Goal: Communication & Community: Answer question/provide support

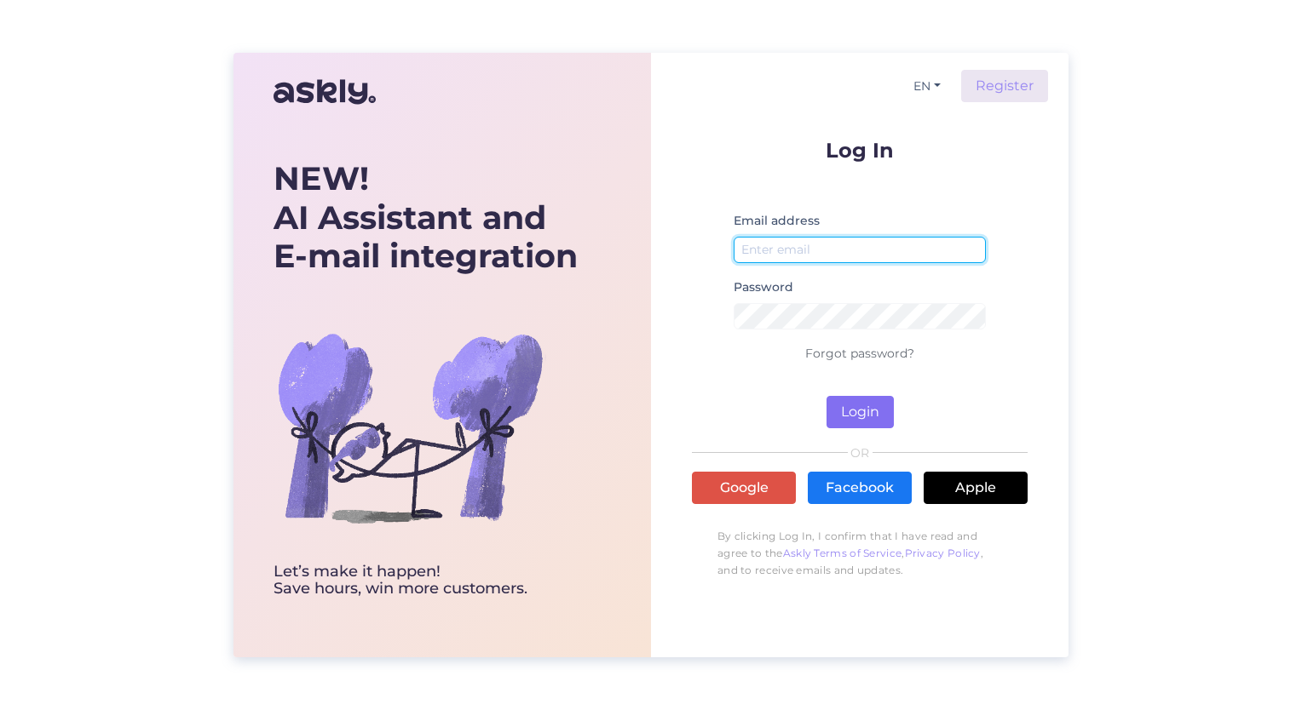
type input "[EMAIL_ADDRESS][DOMAIN_NAME]"
click at [854, 411] on button "Login" at bounding box center [859, 412] width 67 height 32
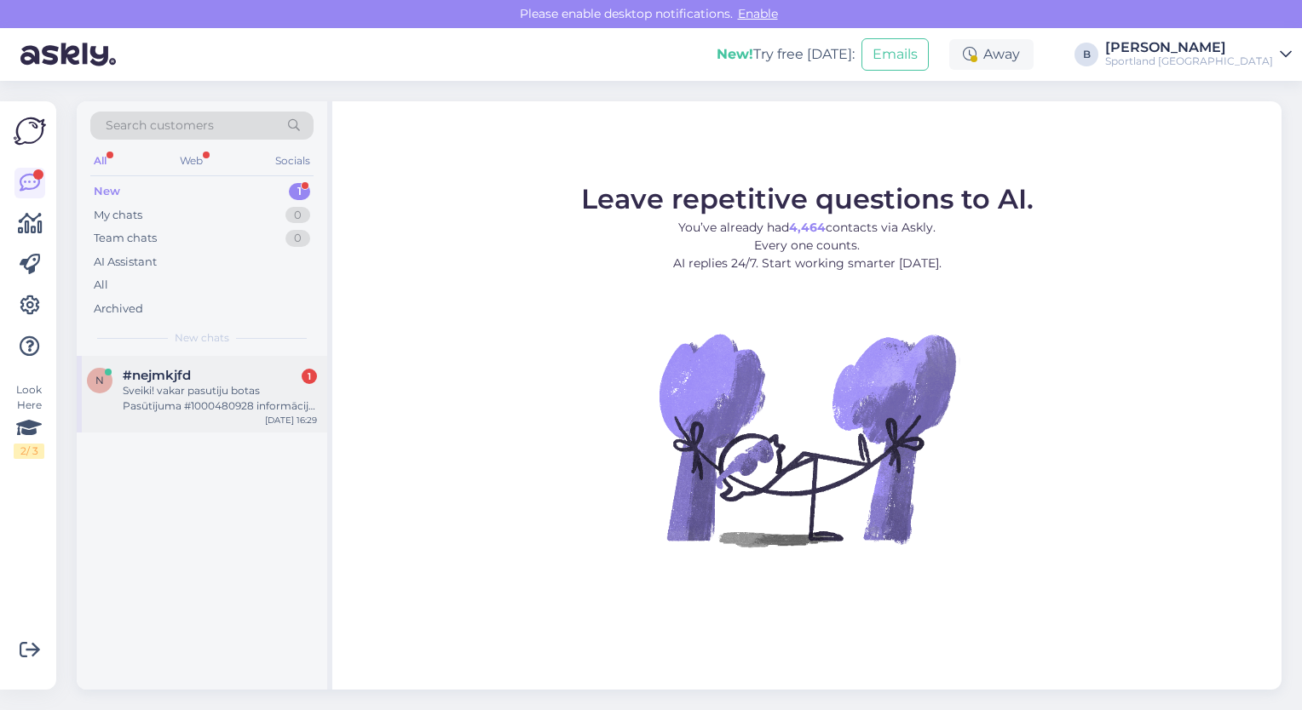
click at [197, 372] on div "#nejmkjfd 1" at bounding box center [220, 375] width 194 height 15
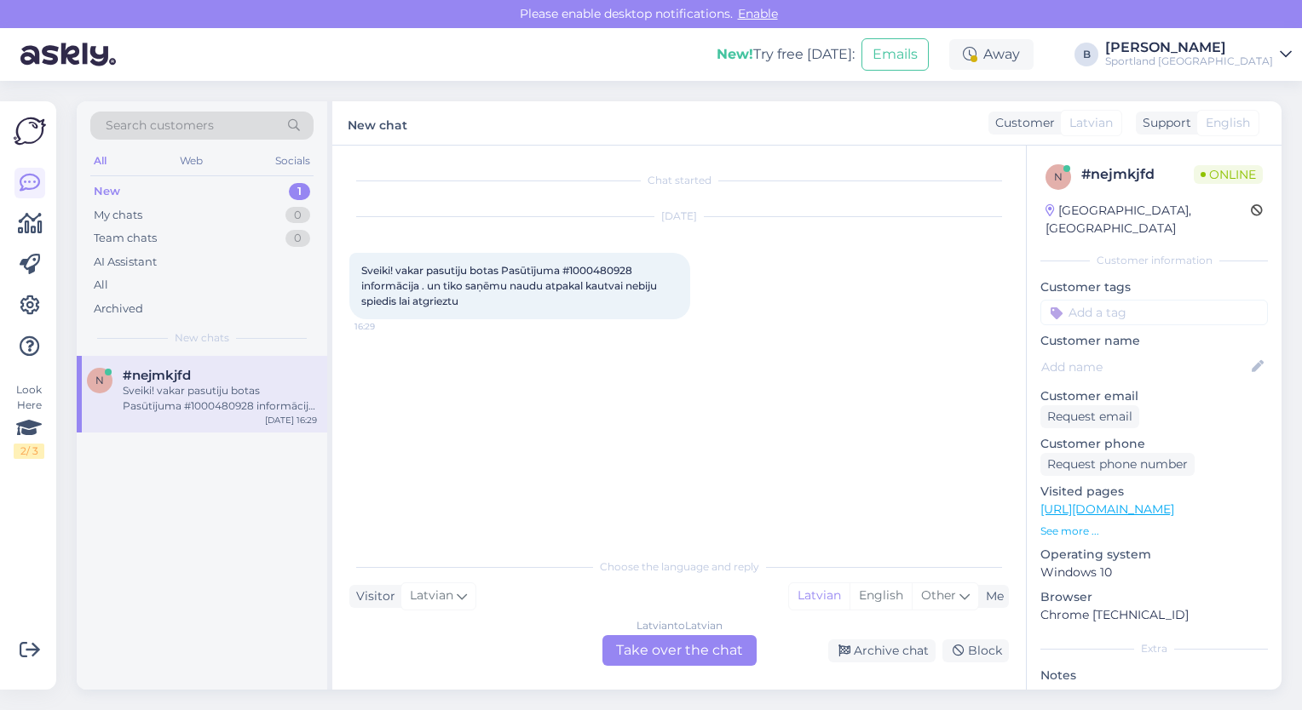
click at [661, 649] on div "Latvian to Latvian Take over the chat" at bounding box center [679, 650] width 154 height 31
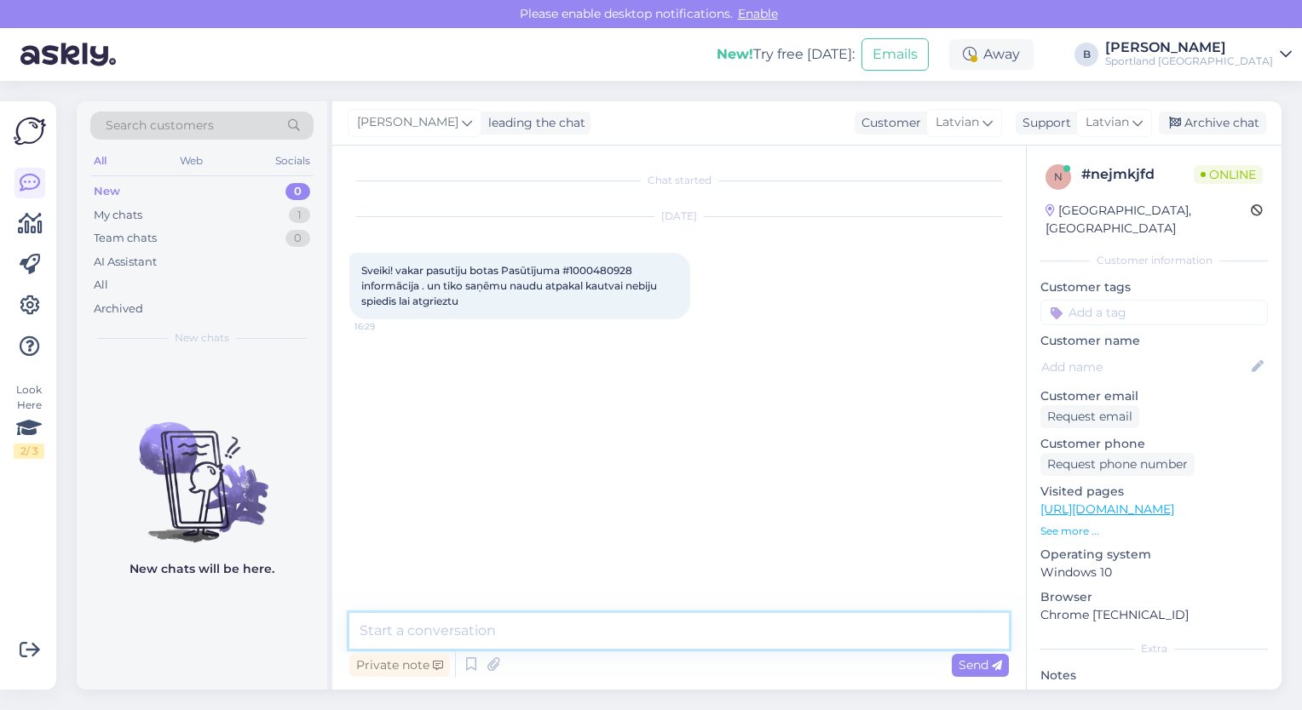
click at [591, 629] on textarea at bounding box center [678, 631] width 659 height 36
type textarea "Sveiki, p"
type textarea "pārbaudīsim"
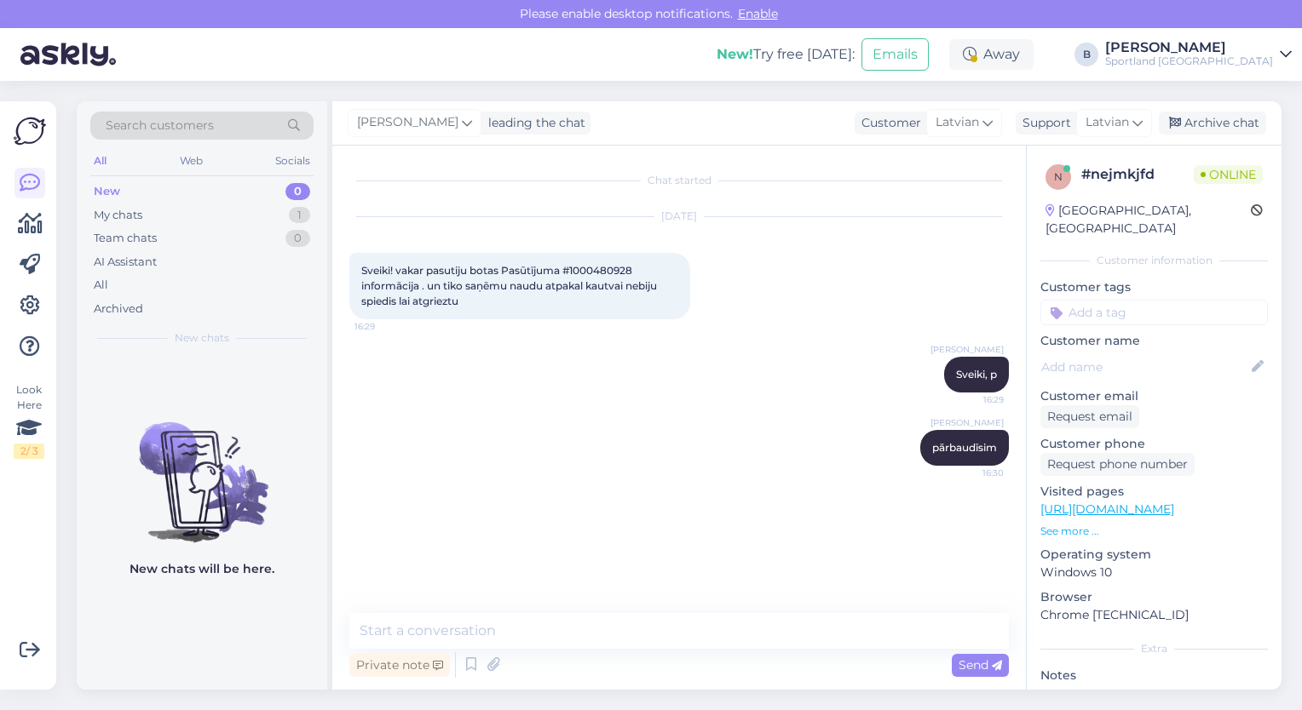
click at [601, 267] on span "Sveiki! vakar pasutiju botas Pasūtījuma #1000480928 informācija . un tiko saņēm…" at bounding box center [510, 285] width 298 height 43
copy span "1000480928"
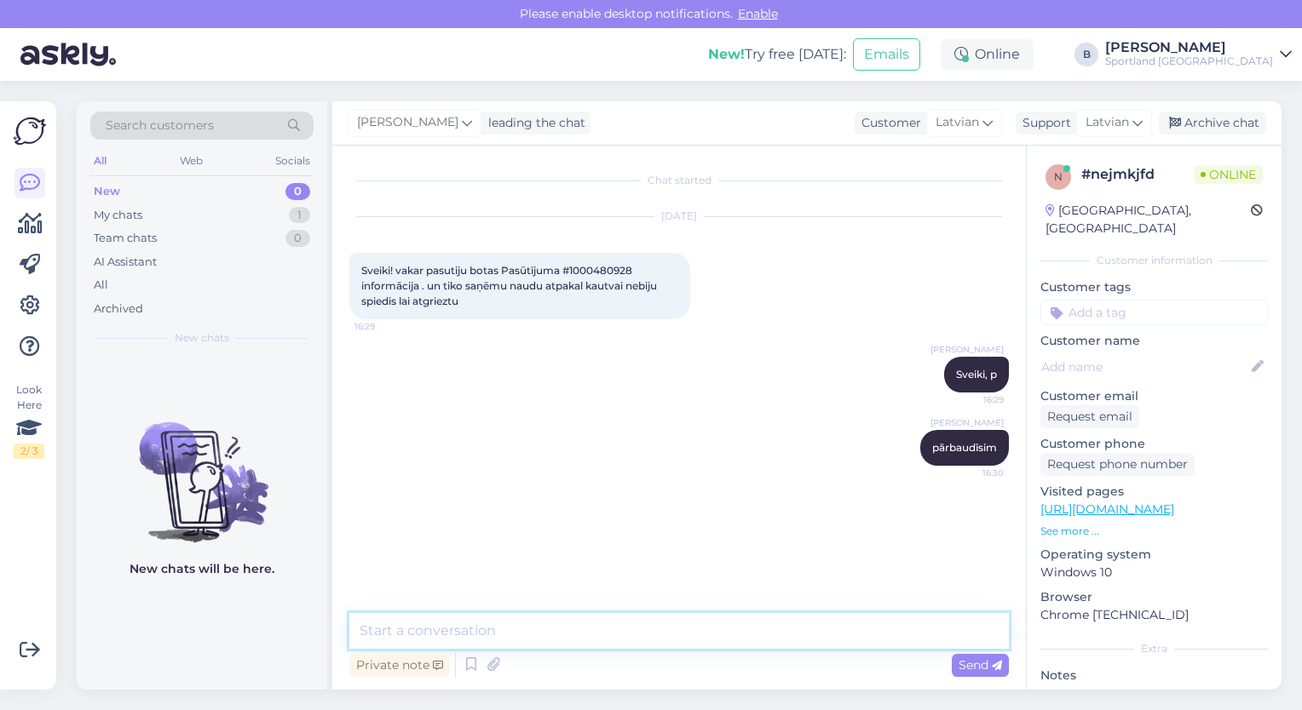
click at [515, 621] on textarea at bounding box center [678, 631] width 659 height 36
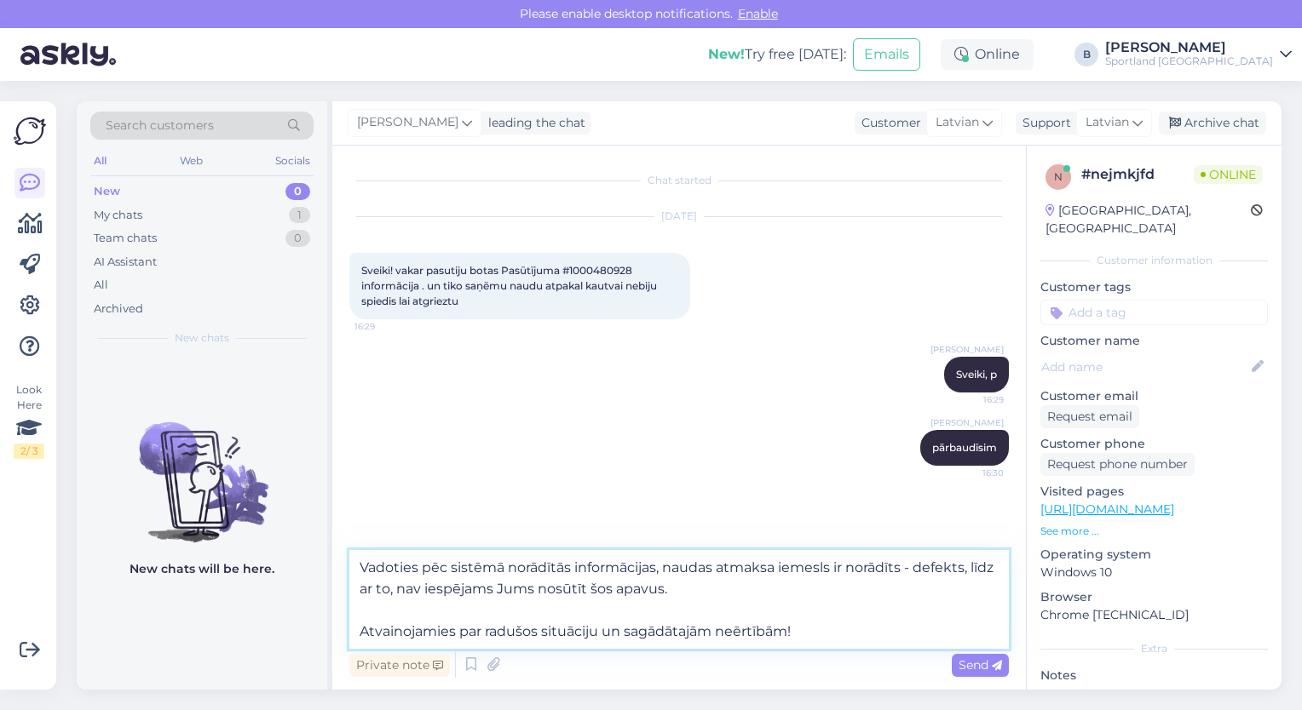
type textarea "Vadoties pēc sistēmā norādītās informācijas, naudas atmaksa iemesls ir norādīts…"
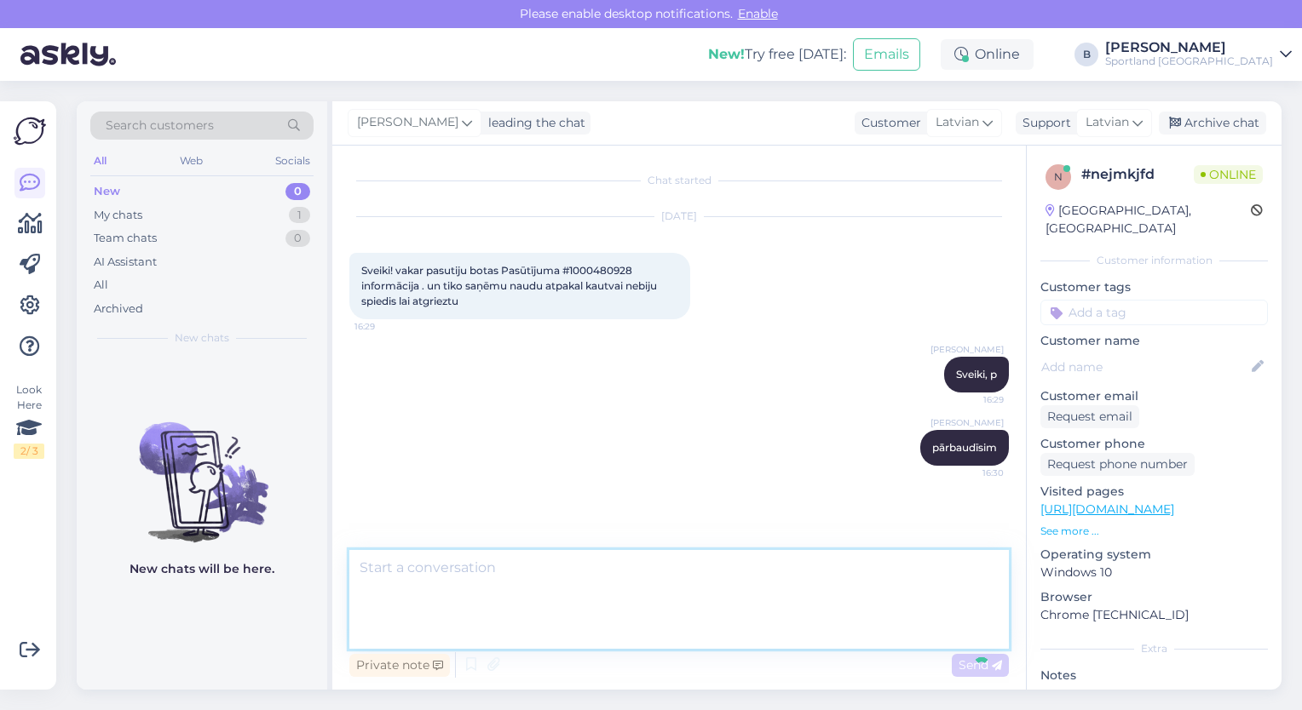
scroll to position [37, 0]
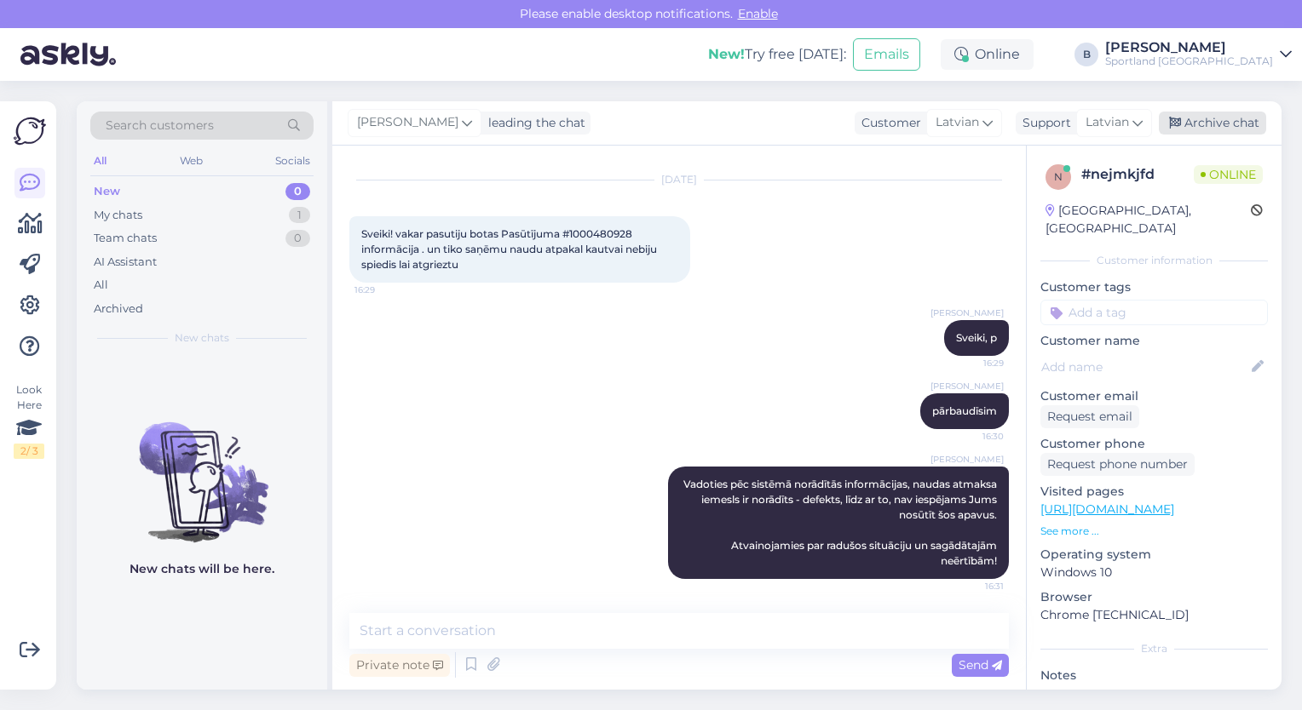
click at [1213, 118] on div "Archive chat" at bounding box center [1212, 123] width 107 height 23
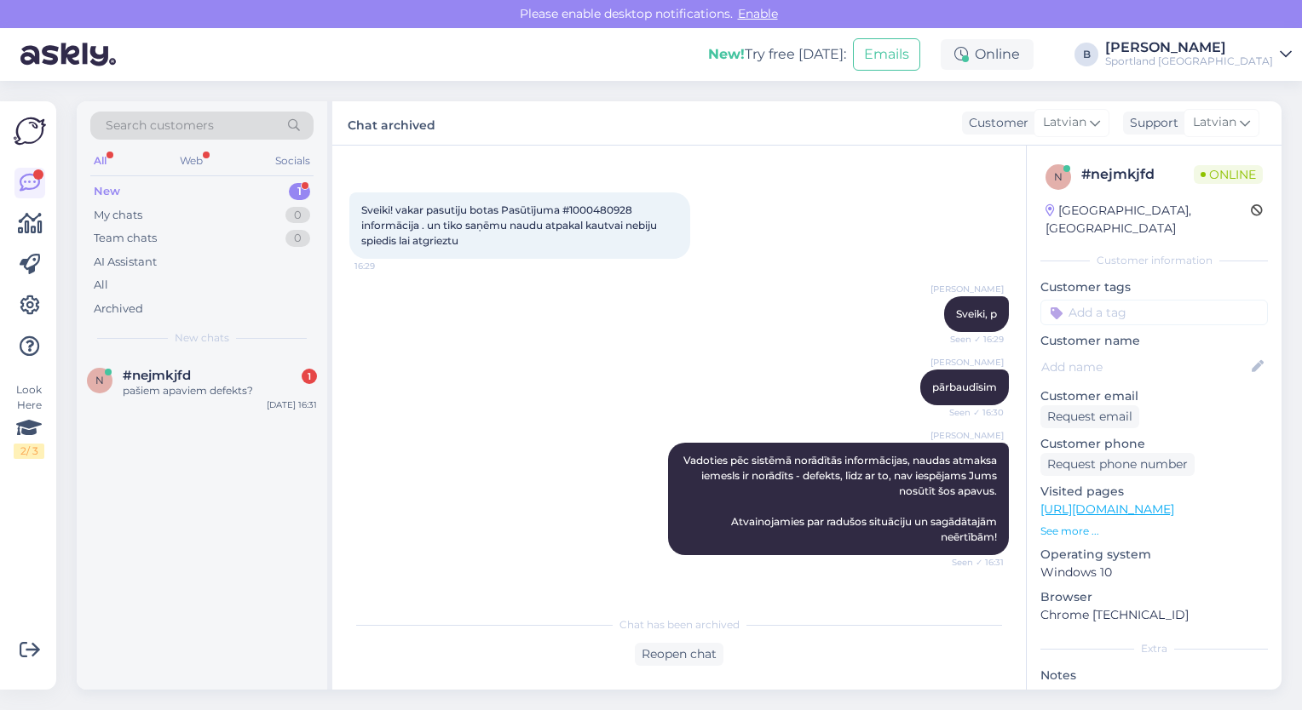
scroll to position [115, 0]
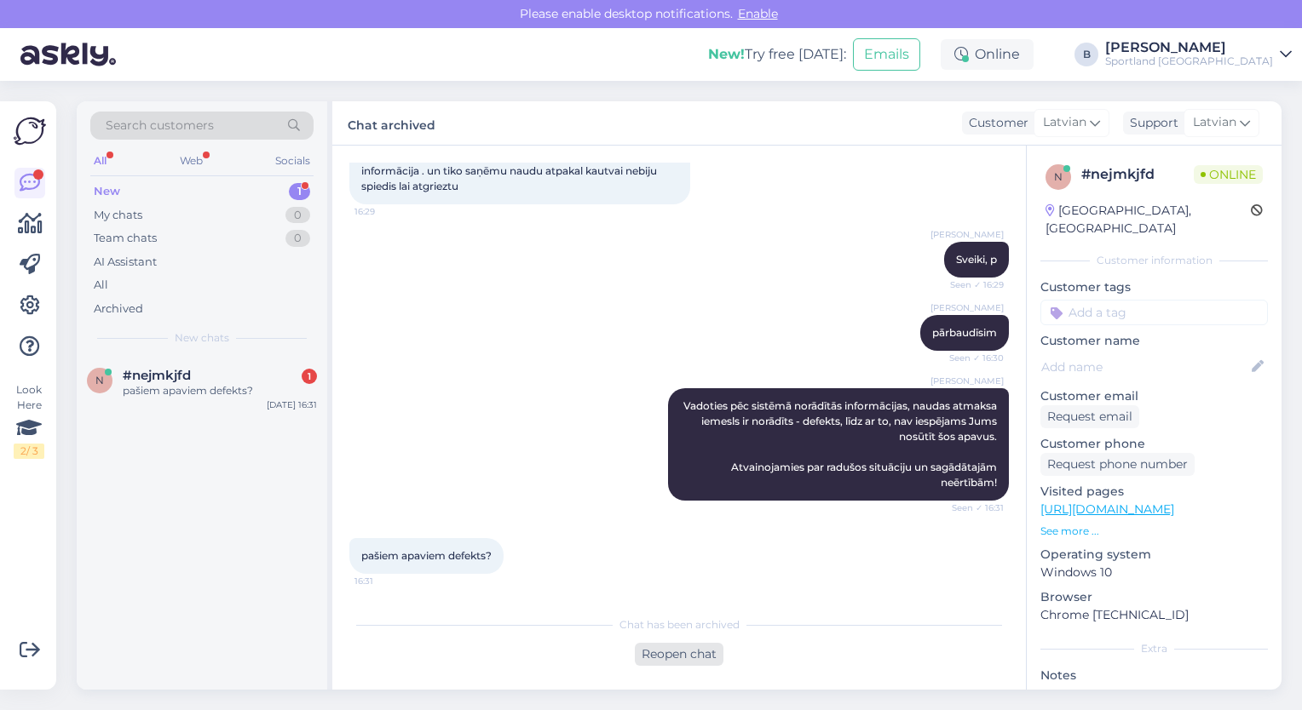
click at [678, 652] on div "Reopen chat" at bounding box center [679, 654] width 89 height 23
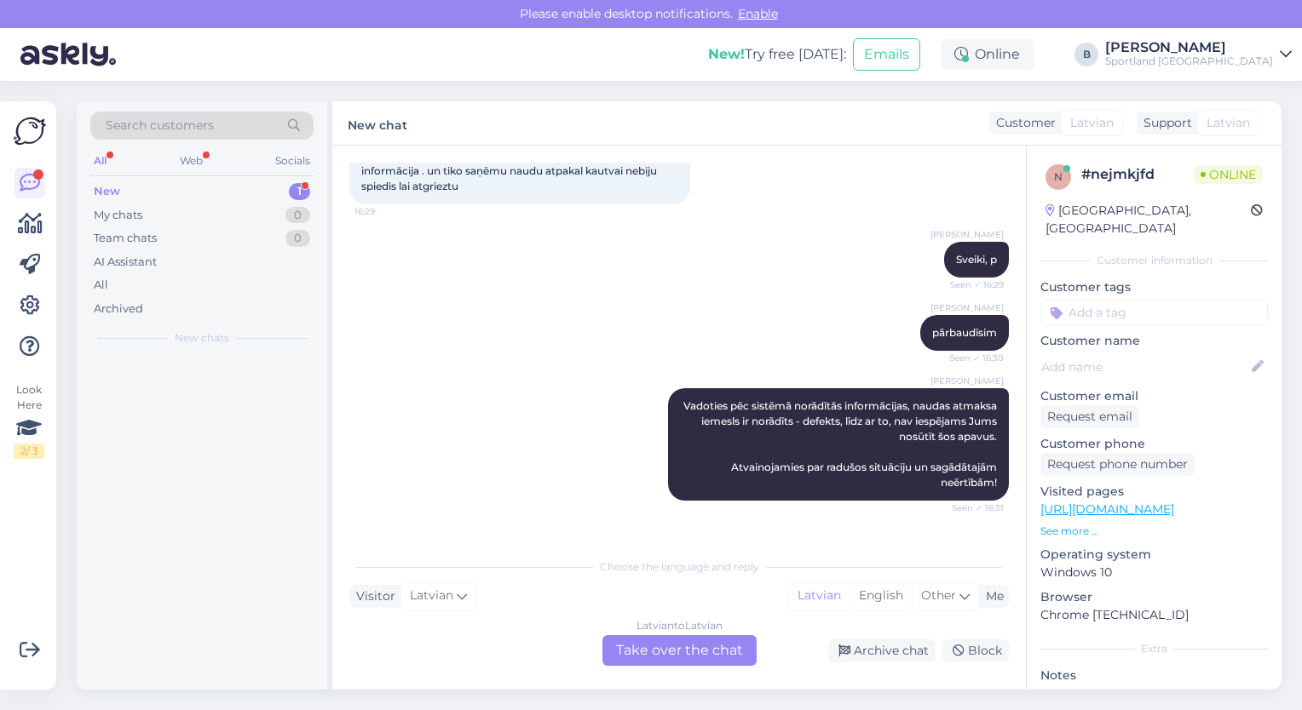
scroll to position [133, 0]
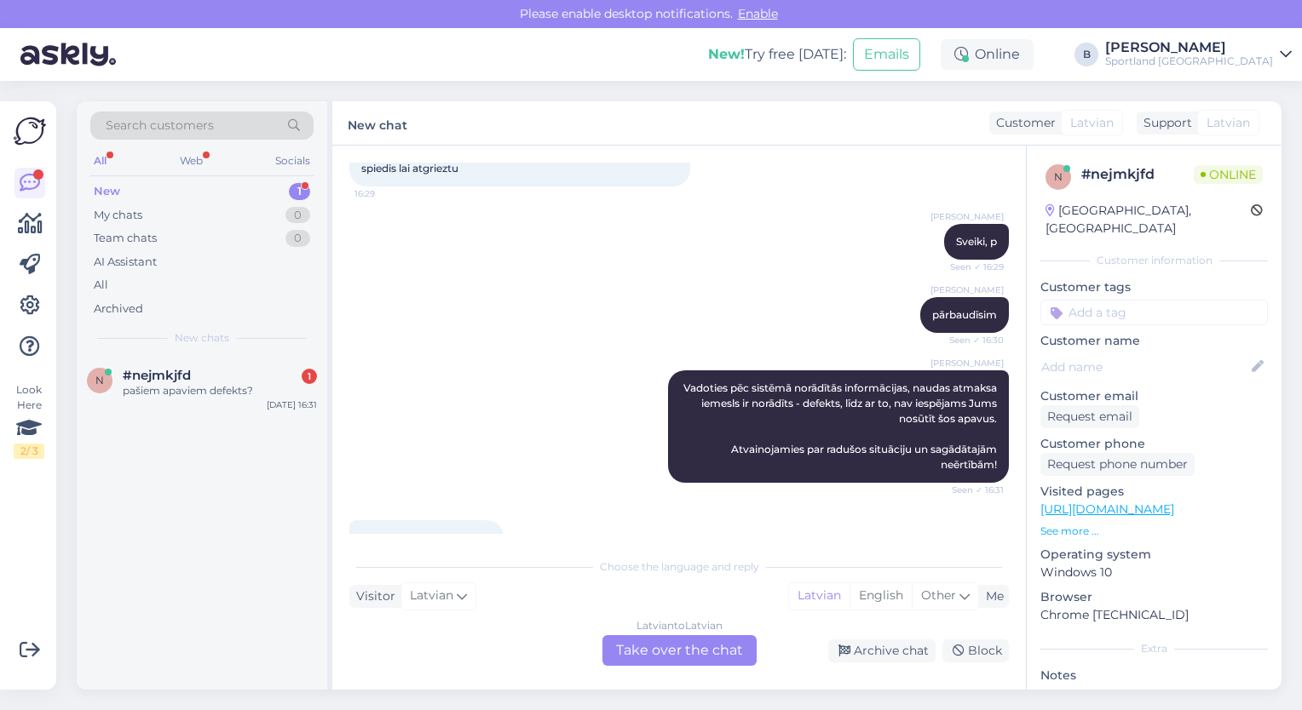
click at [678, 652] on div "Latvian to Latvian Take over the chat" at bounding box center [679, 650] width 154 height 31
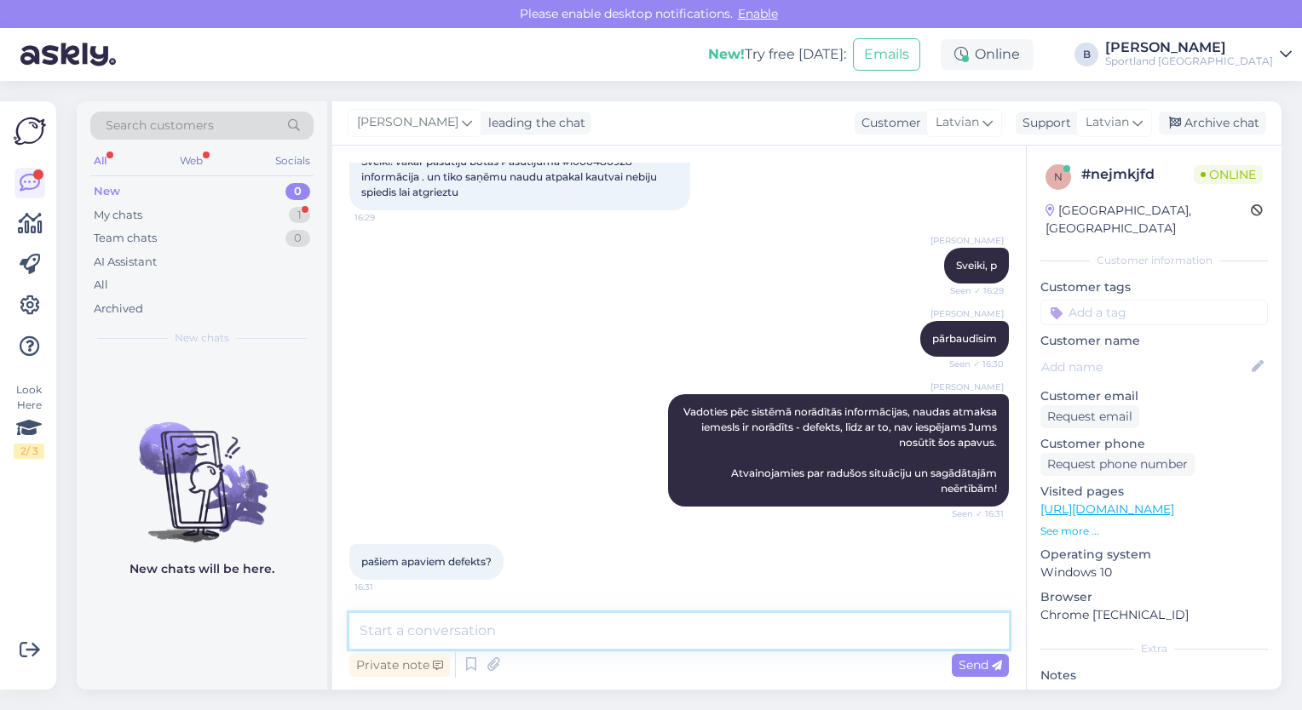
click at [653, 629] on textarea at bounding box center [678, 631] width 659 height 36
type textarea "Jā, pašiem apaviem."
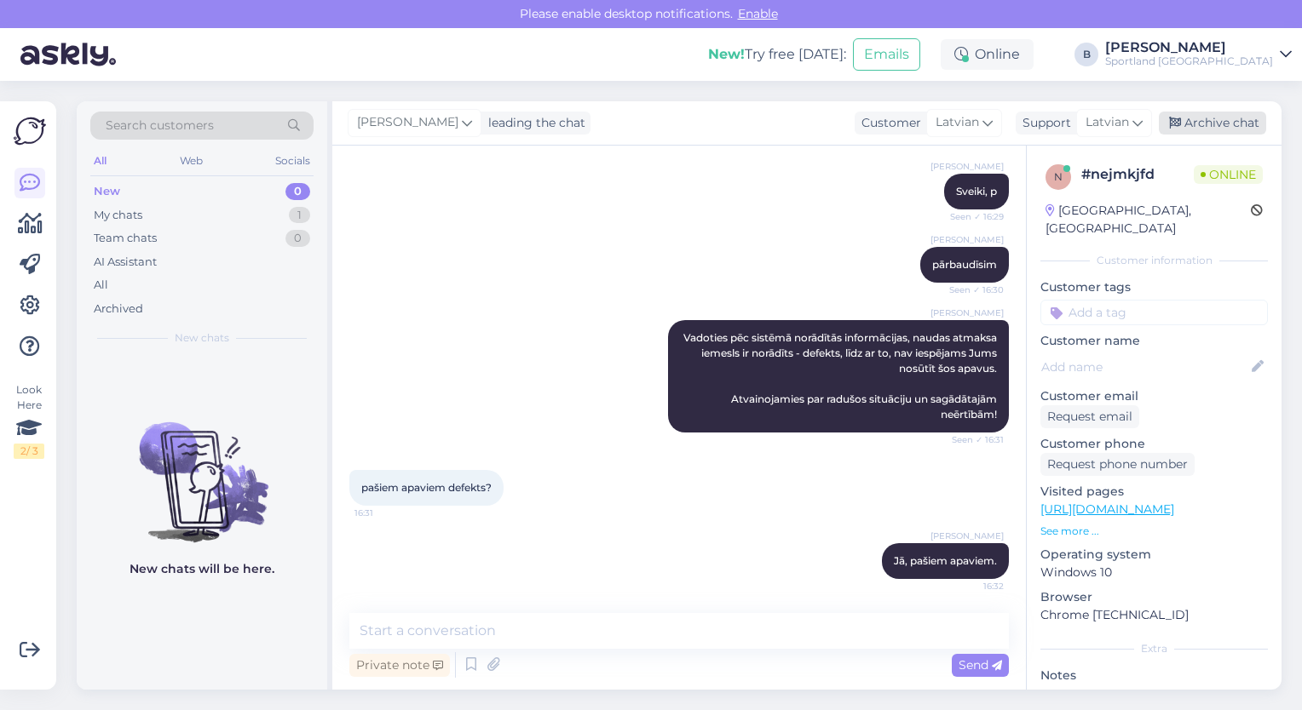
click at [1216, 121] on div "Archive chat" at bounding box center [1212, 123] width 107 height 23
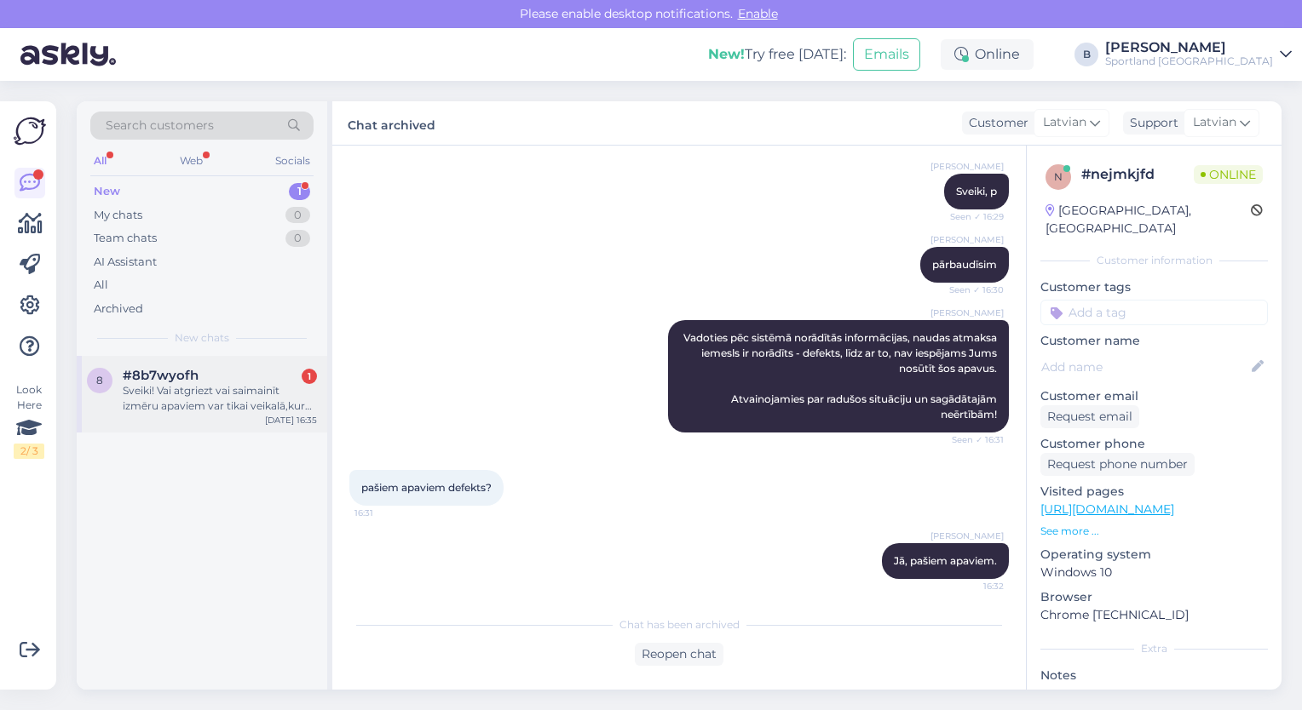
click at [192, 383] on div "Sveiki! Vai atgriezt vai saimainīt izmēru apaviem var tikai veikalā,kurā tie ir…" at bounding box center [220, 398] width 194 height 31
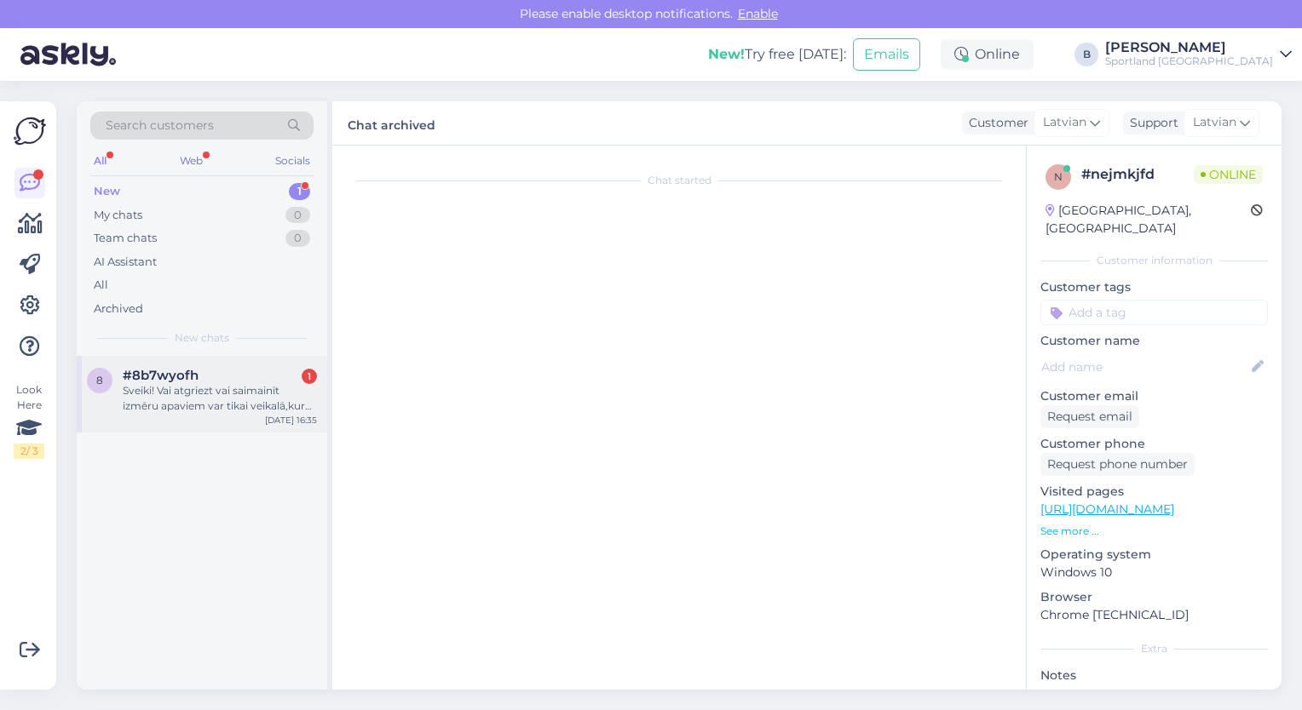
scroll to position [417, 0]
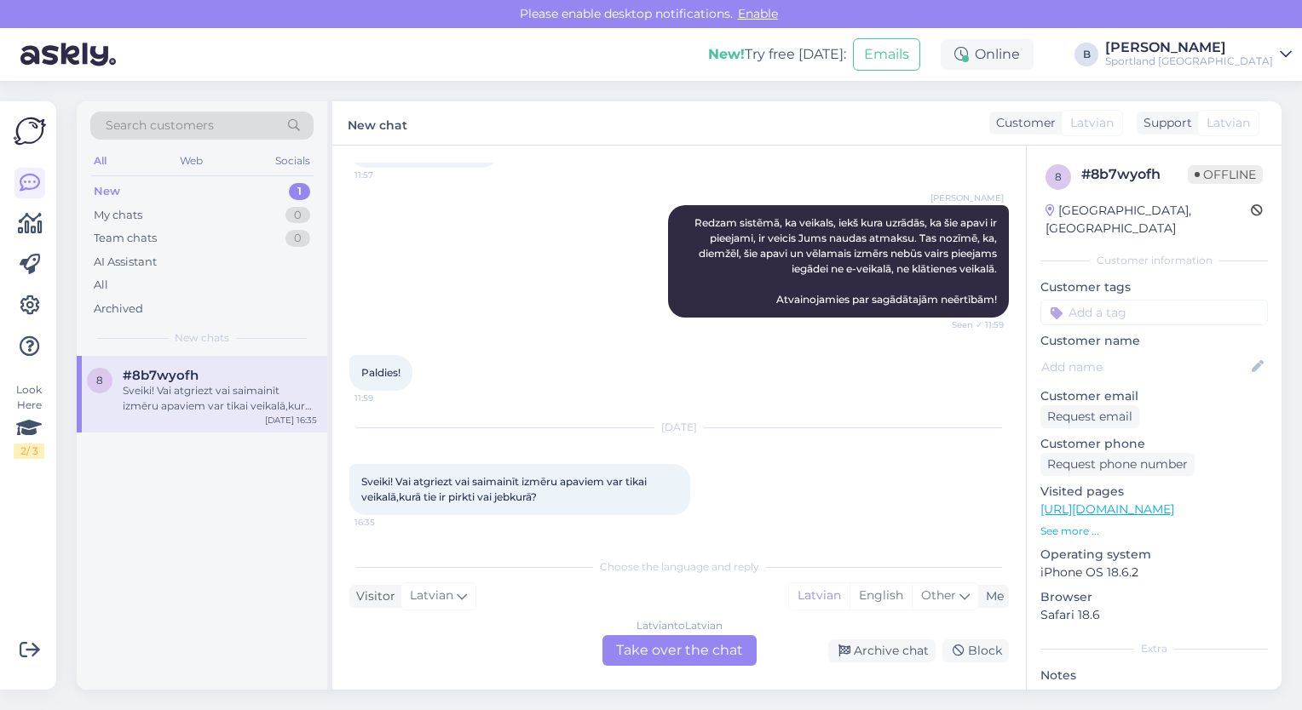
click at [672, 650] on div "Latvian to Latvian Take over the chat" at bounding box center [679, 650] width 154 height 31
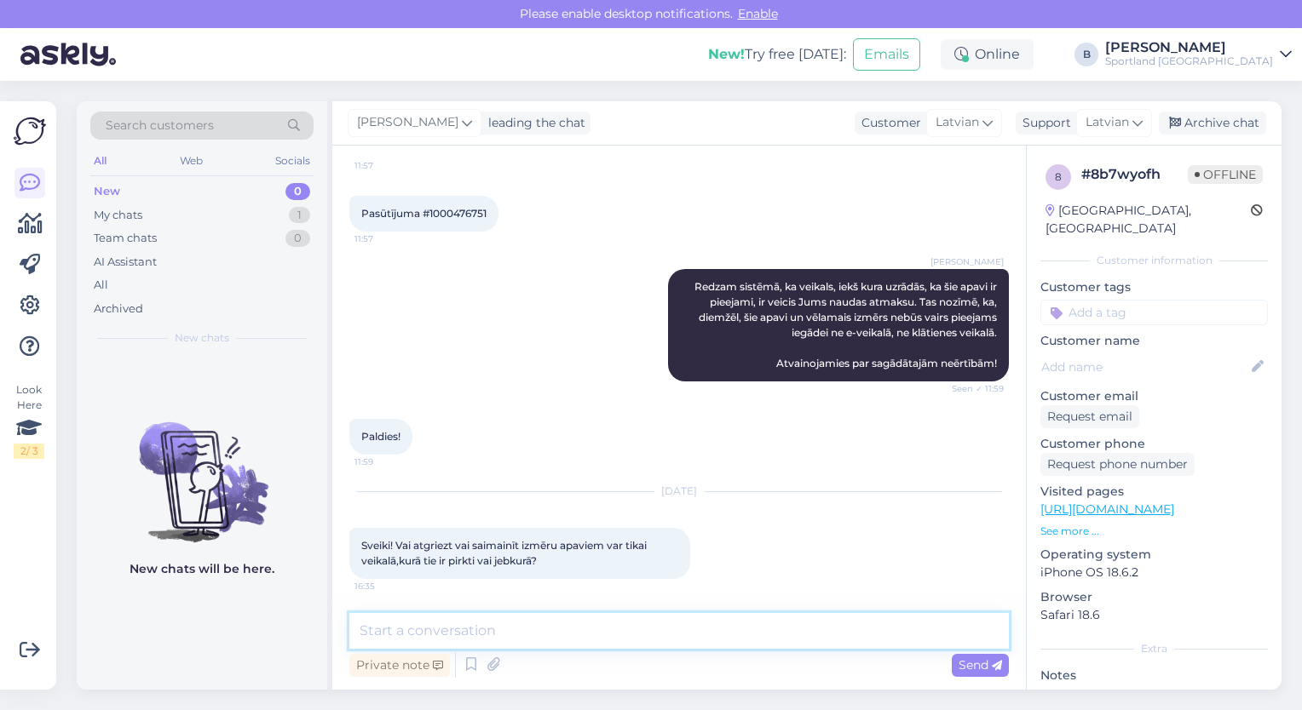
click at [655, 637] on textarea at bounding box center [678, 631] width 659 height 36
type textarea "S"
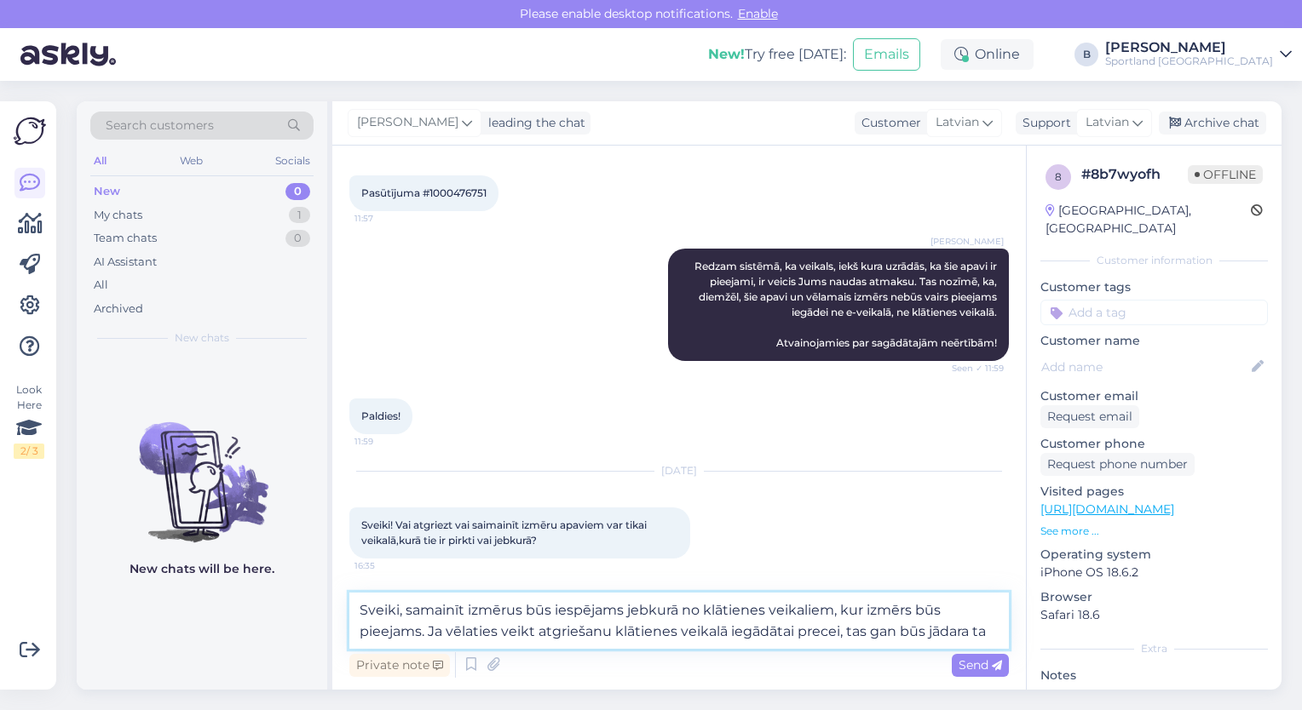
scroll to position [395, 0]
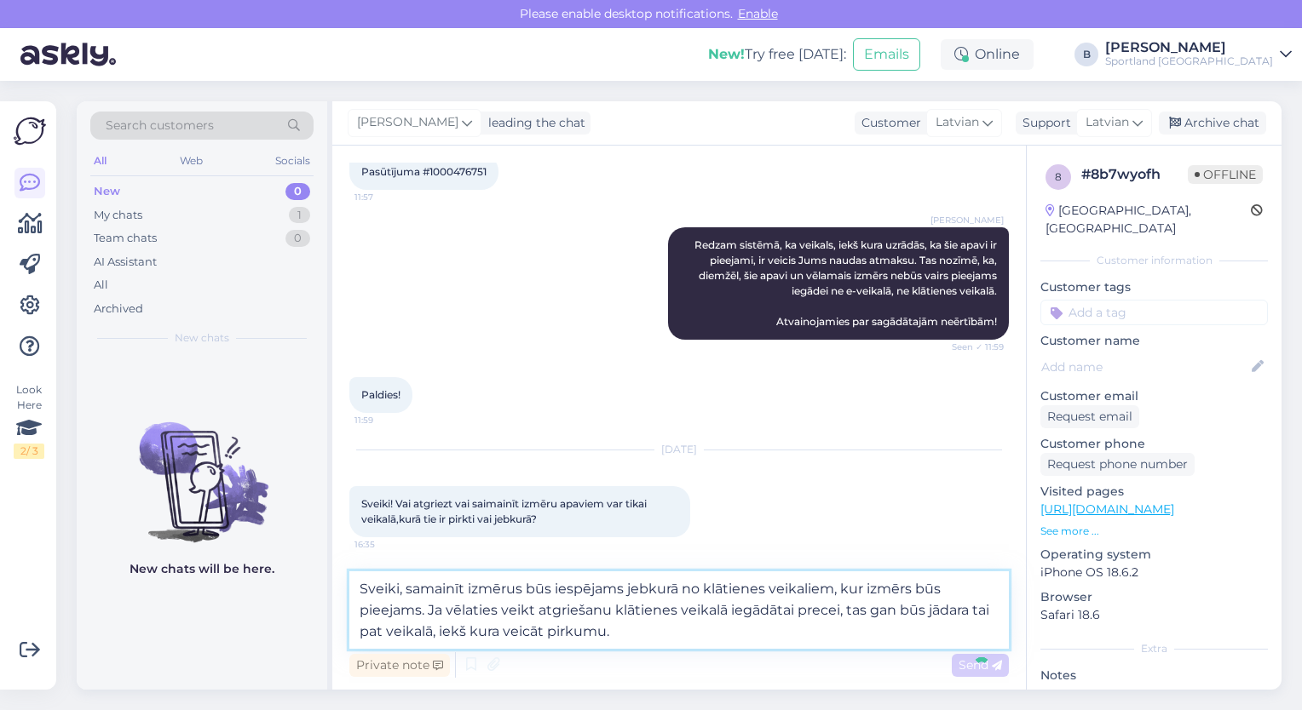
type textarea "Sveiki, samainīt izmērus būs iespējams jebkurā no klātienes veikaliem, kur izmē…"
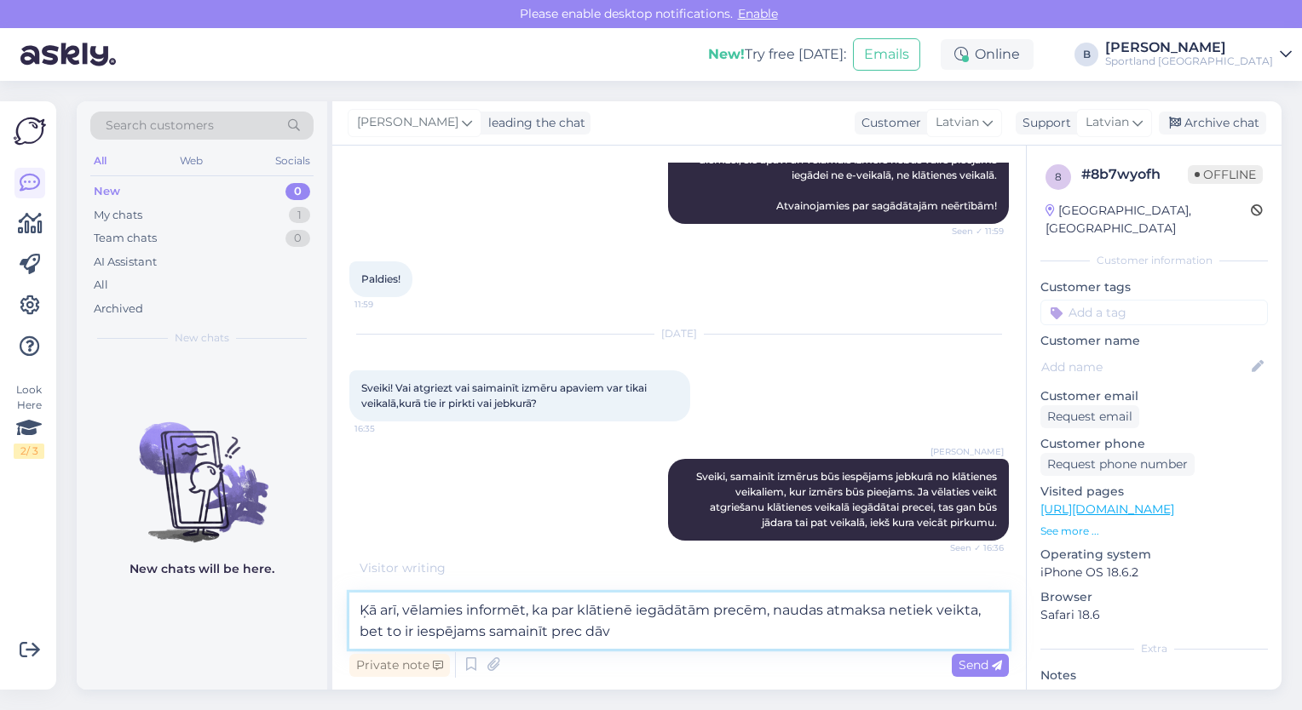
scroll to position [493, 0]
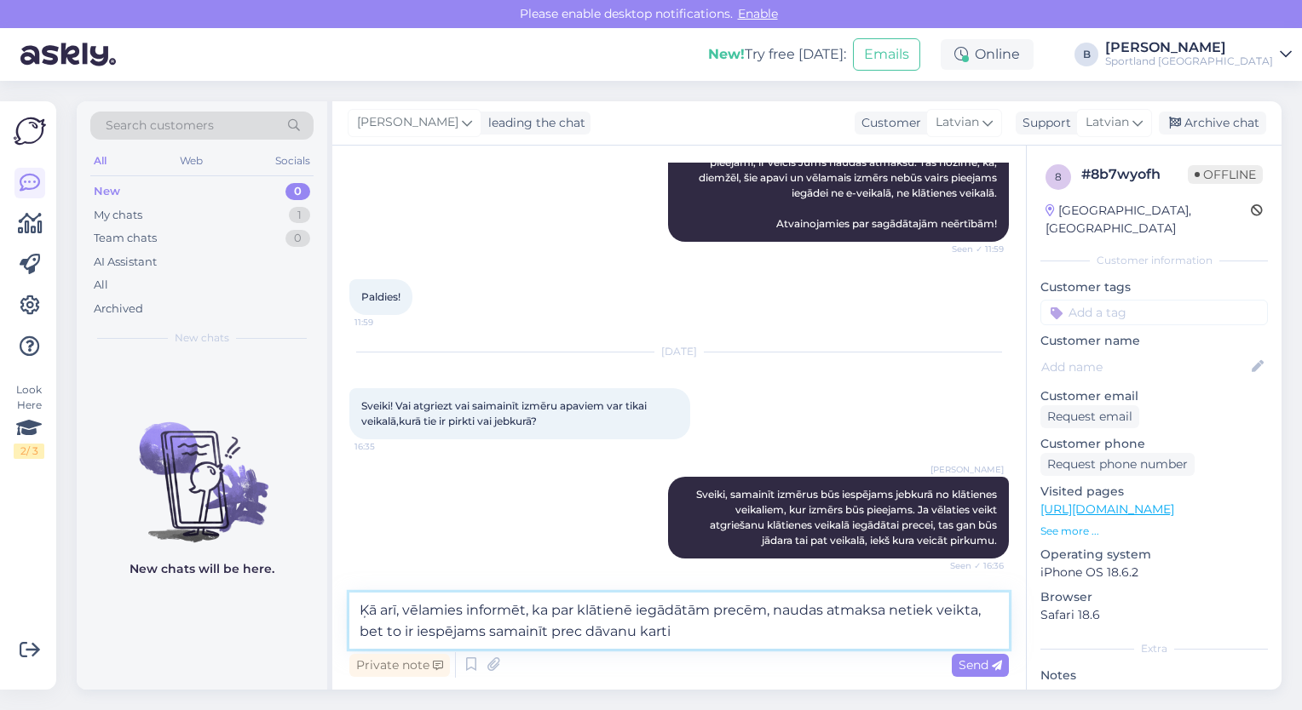
type textarea "Ķā arī, vēlamies informēt, ka par klātienē iegādātām precēm, naudas atmaksa net…"
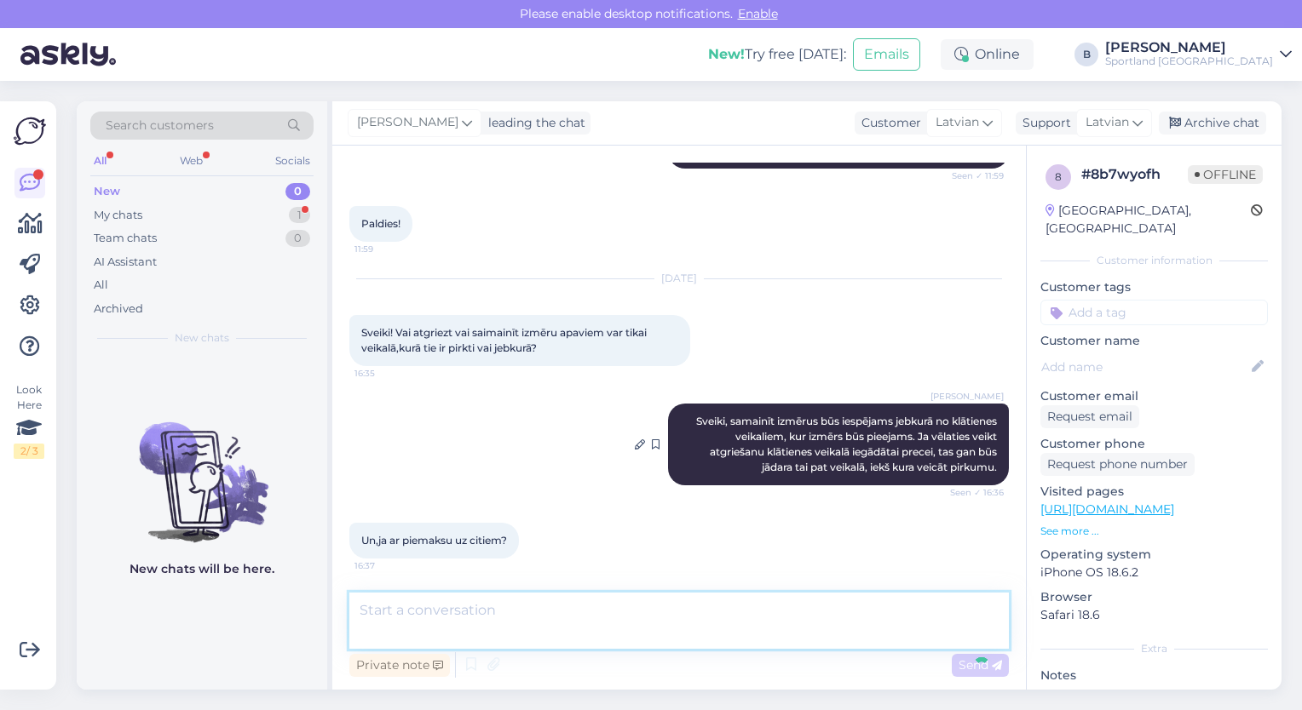
scroll to position [650, 0]
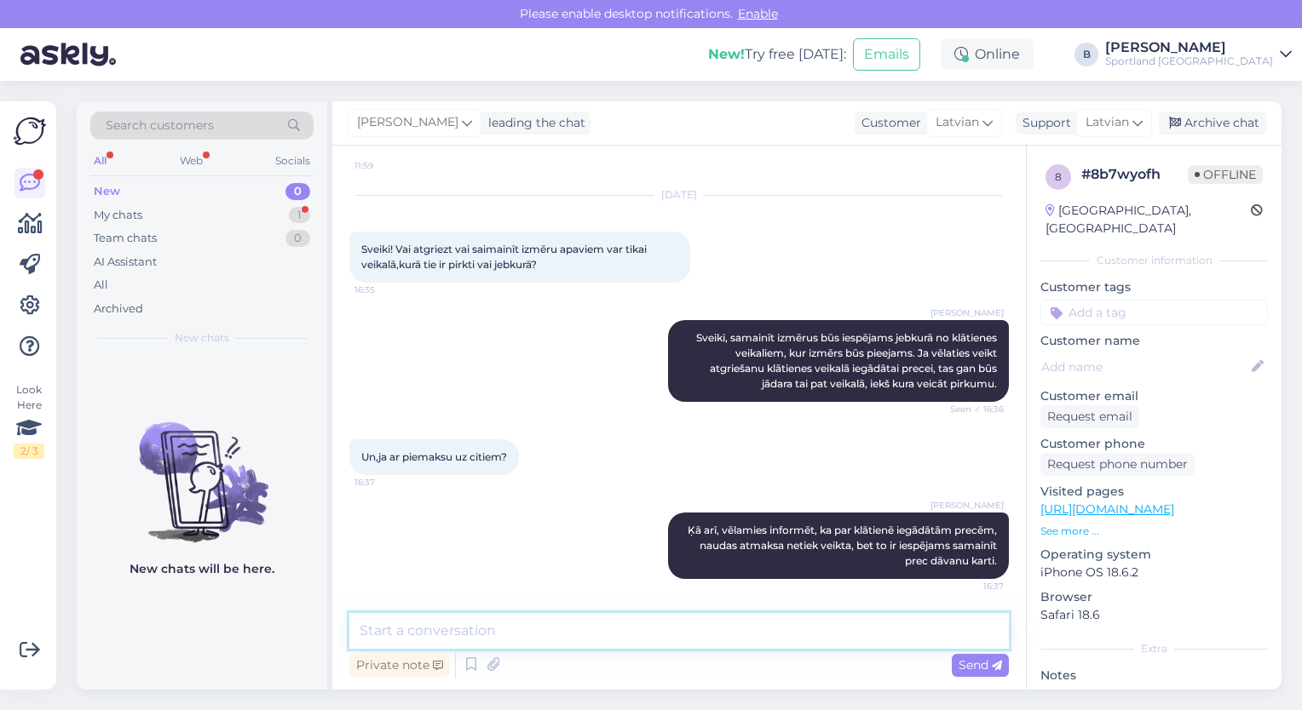
type textarea "D"
type textarea "S"
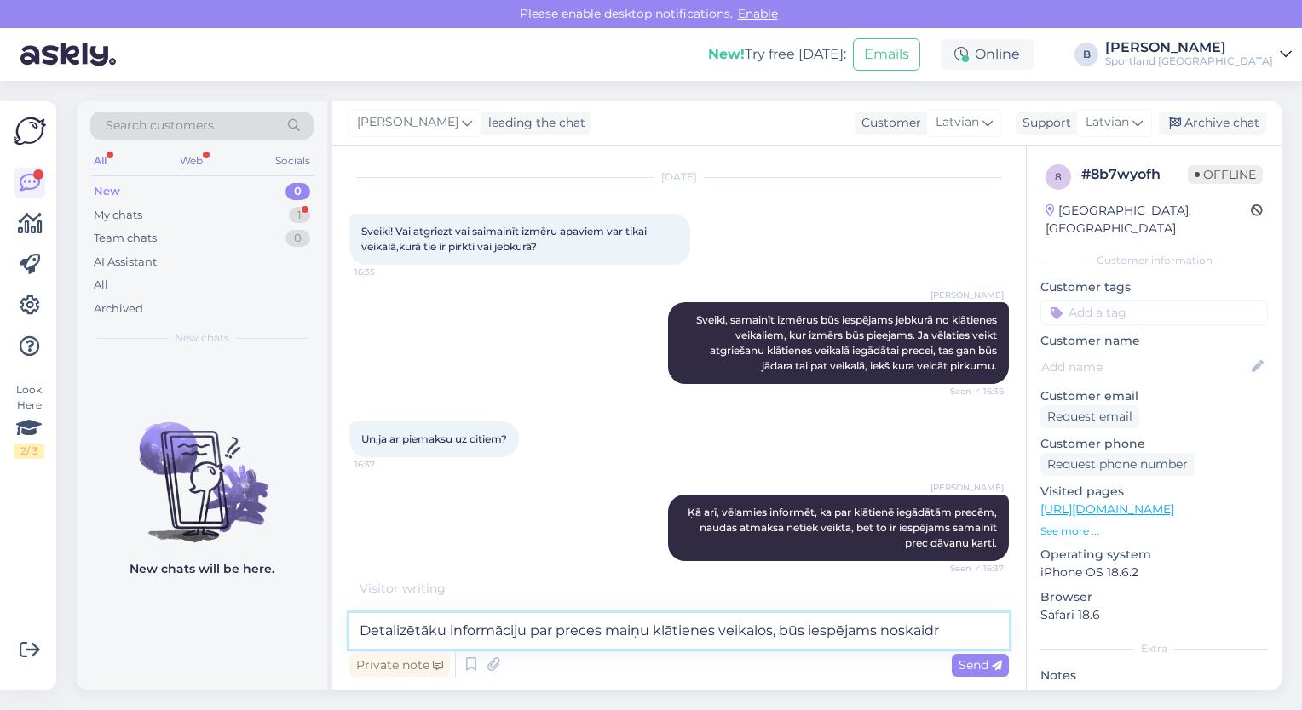
scroll to position [722, 0]
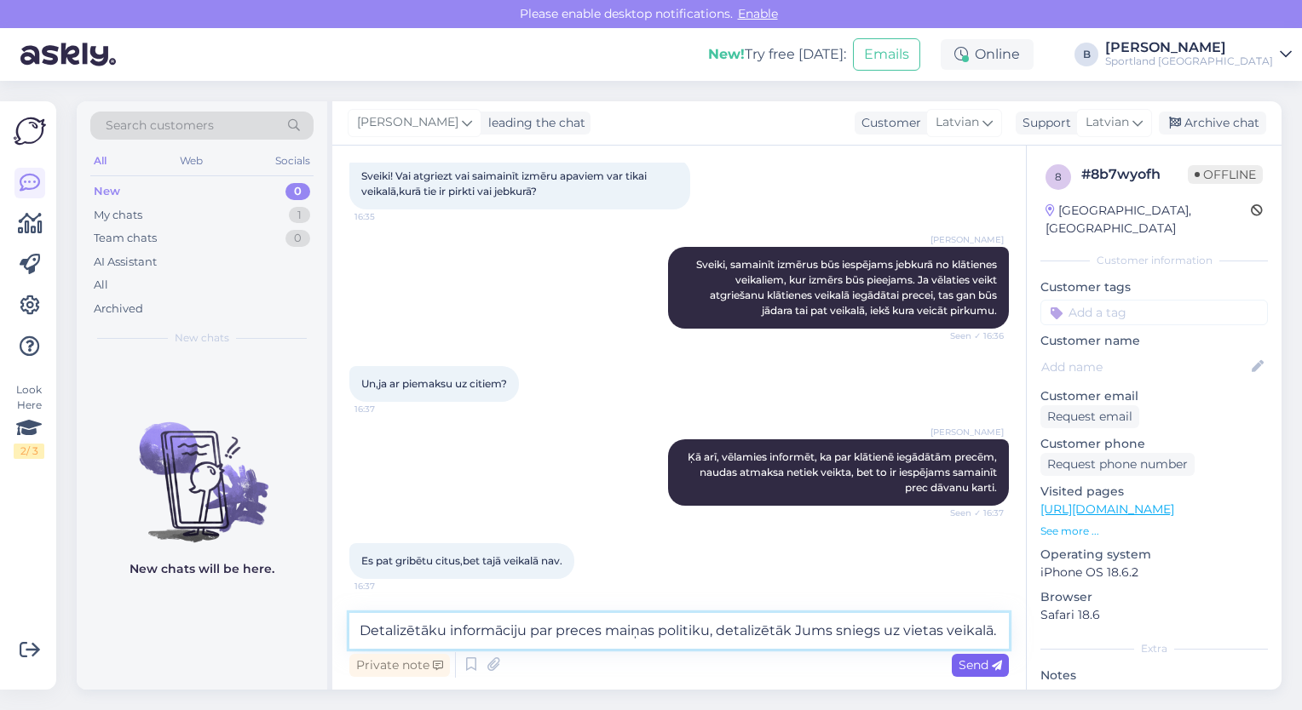
type textarea "Detalizētāku informāciju par preces maiņas politiku, detalizētāk Jums sniegs uz…"
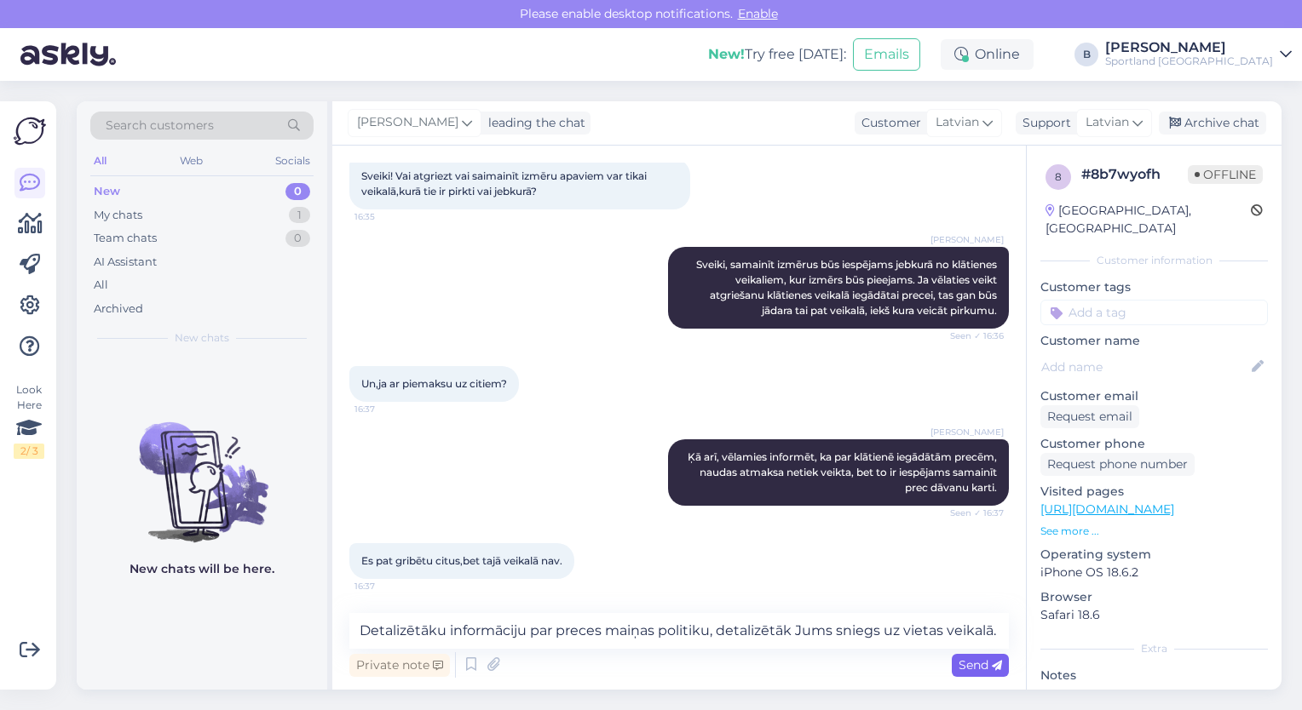
click at [965, 664] on span "Send" at bounding box center [979, 665] width 43 height 15
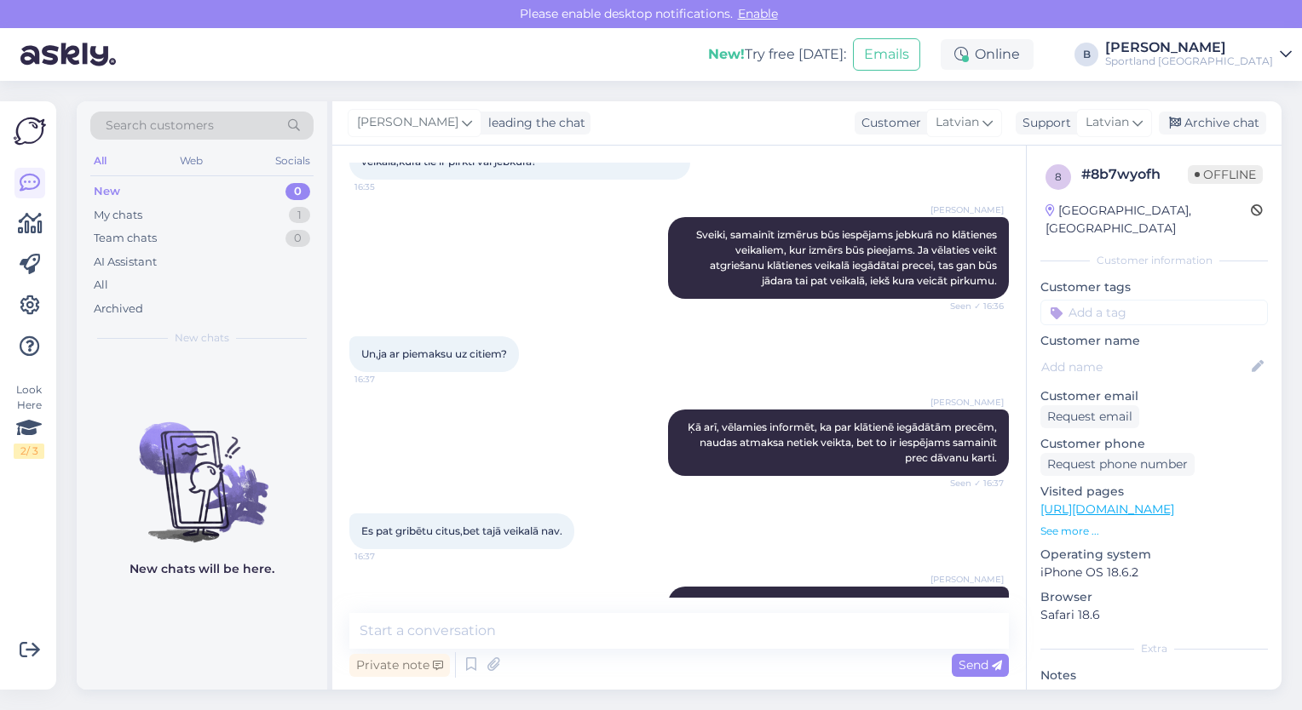
scroll to position [811, 0]
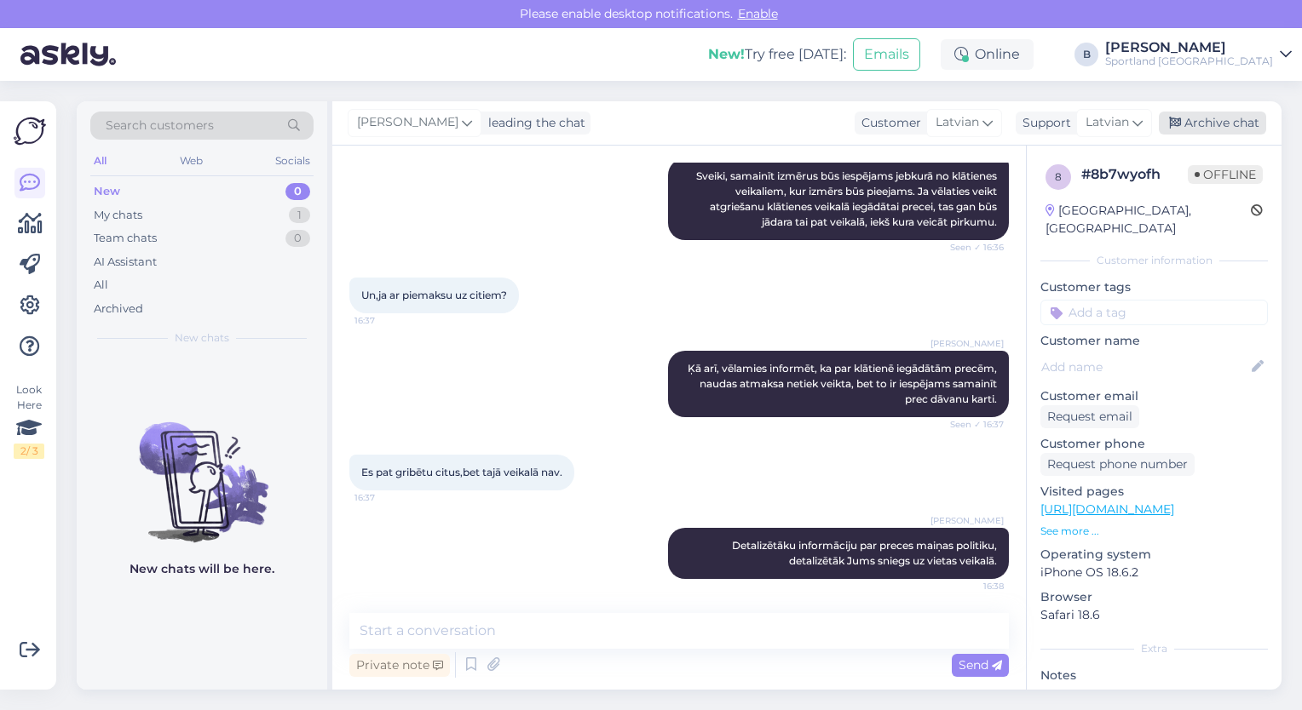
click at [1222, 129] on div "Archive chat" at bounding box center [1212, 123] width 107 height 23
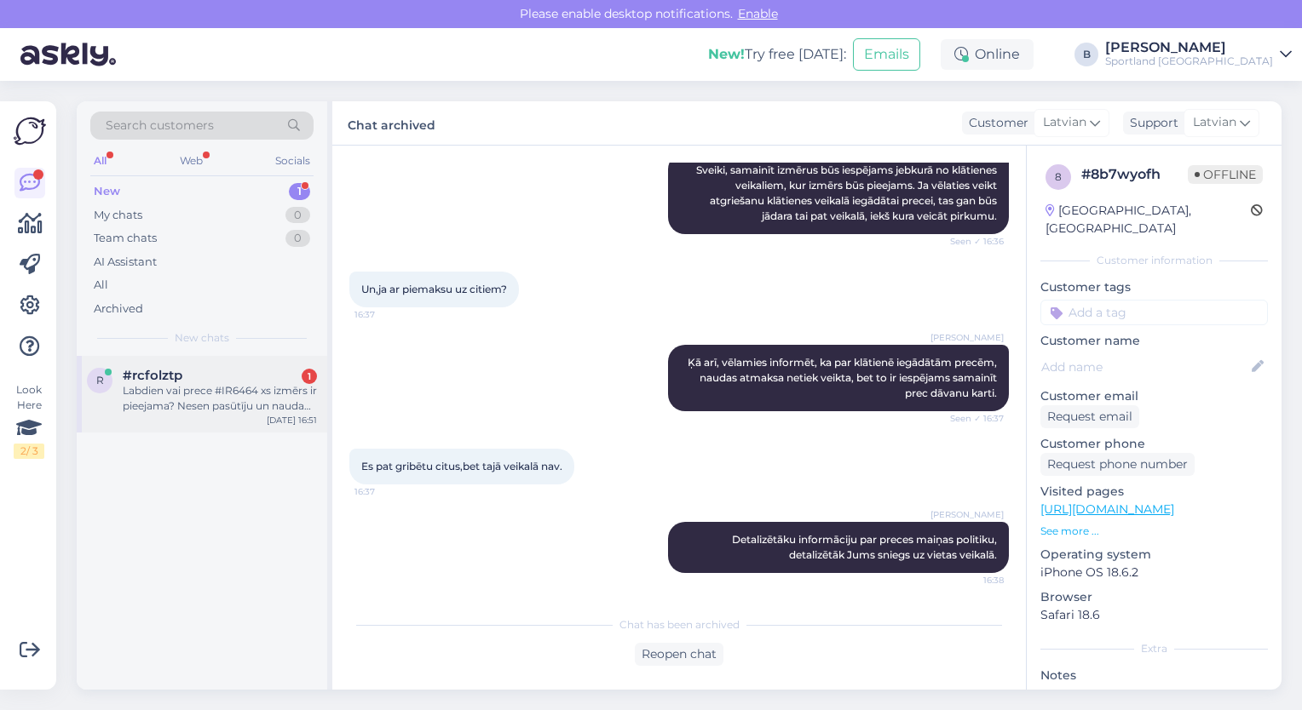
click at [233, 391] on div "Labdien vai prece #IR6464 xs izmērs ir pieejama? Nesen pasūtīju un nauda tika a…" at bounding box center [220, 398] width 194 height 31
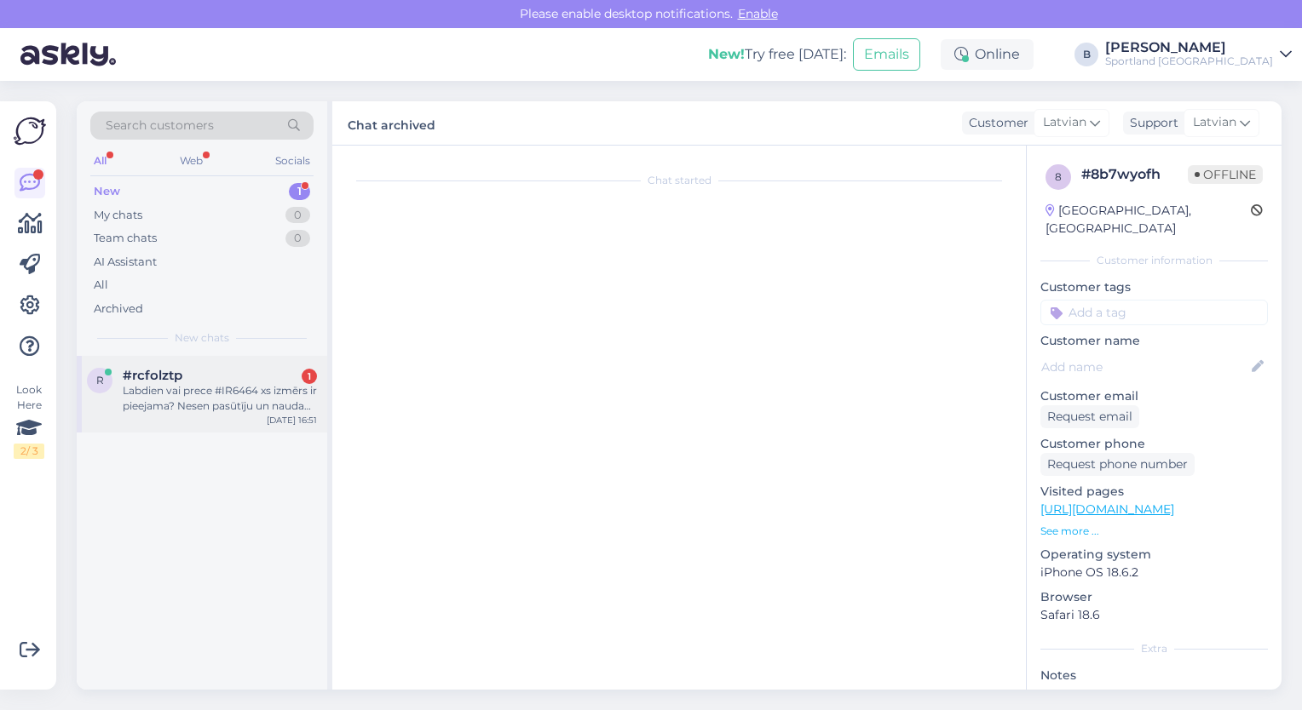
scroll to position [532, 0]
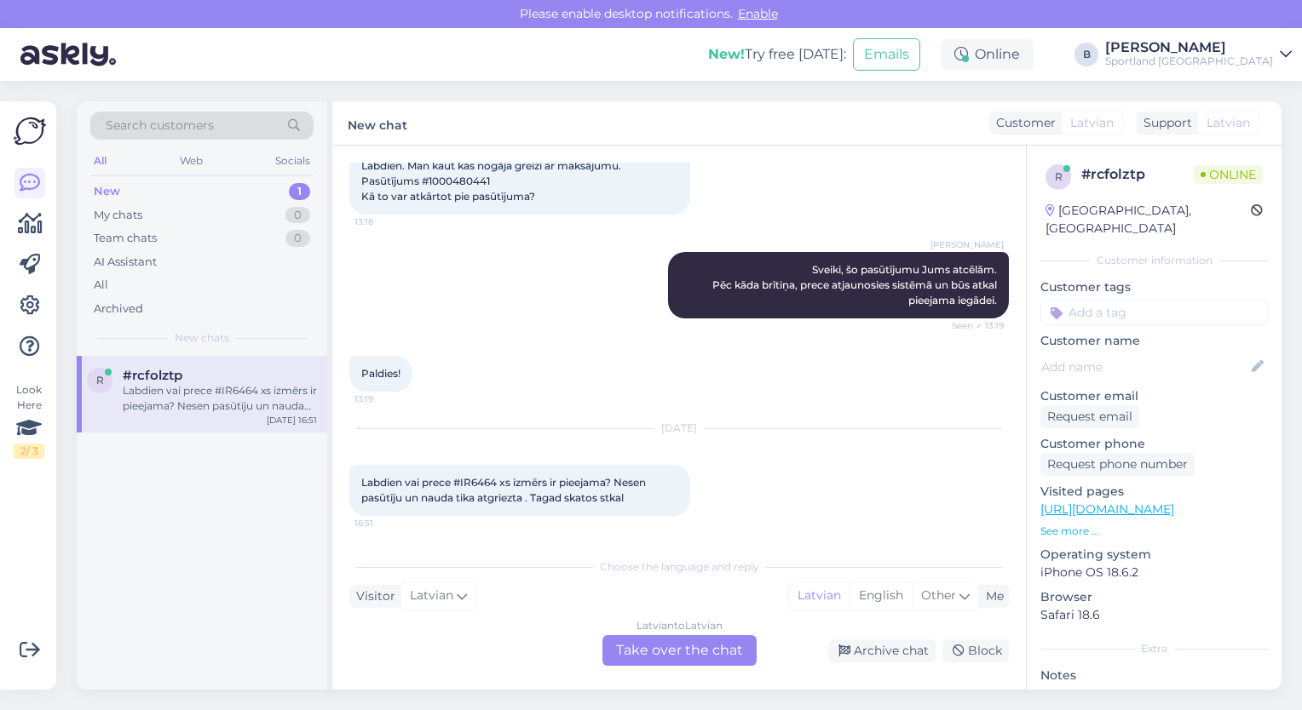
click at [717, 648] on div "Latvian to Latvian Take over the chat" at bounding box center [679, 650] width 154 height 31
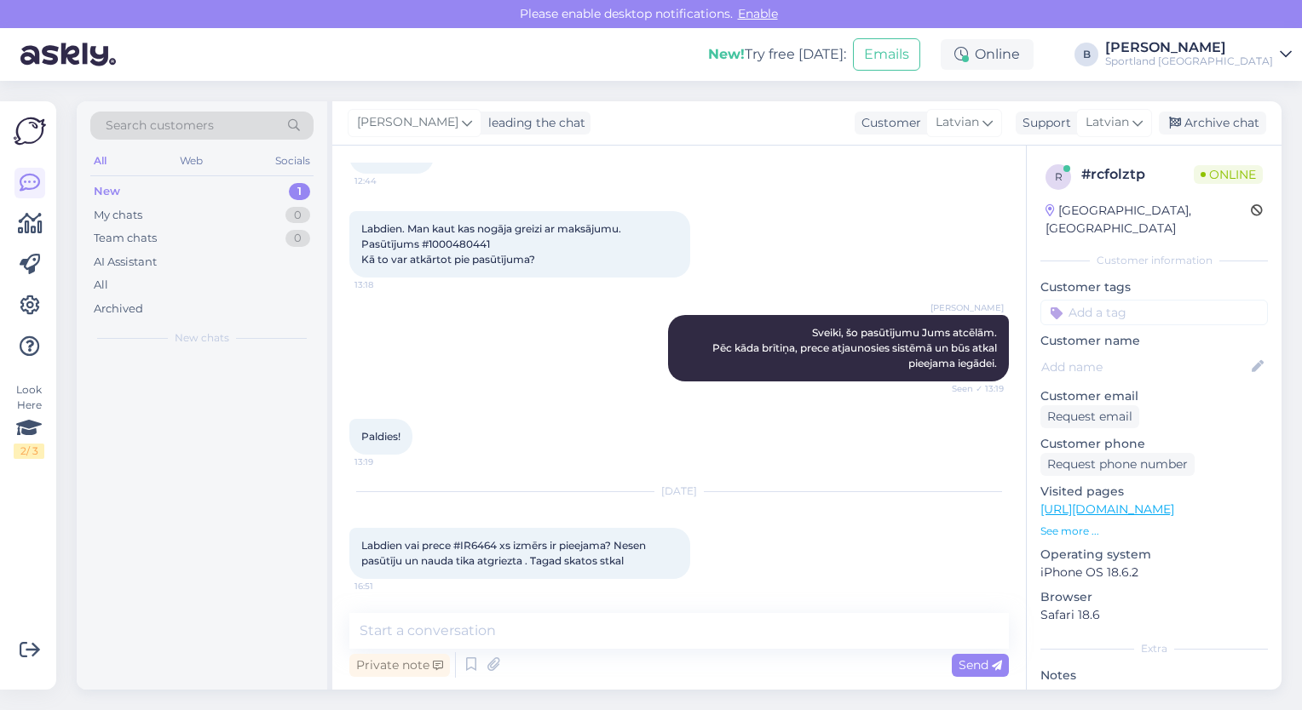
scroll to position [469, 0]
click at [717, 648] on textarea at bounding box center [678, 631] width 659 height 36
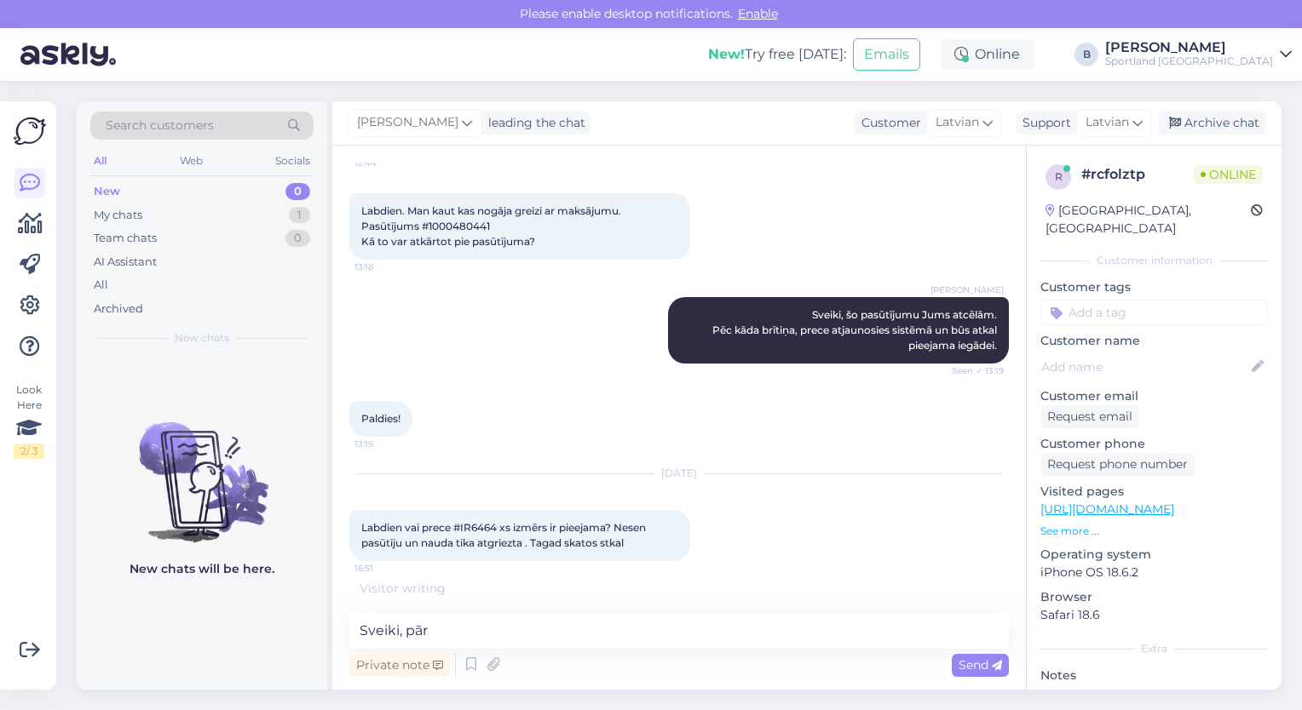
scroll to position [542, 0]
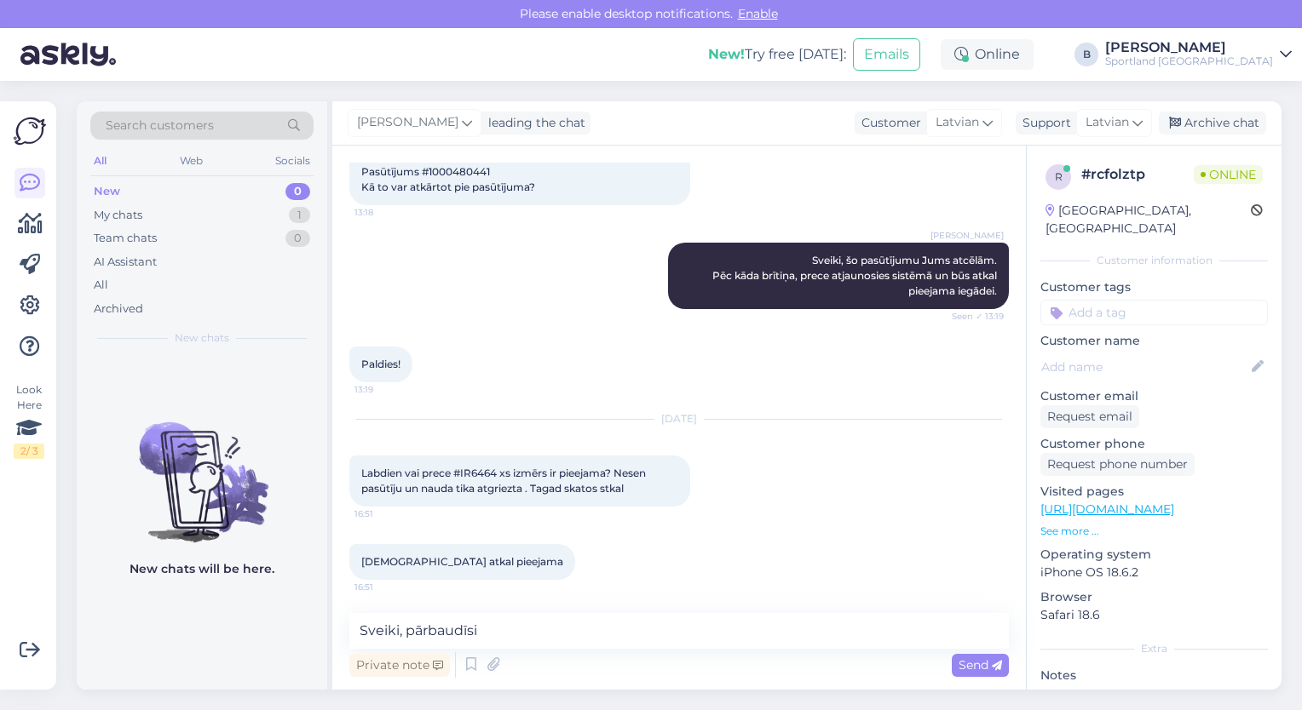
type textarea "Sveiki, pārbaudīsim"
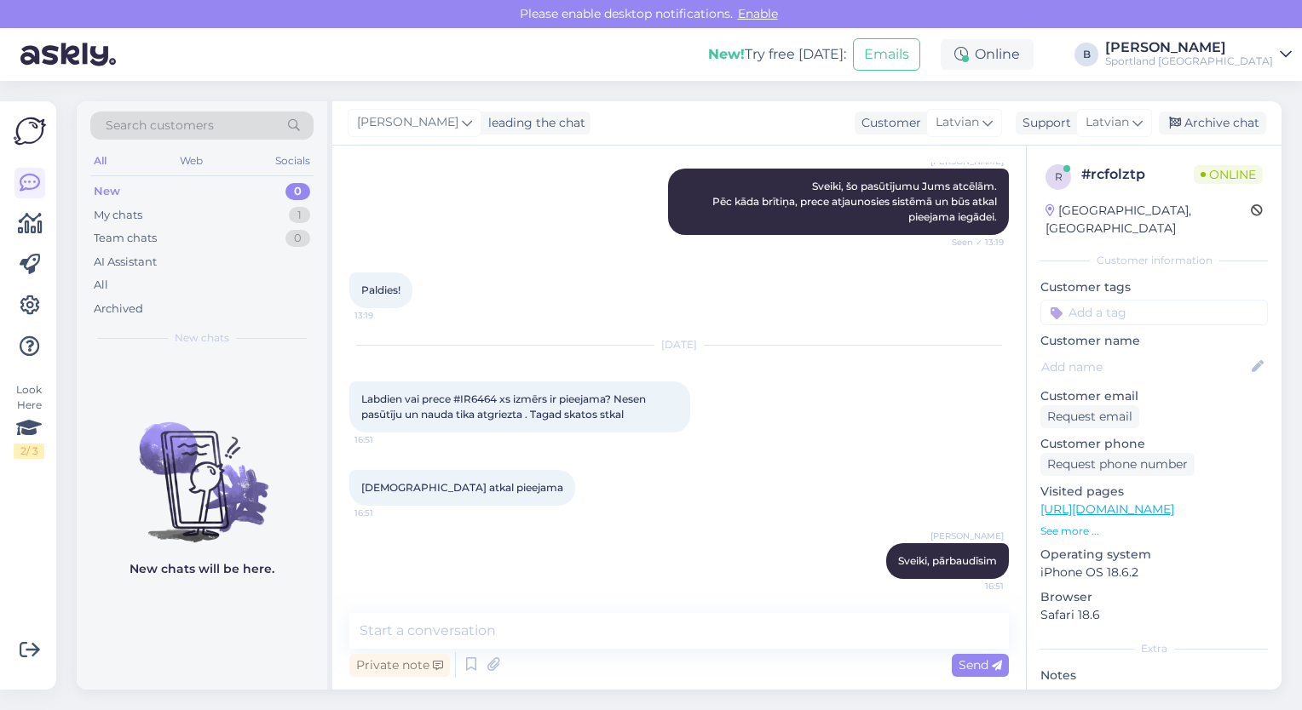
click at [485, 395] on span "Labdien vai prece #IR6464 xs izmērs ir pieejama? Nesen pasūtīju un nauda tika a…" at bounding box center [504, 407] width 287 height 28
copy span "IR6464"
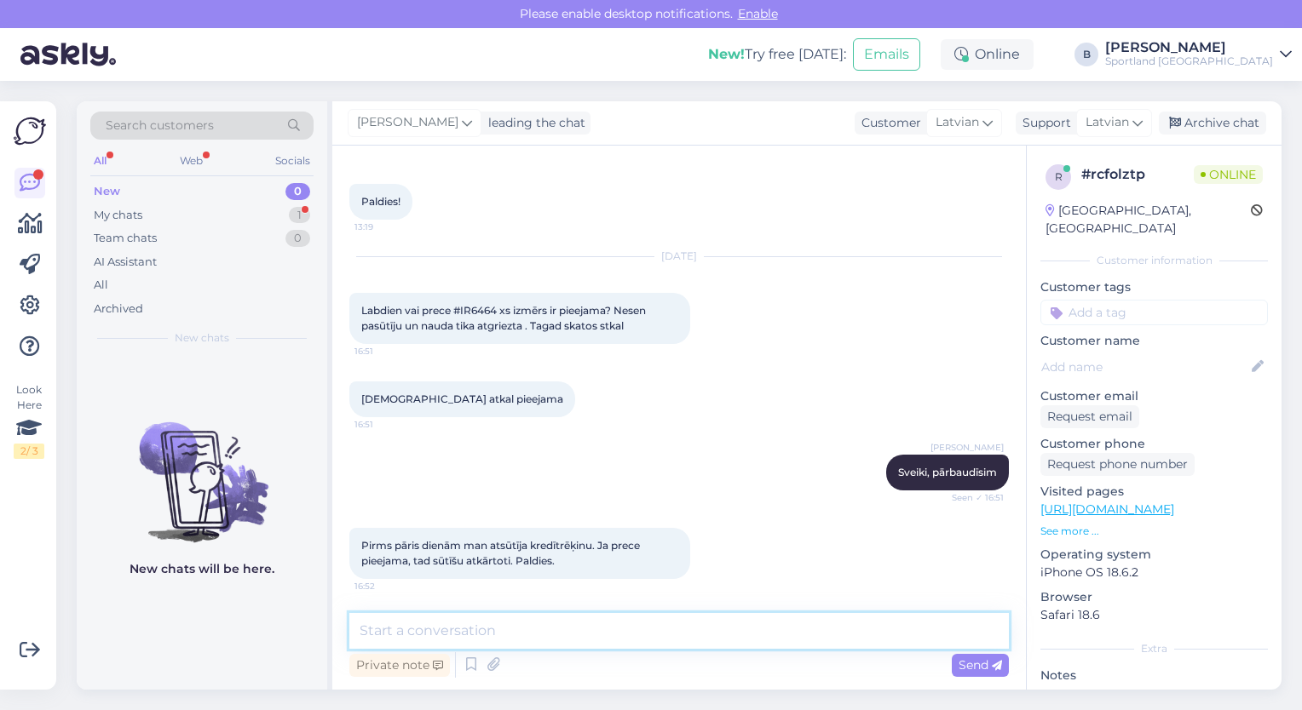
click at [546, 633] on textarea at bounding box center [678, 631] width 659 height 36
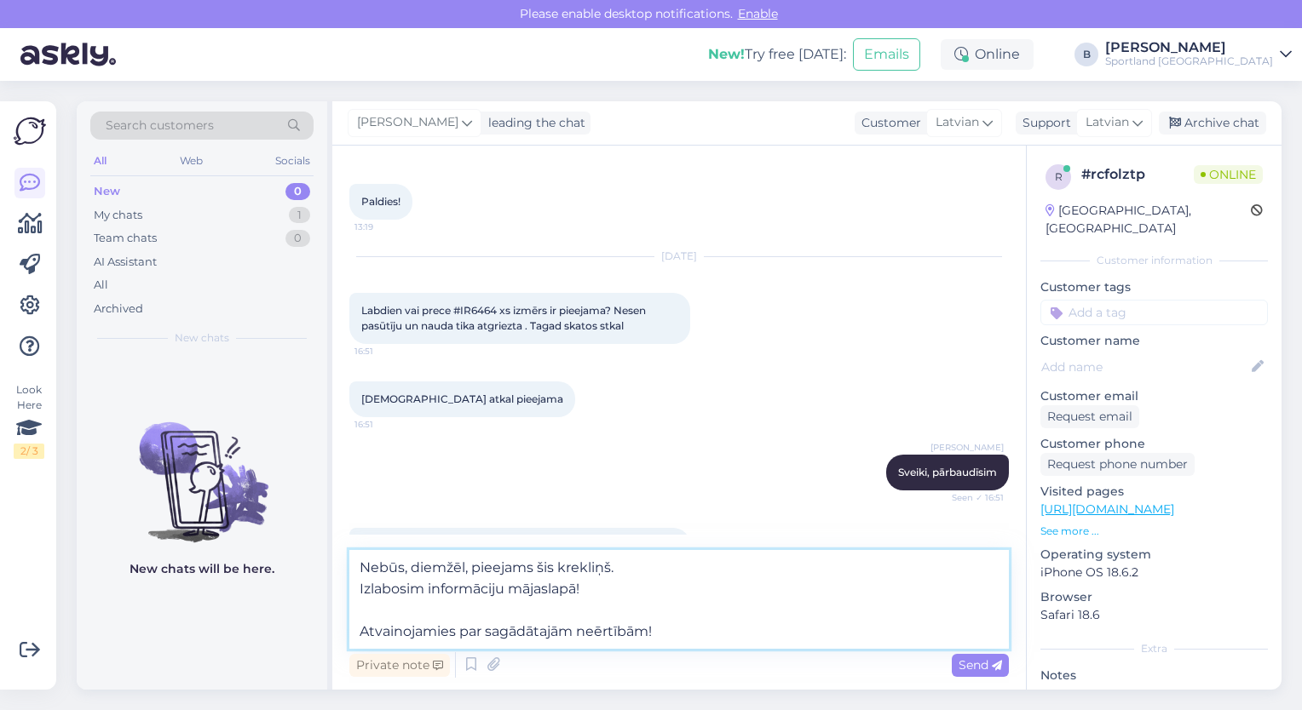
type textarea "Nebūs, diemžēl, pieejams šis krekliņš. Izlabosim informāciju mājaslapā! Atvaino…"
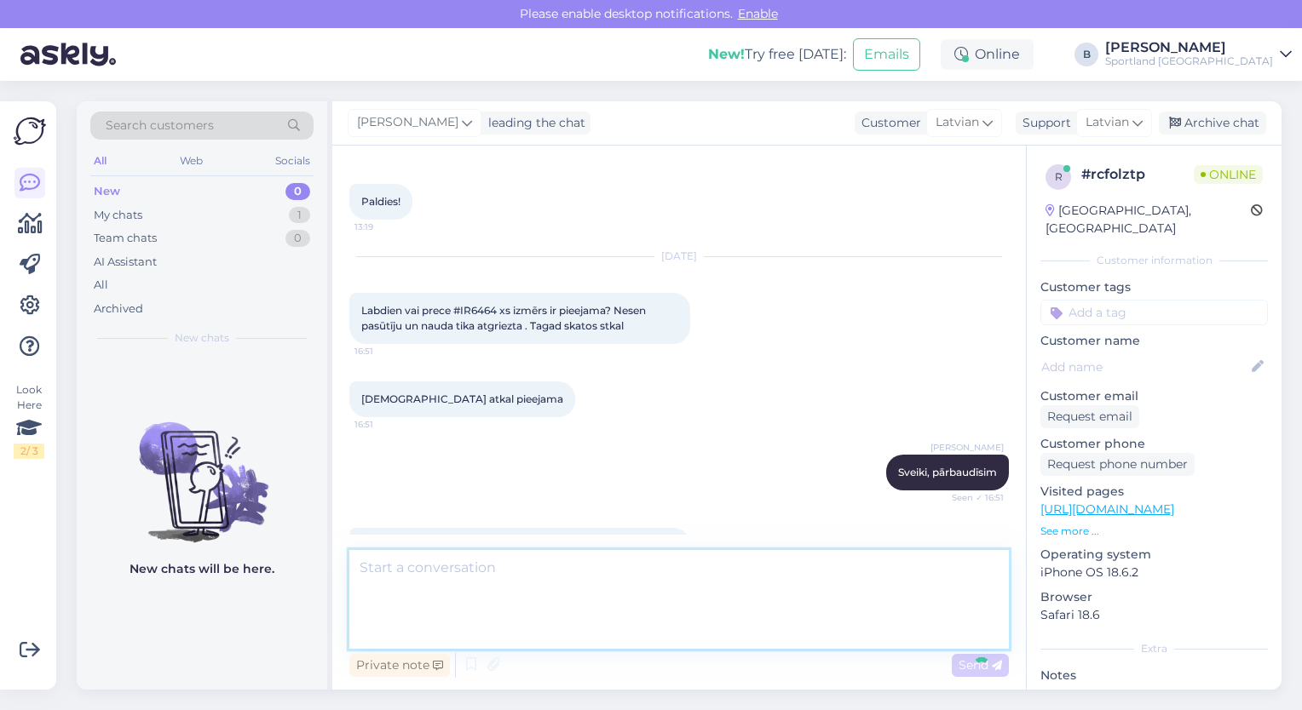
scroll to position [824, 0]
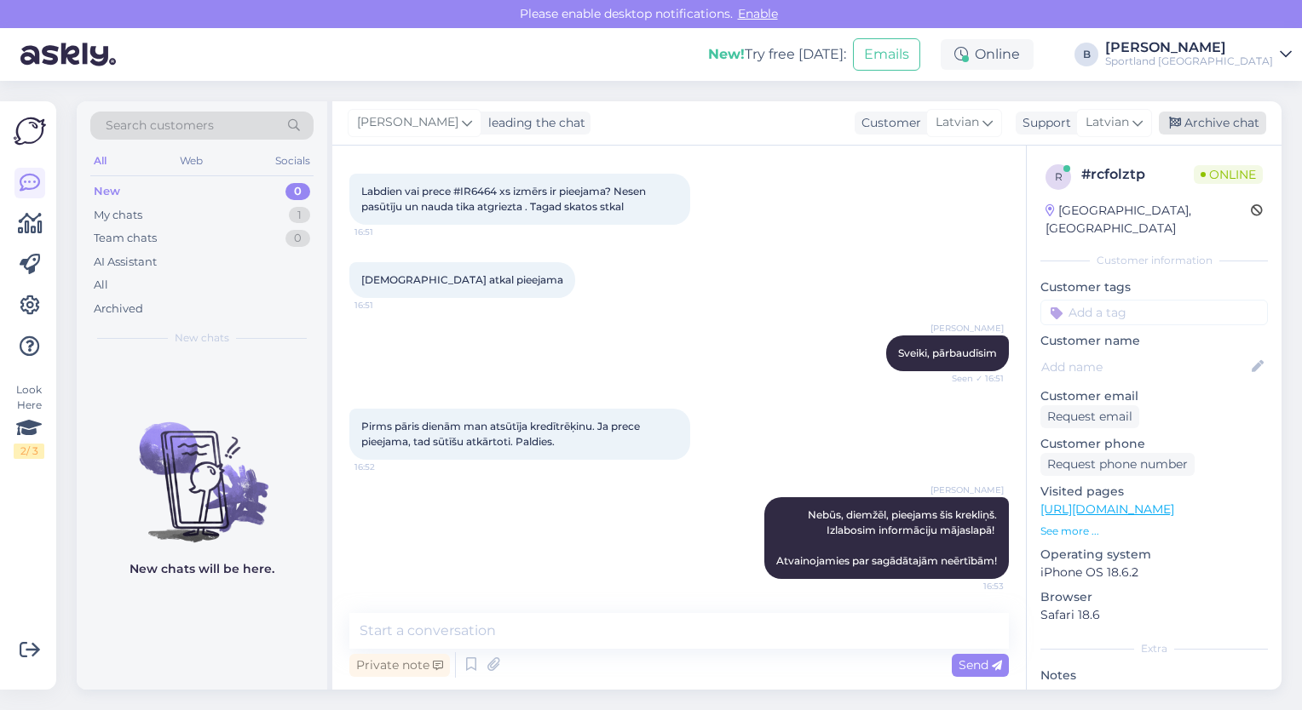
click at [1180, 124] on icon at bounding box center [1175, 124] width 12 height 12
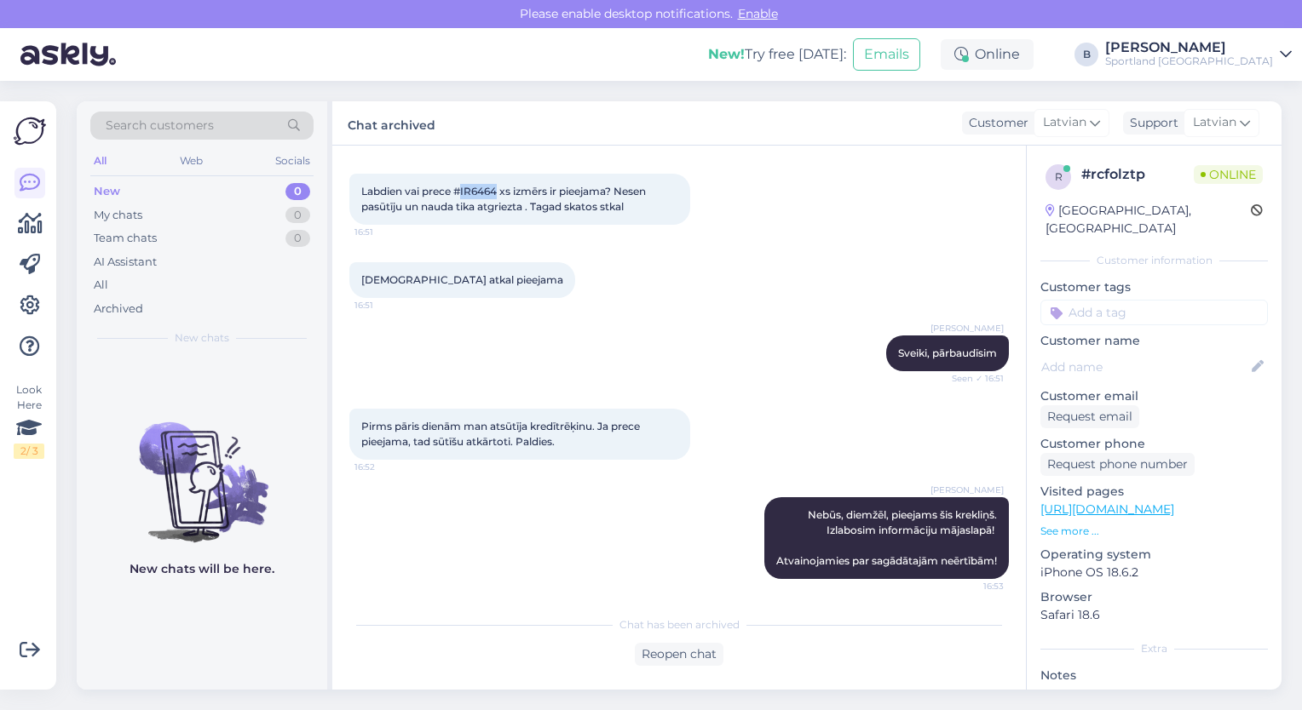
drag, startPoint x: 500, startPoint y: 191, endPoint x: 460, endPoint y: 192, distance: 40.0
click at [460, 192] on span "Labdien vai prece #IR6464 xs izmērs ir pieejama? Nesen pasūtīju un nauda tika a…" at bounding box center [504, 199] width 287 height 28
copy span "IR6464"
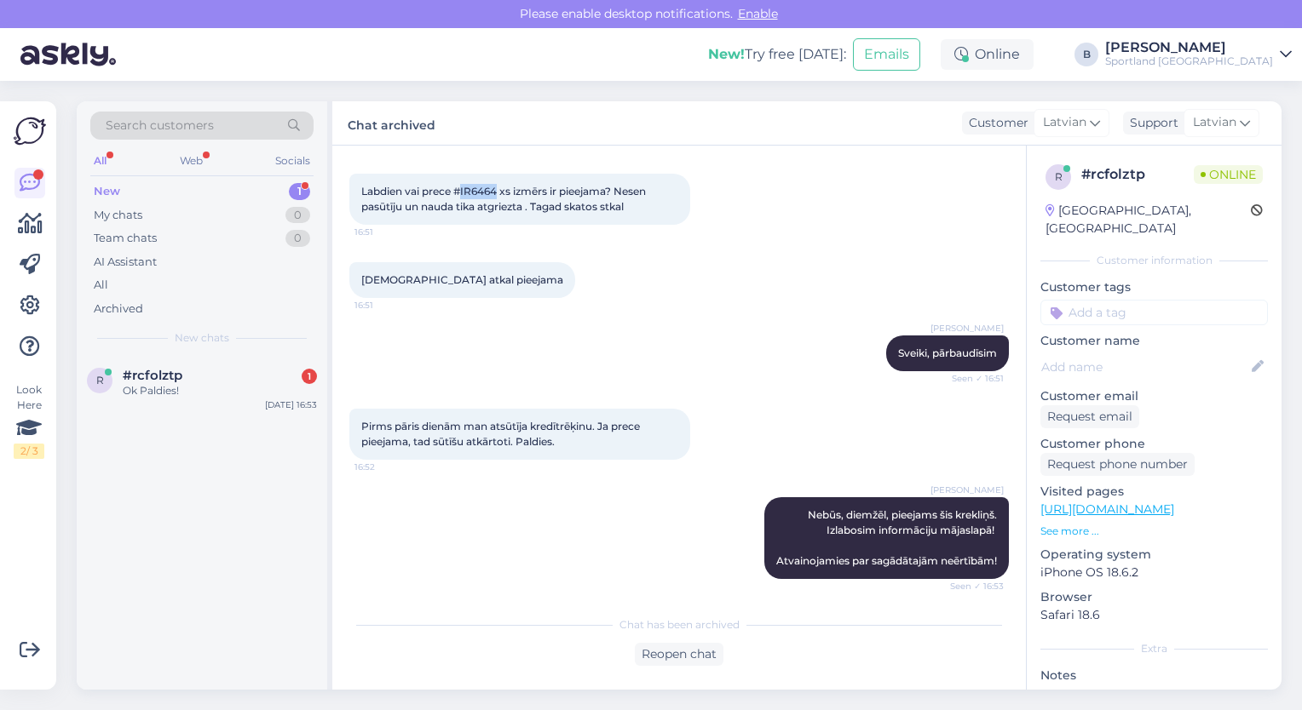
scroll to position [902, 0]
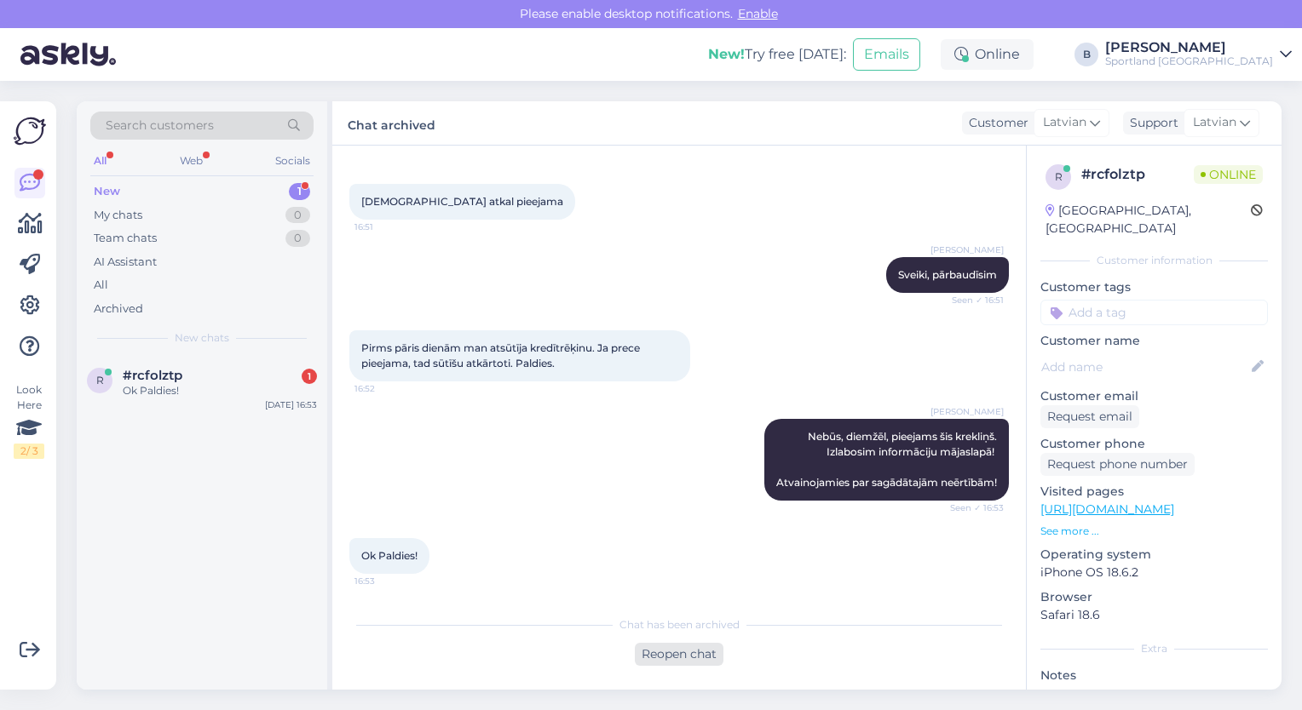
click at [702, 660] on div "Reopen chat" at bounding box center [679, 654] width 89 height 23
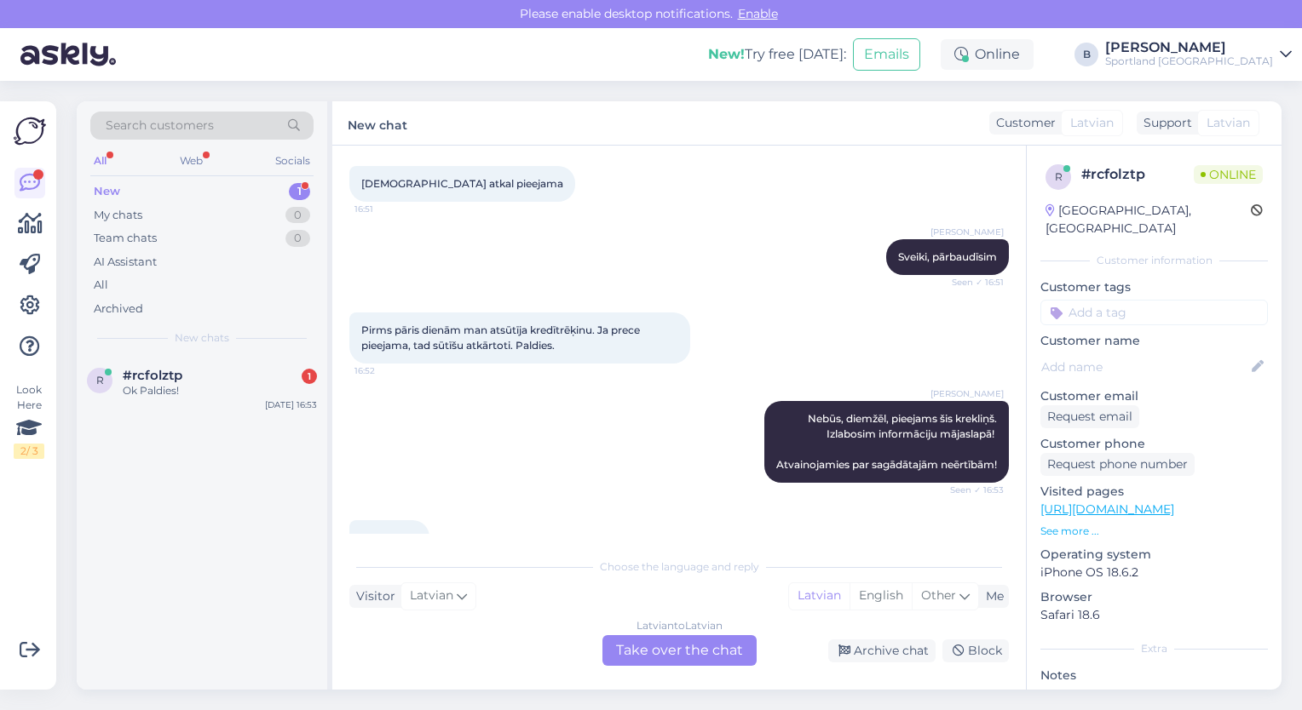
click at [702, 660] on div "Latvian to Latvian Take over the chat" at bounding box center [679, 650] width 154 height 31
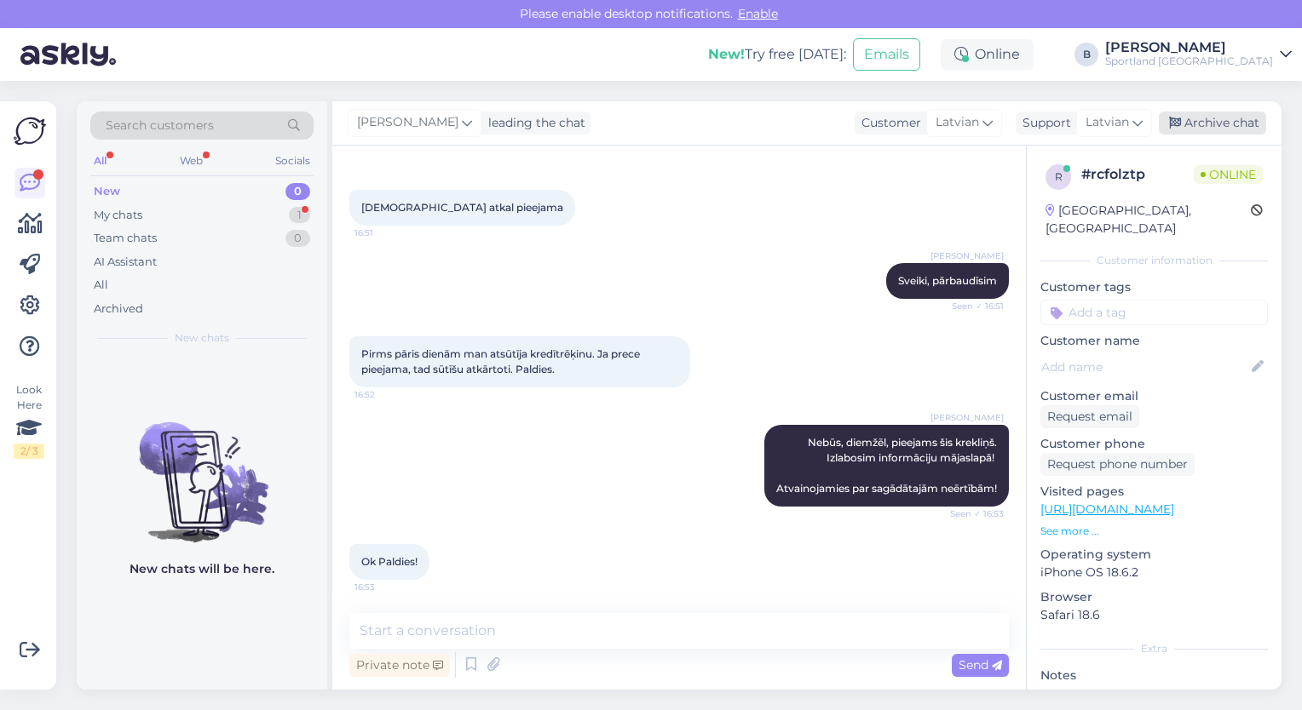
click at [1220, 114] on div "Archive chat" at bounding box center [1212, 123] width 107 height 23
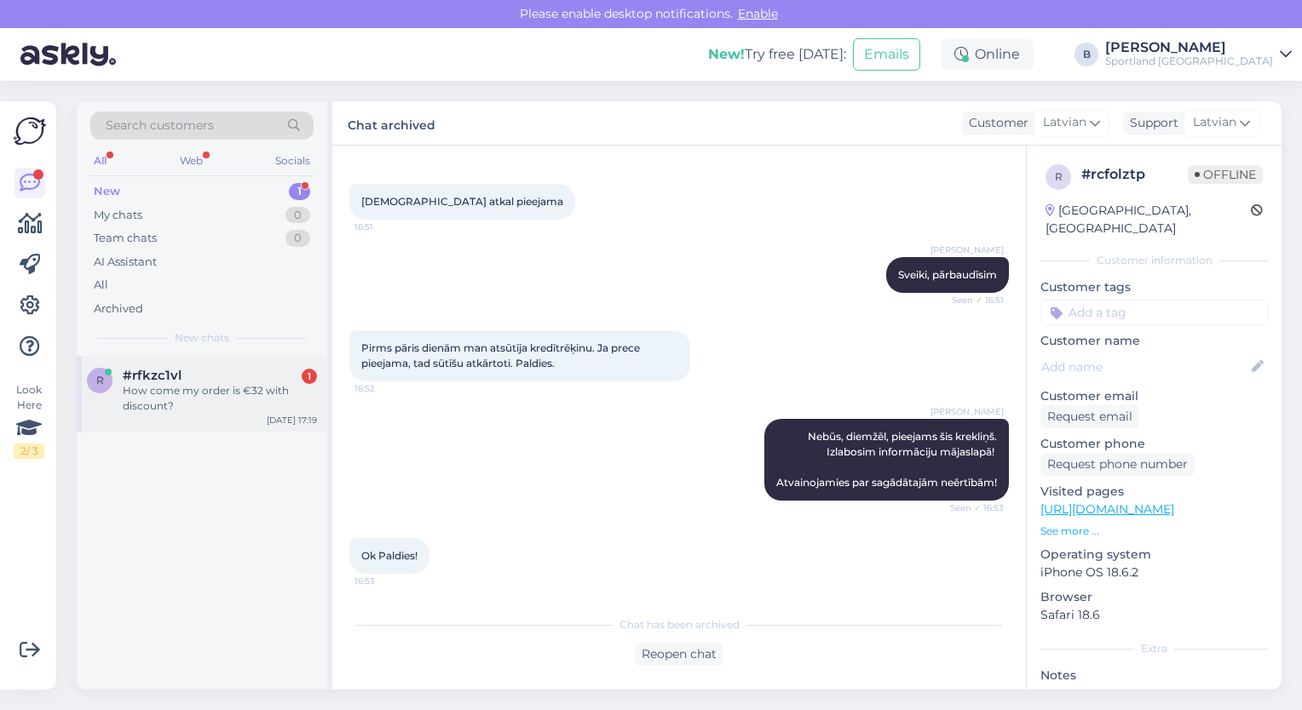
click at [227, 391] on div "How come my order is €32 with discount?" at bounding box center [220, 398] width 194 height 31
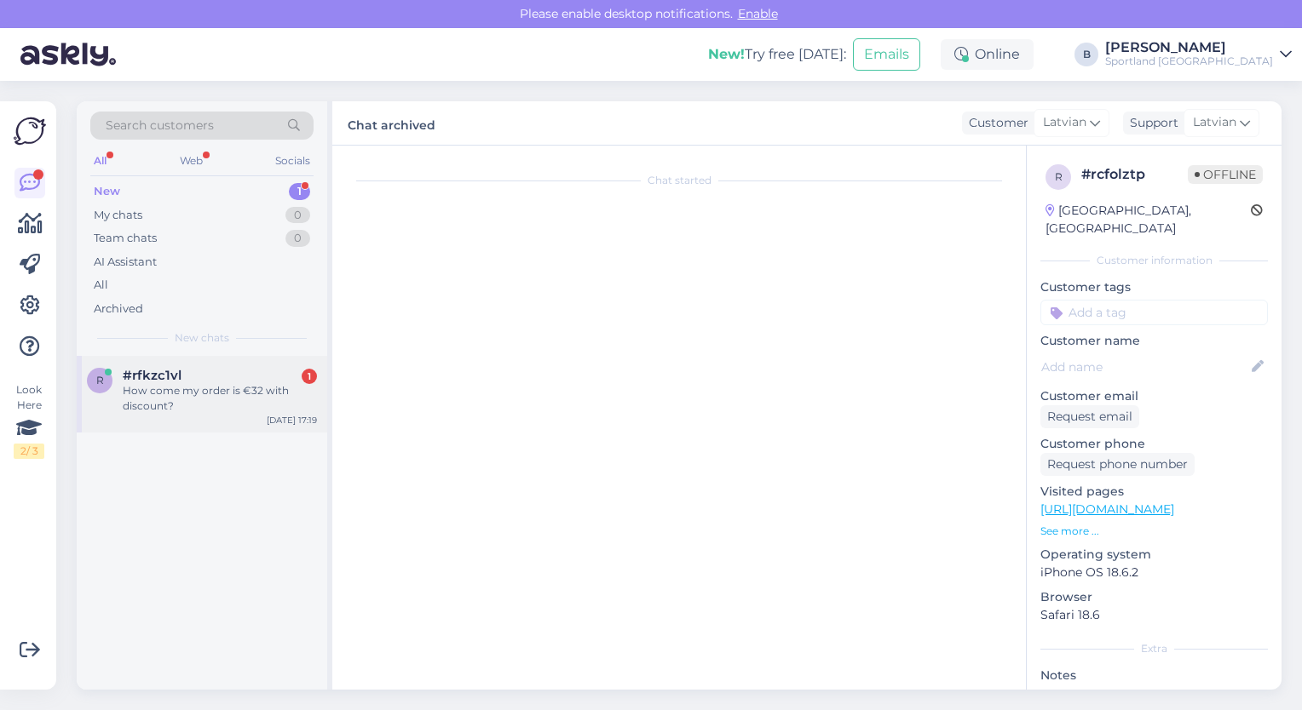
scroll to position [0, 0]
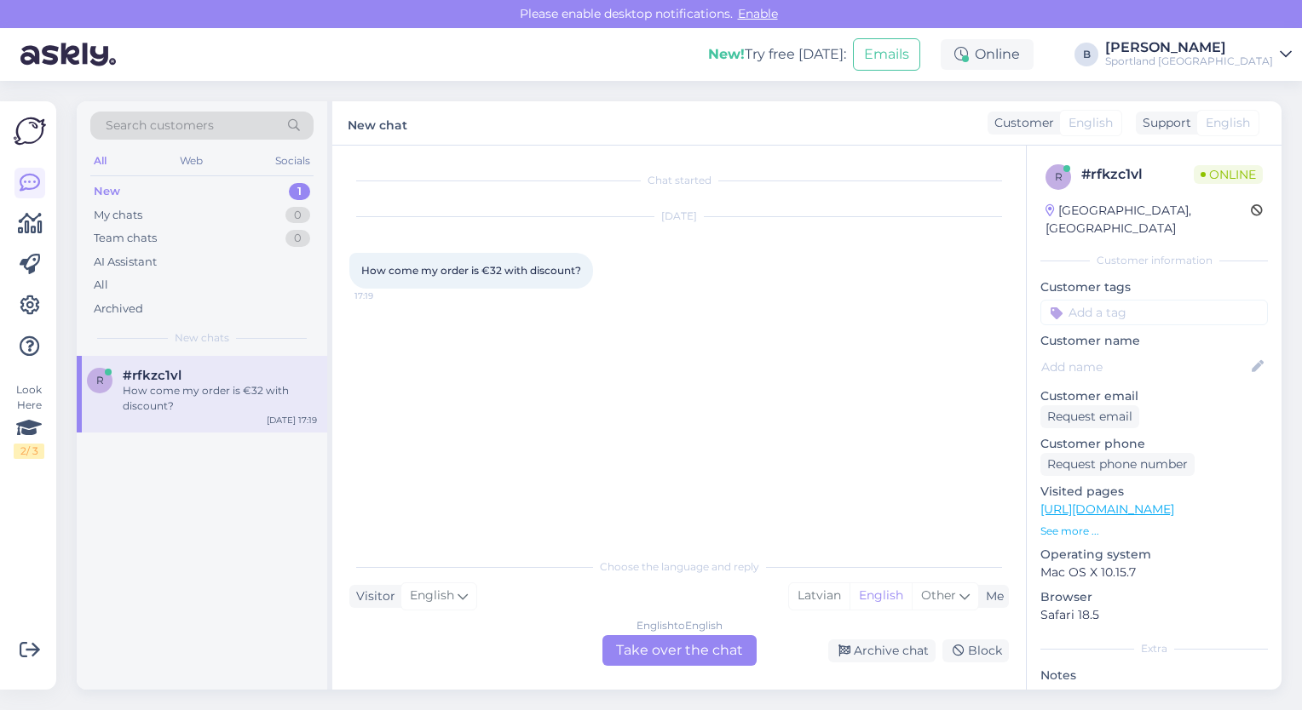
click at [671, 421] on div "Chat started [DATE] How come my order is €32 with discount? 17:19" at bounding box center [686, 348] width 675 height 371
click at [680, 657] on div "English to English Take over the chat" at bounding box center [679, 650] width 154 height 31
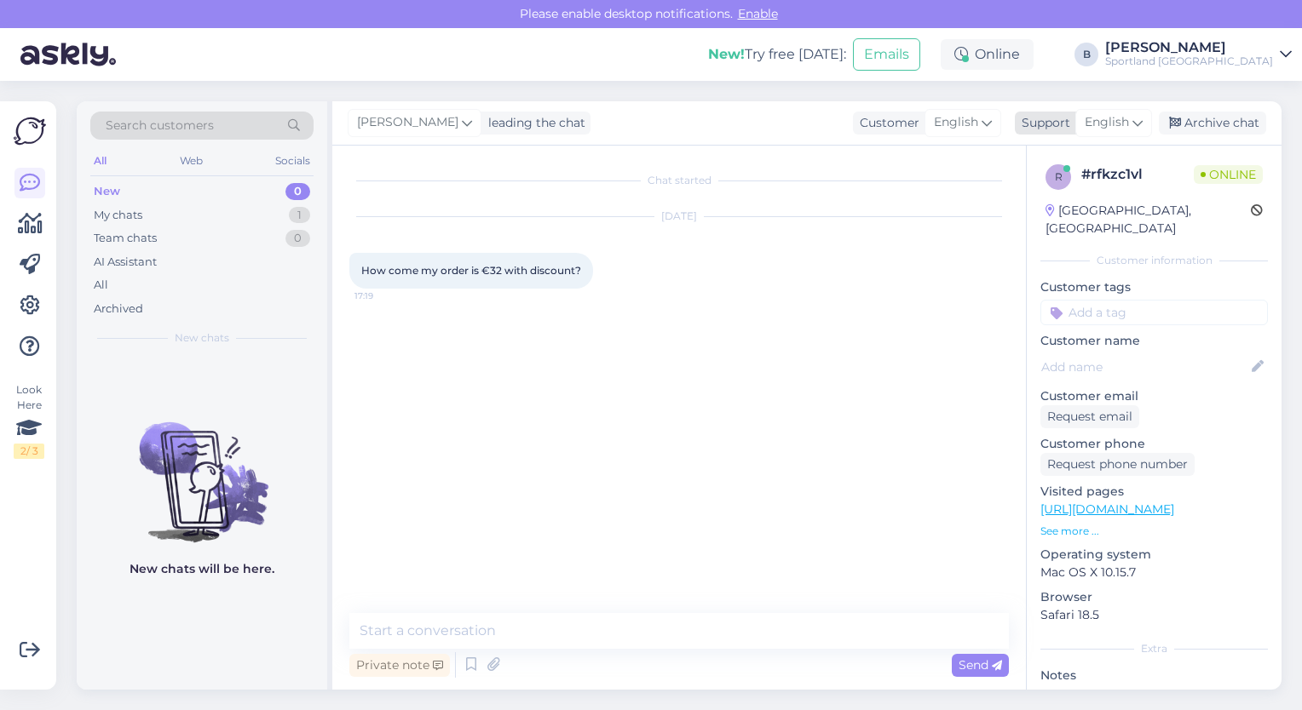
click at [1133, 113] on icon at bounding box center [1137, 122] width 10 height 19
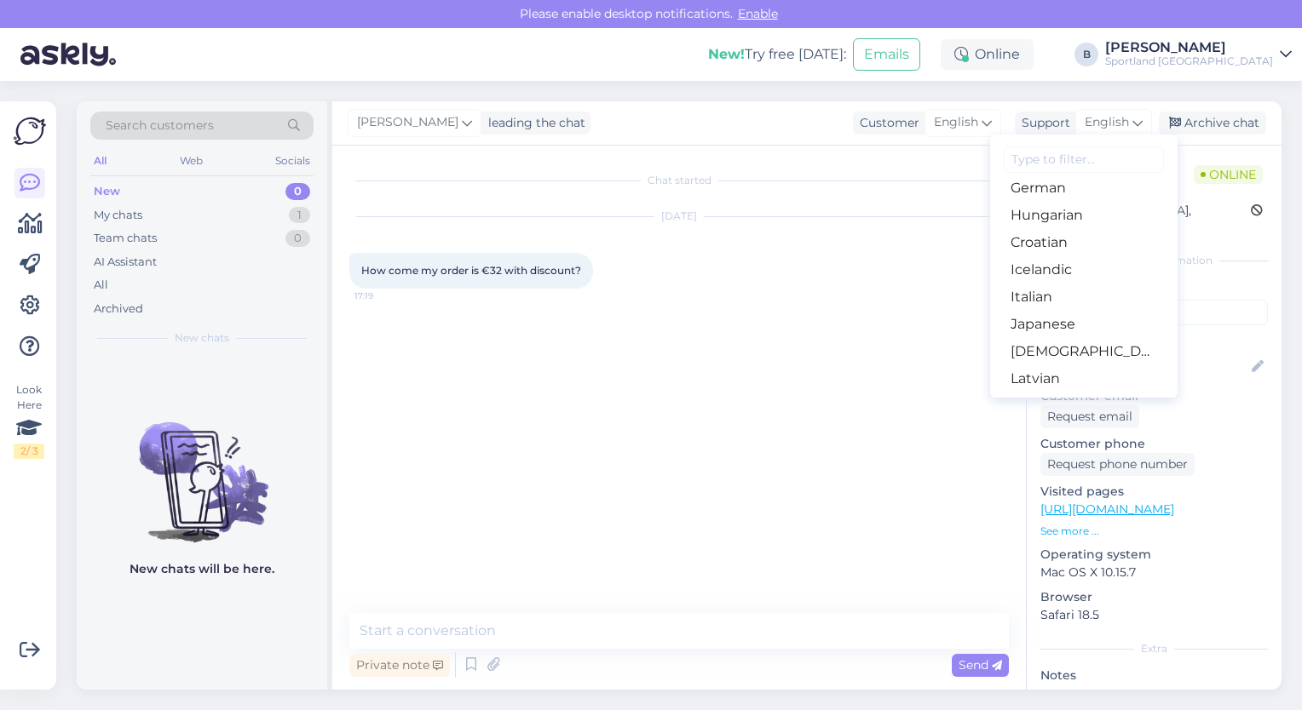
scroll to position [318, 0]
click at [1053, 363] on link "Latvian" at bounding box center [1083, 371] width 187 height 27
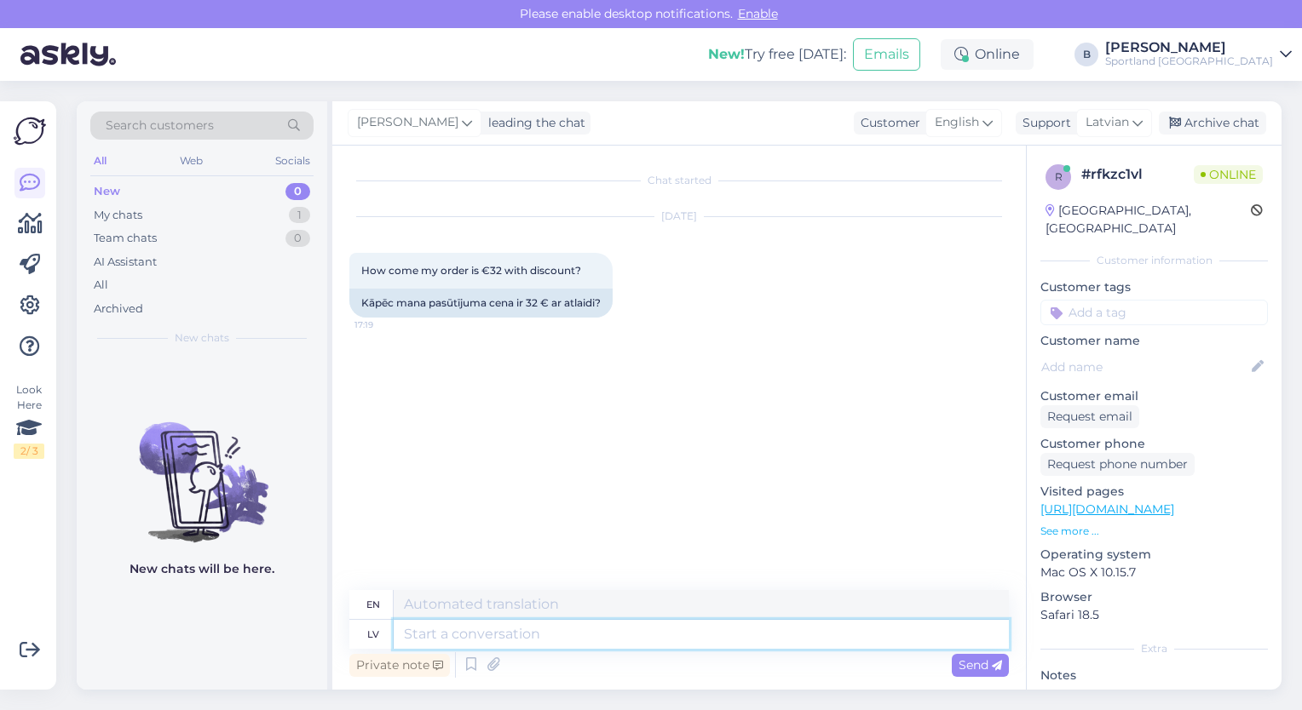
click at [567, 640] on textarea at bounding box center [701, 634] width 615 height 29
type textarea "Sveiki, [GEOGRAPHIC_DATA]"
type textarea "Hello,"
type textarea "Sveiki, varētu, l"
type textarea "Hello, could you,"
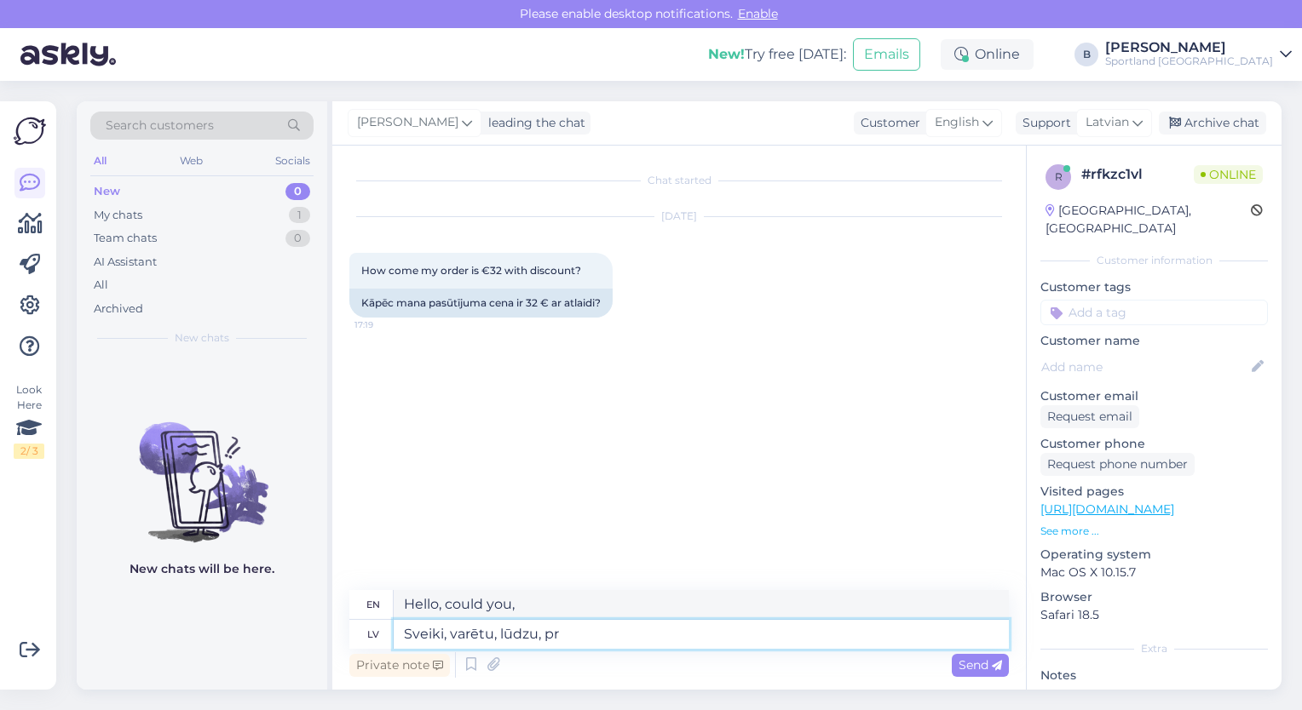
type textarea "Sveiki, varētu, lūdzu, pre"
type textarea "Hello, could you please"
type textarea "Sveiki, varētu, lūdzu, precizēt jaut"
type textarea "Hello, could you please clarify?"
type textarea "Sveiki, varētu, lūdzu, precizēt jautājumu?"
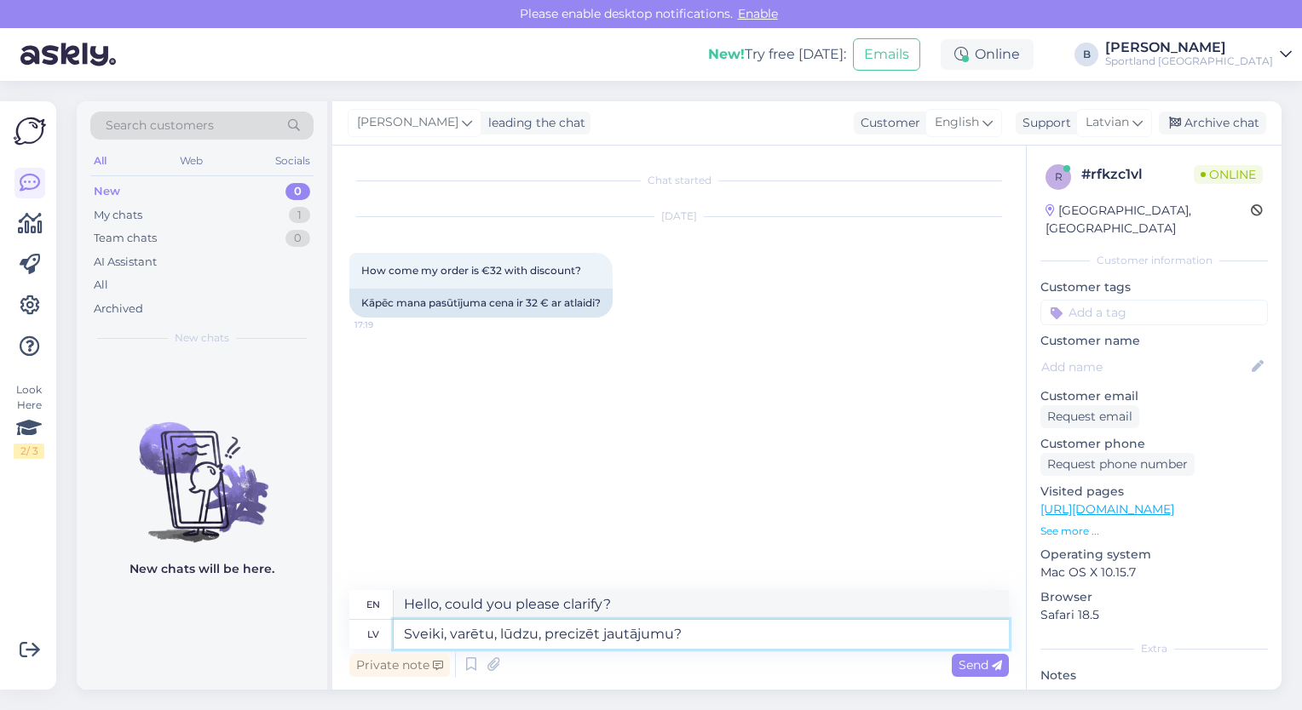
type textarea "Hello, could you please clarify the question?"
type textarea "Sveiki, varētu, lūdzu, precizēt jautājumu?"
click at [963, 660] on span "Send" at bounding box center [979, 665] width 43 height 15
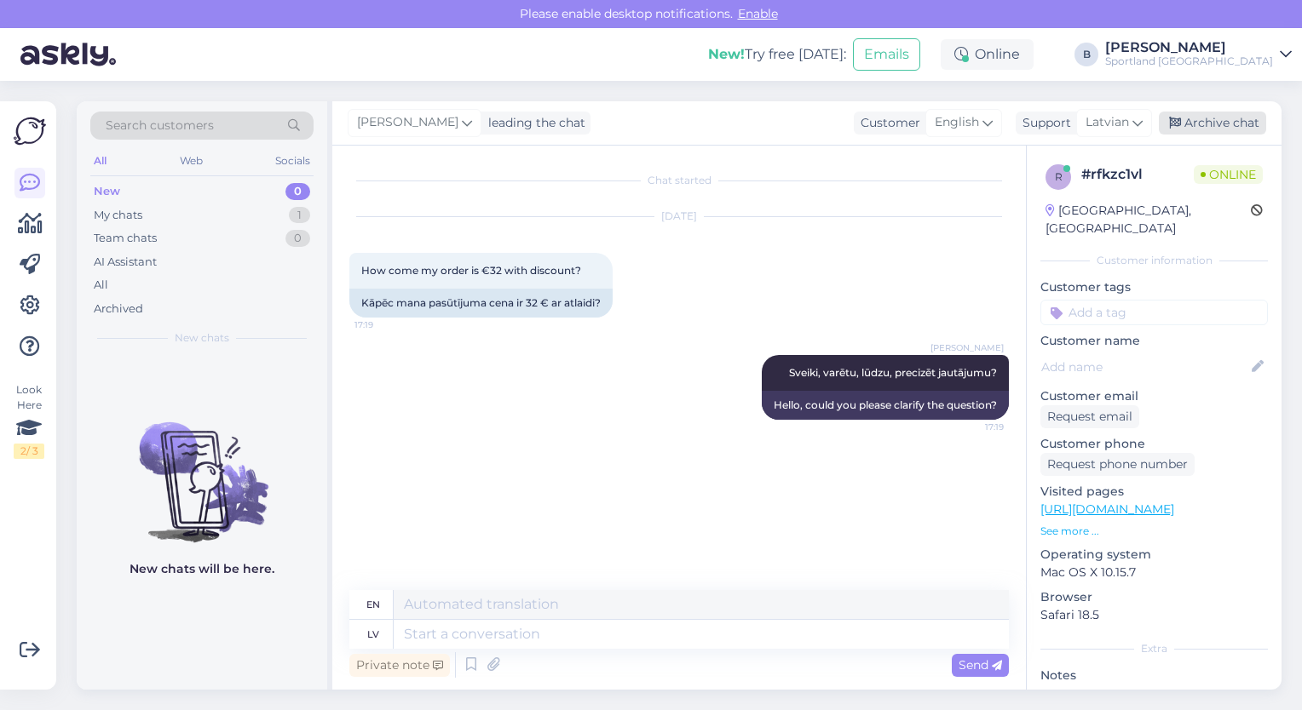
click at [1216, 115] on div "Archive chat" at bounding box center [1212, 123] width 107 height 23
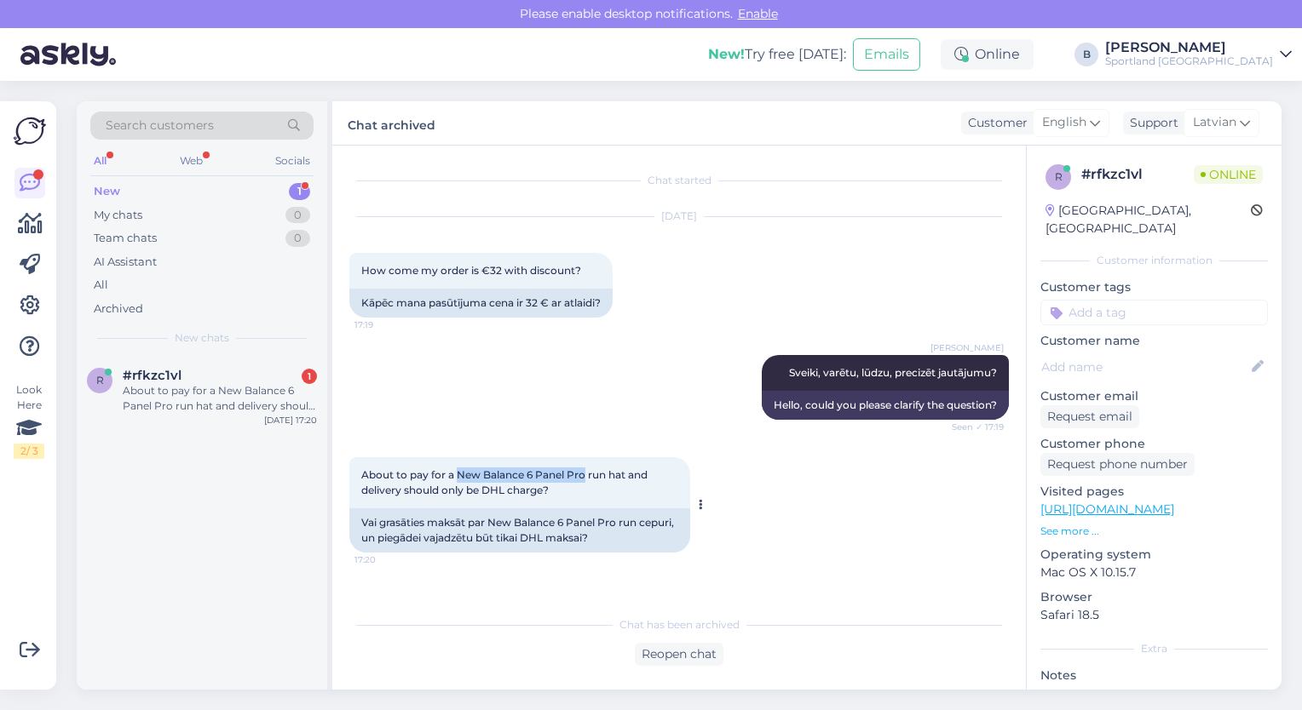
drag, startPoint x: 584, startPoint y: 473, endPoint x: 459, endPoint y: 469, distance: 125.3
click at [459, 469] on span "About to pay for a New Balance 6 Panel Pro run hat and delivery should only be …" at bounding box center [505, 483] width 289 height 28
copy span "New Balance 6 Panel Pro"
click at [780, 514] on div "About to pay for a New Balance 6 Panel Pro run hat and delivery should only be …" at bounding box center [678, 505] width 659 height 133
click at [680, 659] on div "Reopen chat" at bounding box center [679, 654] width 89 height 23
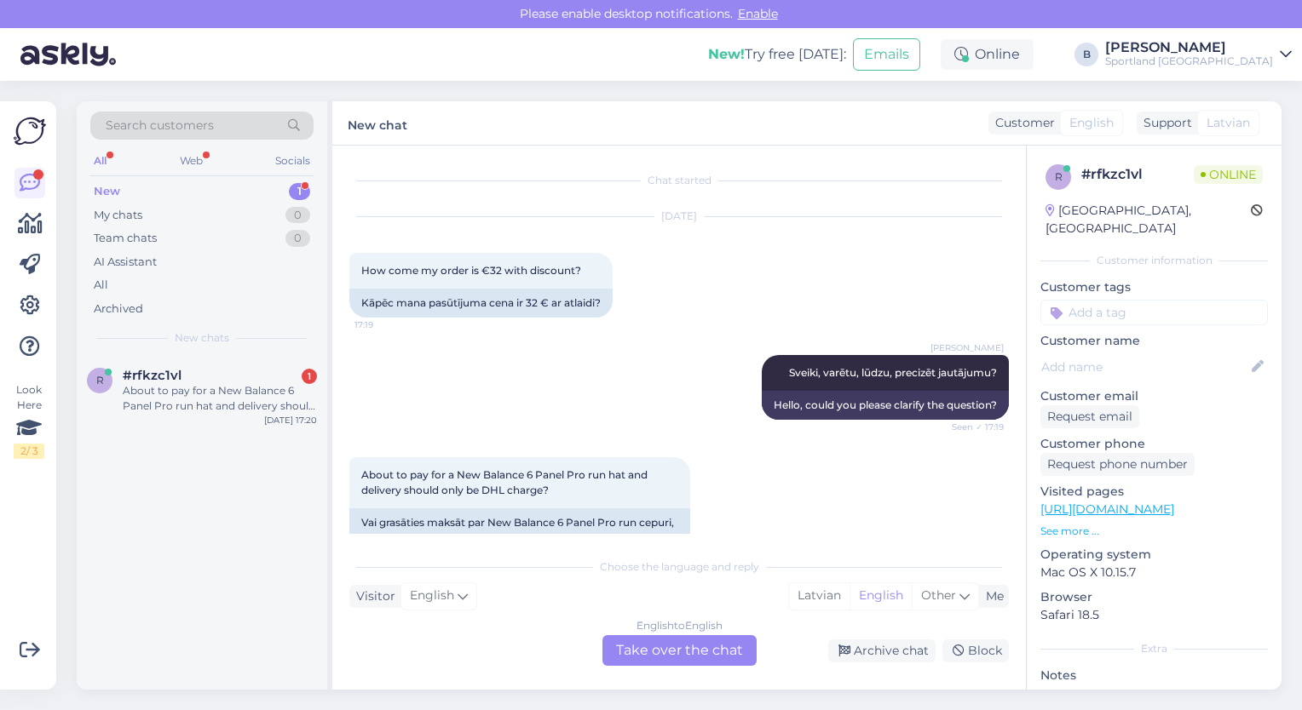
scroll to position [37, 0]
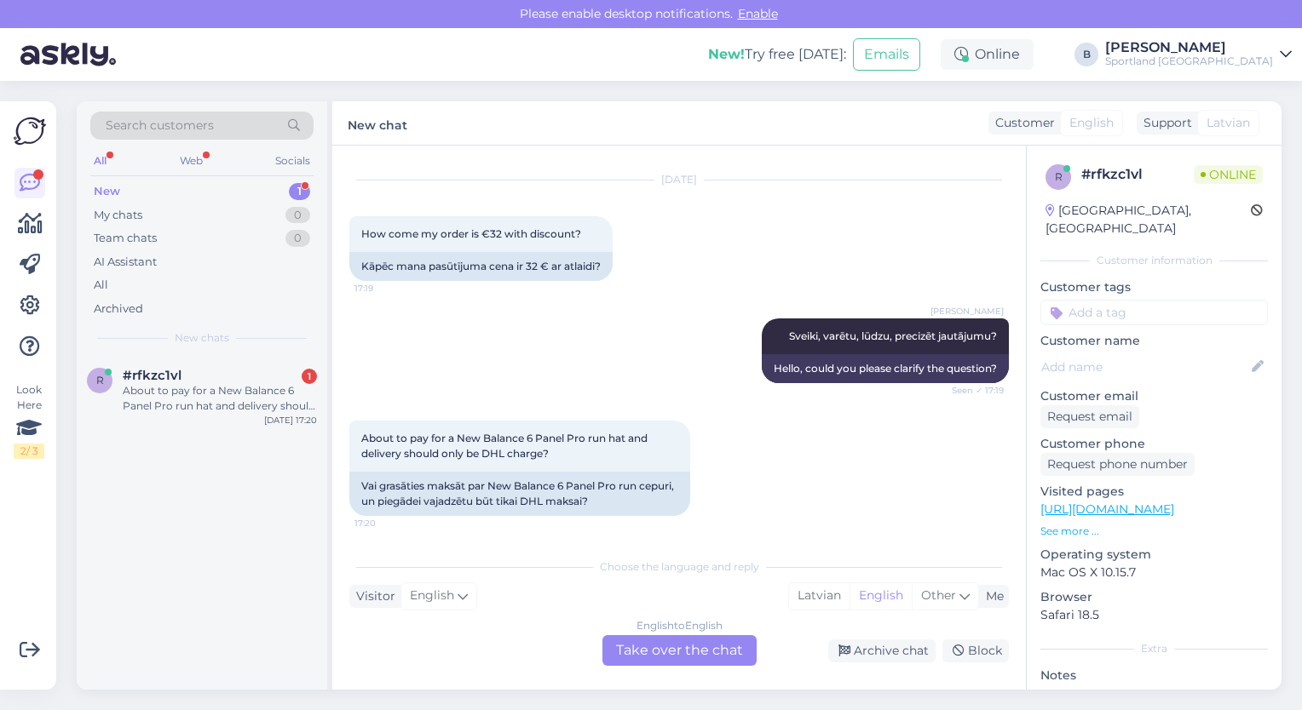
click at [686, 649] on div "English to English Take over the chat" at bounding box center [679, 650] width 154 height 31
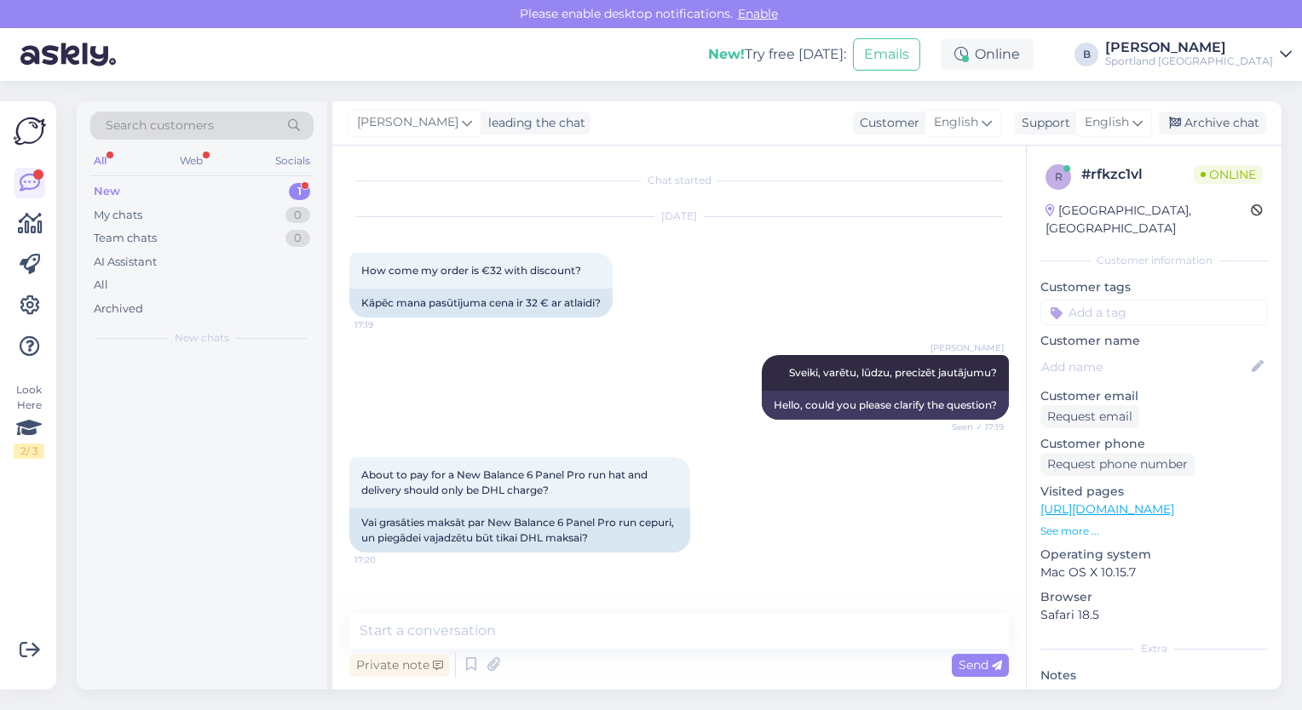
scroll to position [0, 0]
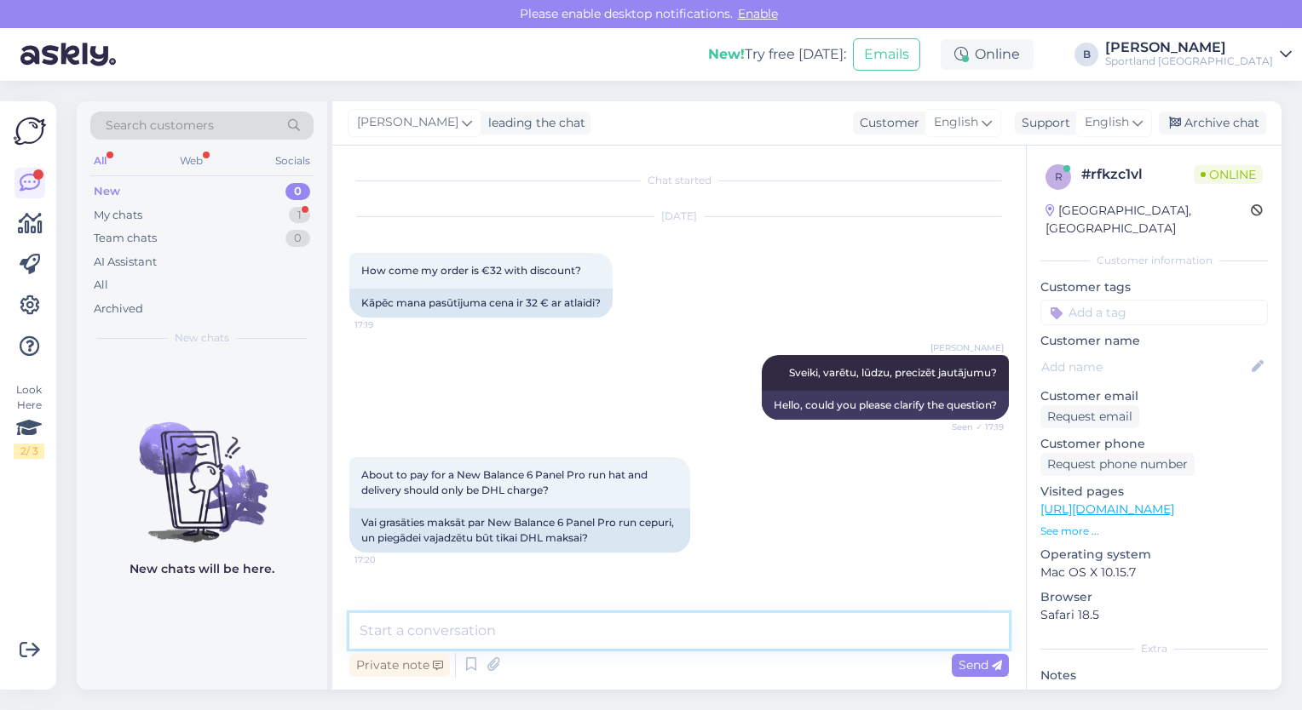
click at [625, 635] on textarea at bounding box center [678, 631] width 659 height 36
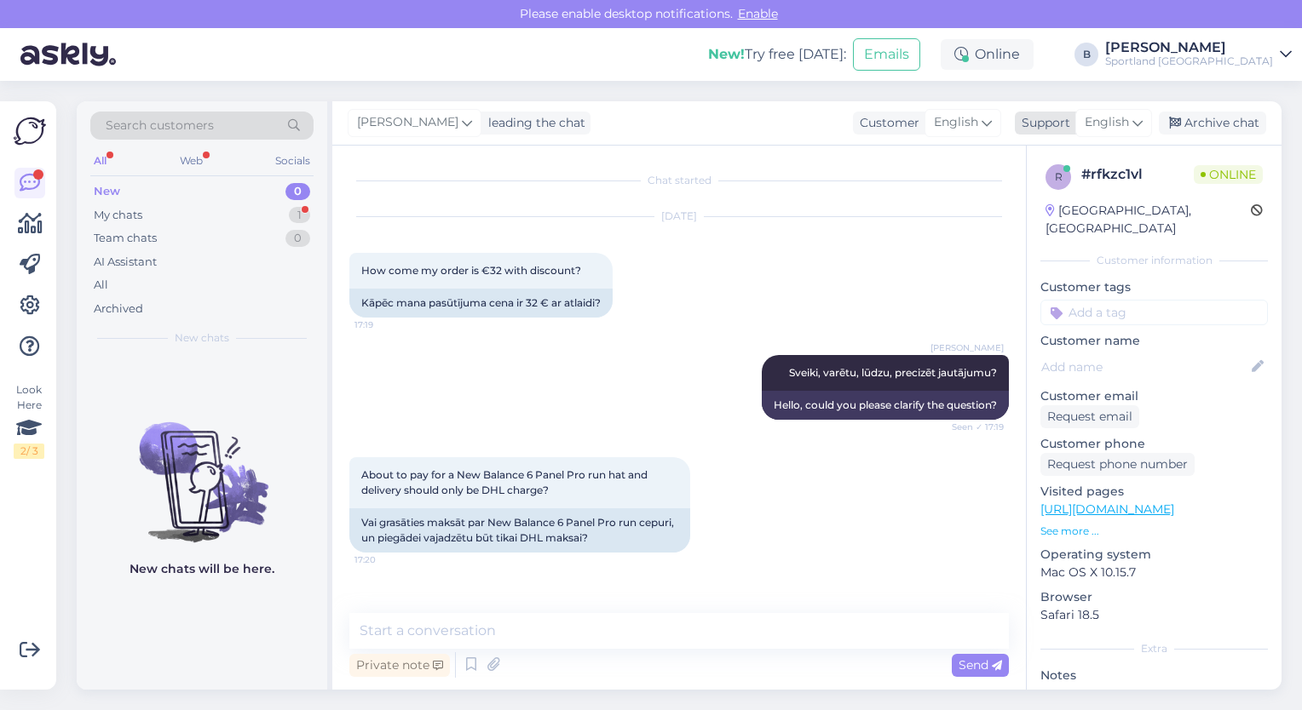
click at [1099, 115] on span "English" at bounding box center [1106, 122] width 44 height 19
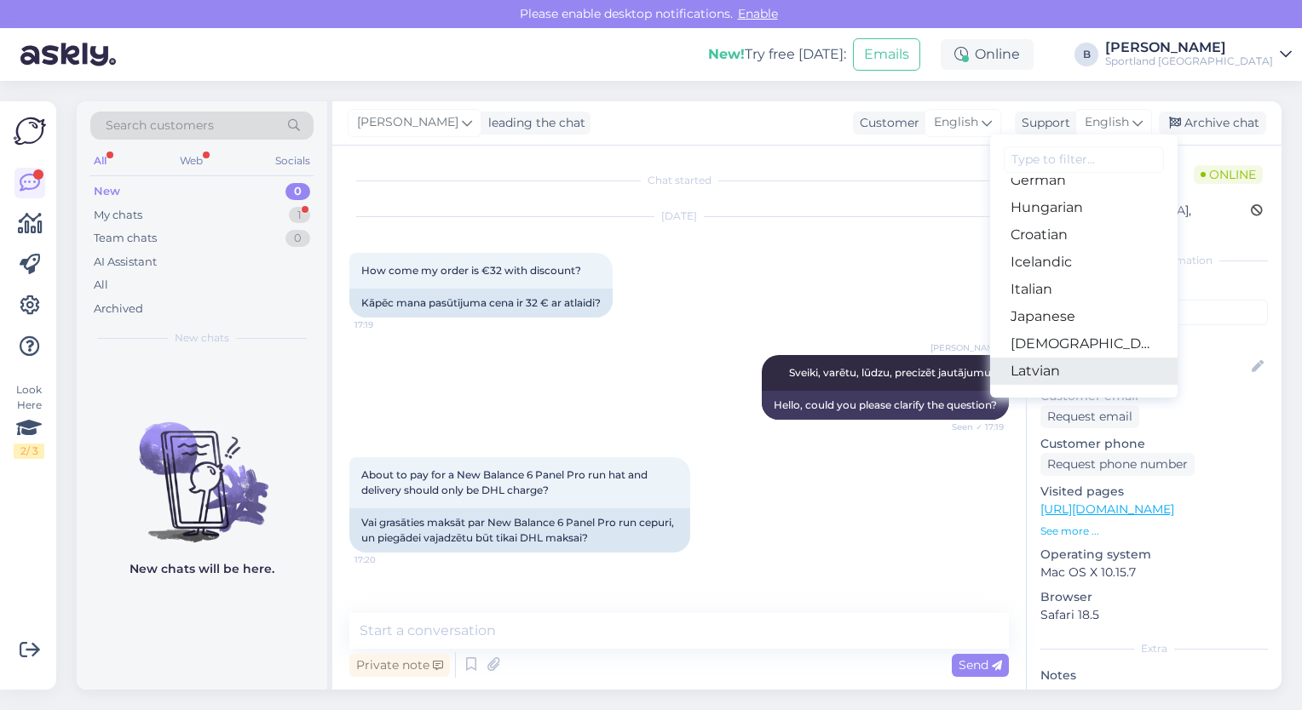
click at [1033, 365] on link "Latvian" at bounding box center [1083, 371] width 187 height 27
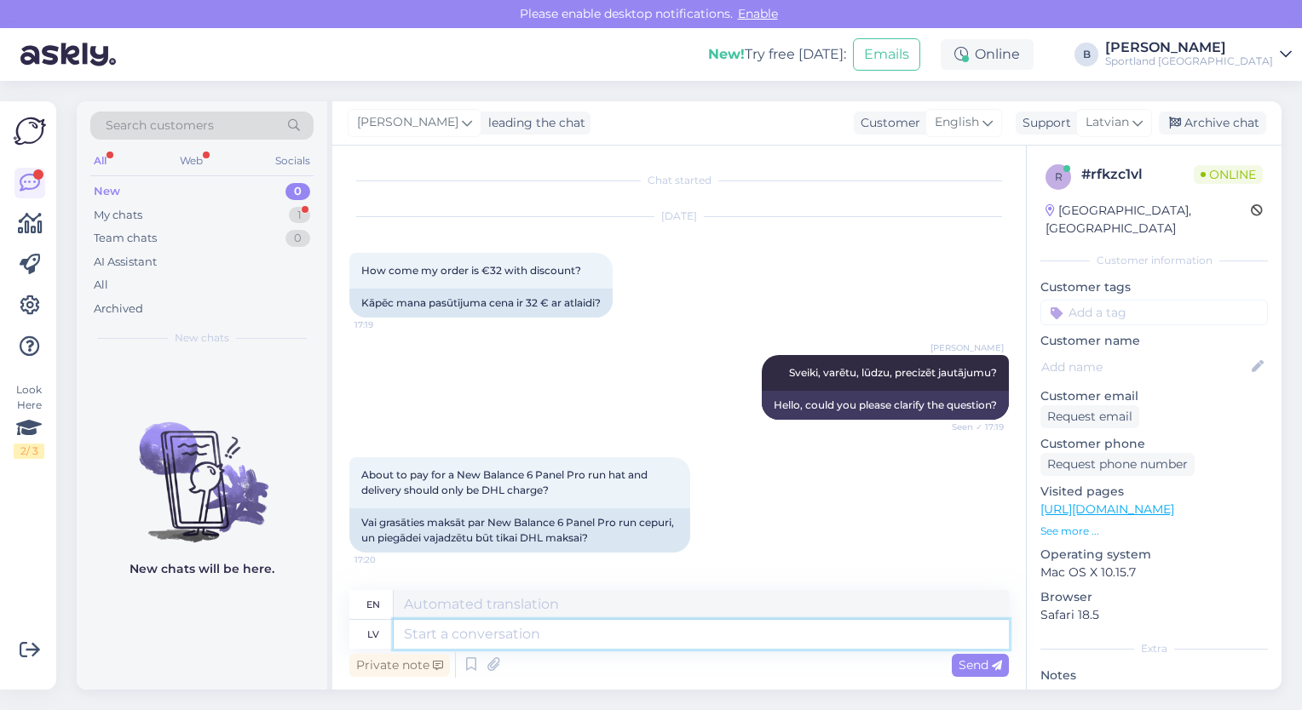
click at [681, 641] on textarea at bounding box center [701, 634] width 615 height 29
type textarea "Pārbaudiet v"
type textarea "Check"
type textarea "[PERSON_NAME] vai"
type textarea "Check if"
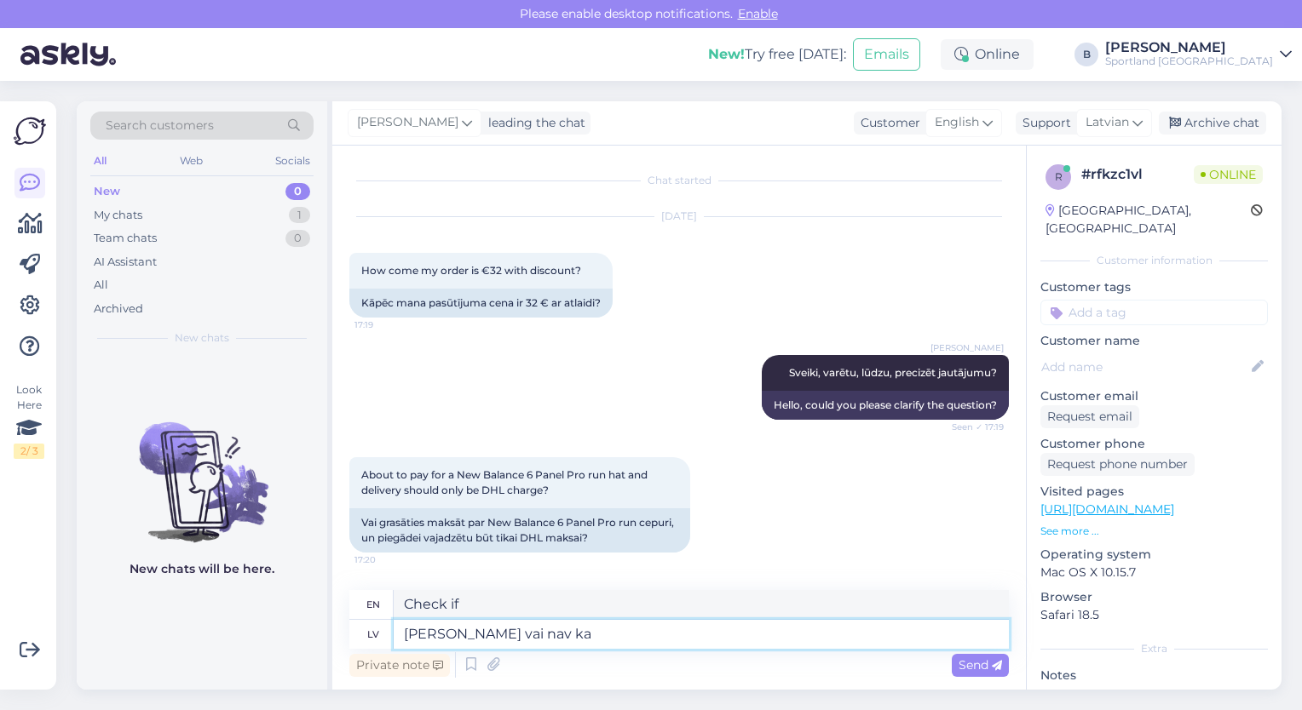
type textarea "[PERSON_NAME] vai nav kau"
type textarea "Check if there is no"
type textarea "[PERSON_NAME] vai nav kaut kas"
type textarea "Check if there is anything"
type textarea "[PERSON_NAME] vai nav kaut kas dubultā iz"
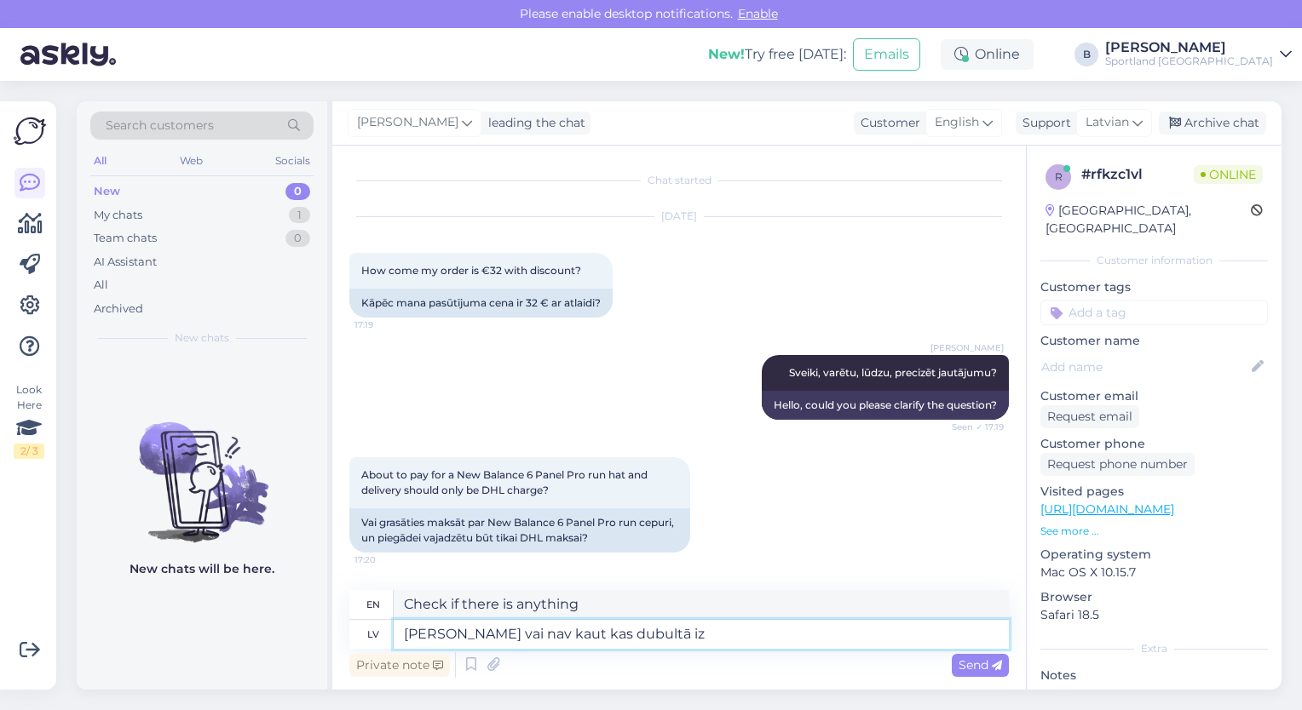
type textarea "Check if there is anything duplicated."
type textarea "[PERSON_NAME] vai nav kaut kas dubultā izvēlēts, vai"
type textarea "Check if there is anything double selected, or"
type textarea "[PERSON_NAME] vai nav kaut kas dubultā i"
type textarea "Check if there is anything double selected,"
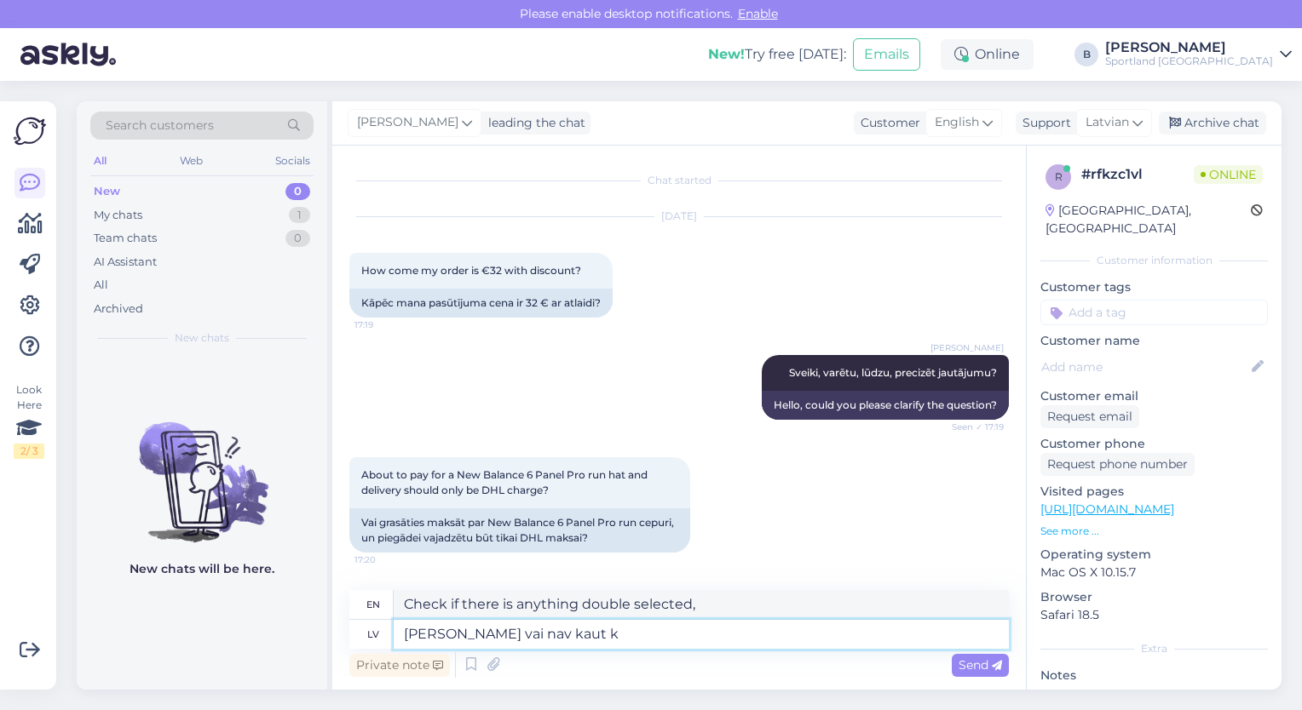
type textarea "[PERSON_NAME] vai nav kaut"
type textarea "Check if there is anything duplicated."
type textarea "[PERSON_NAME] vai nav kau"
type textarea "Check if there is anything"
type textarea "Pārbaudi"
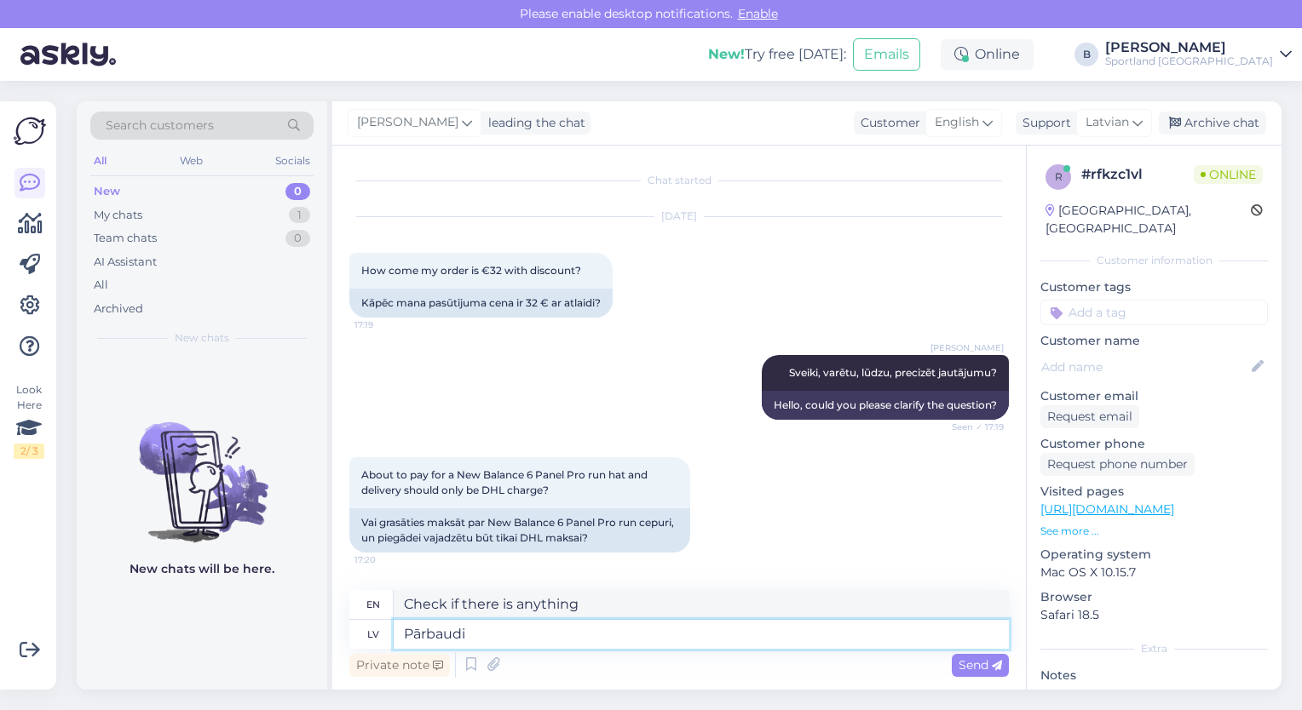
type textarea "Check if there is no"
type textarea "Pārb"
type textarea "Check if"
type textarea "P"
type textarea "Check"
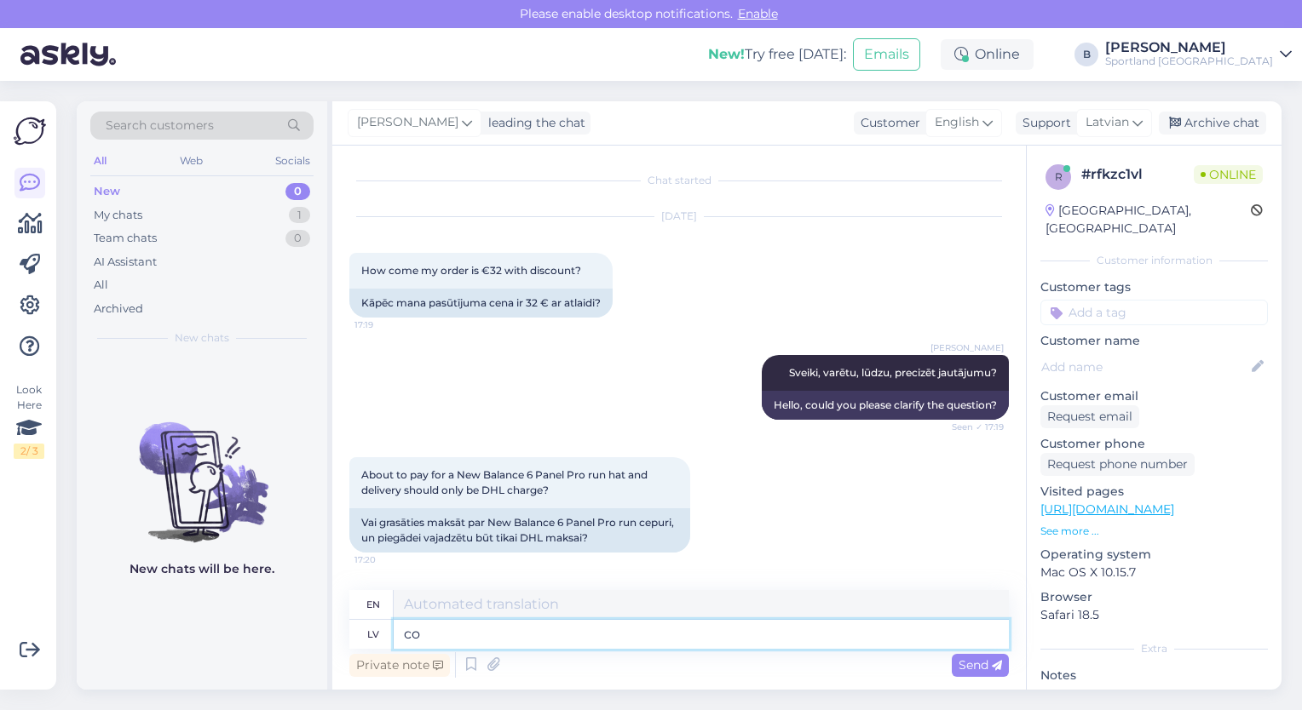
type textarea "c"
type textarea "Vai g"
type textarea "Or"
type textarea "Vai gadījumā a"
type textarea "Or in case"
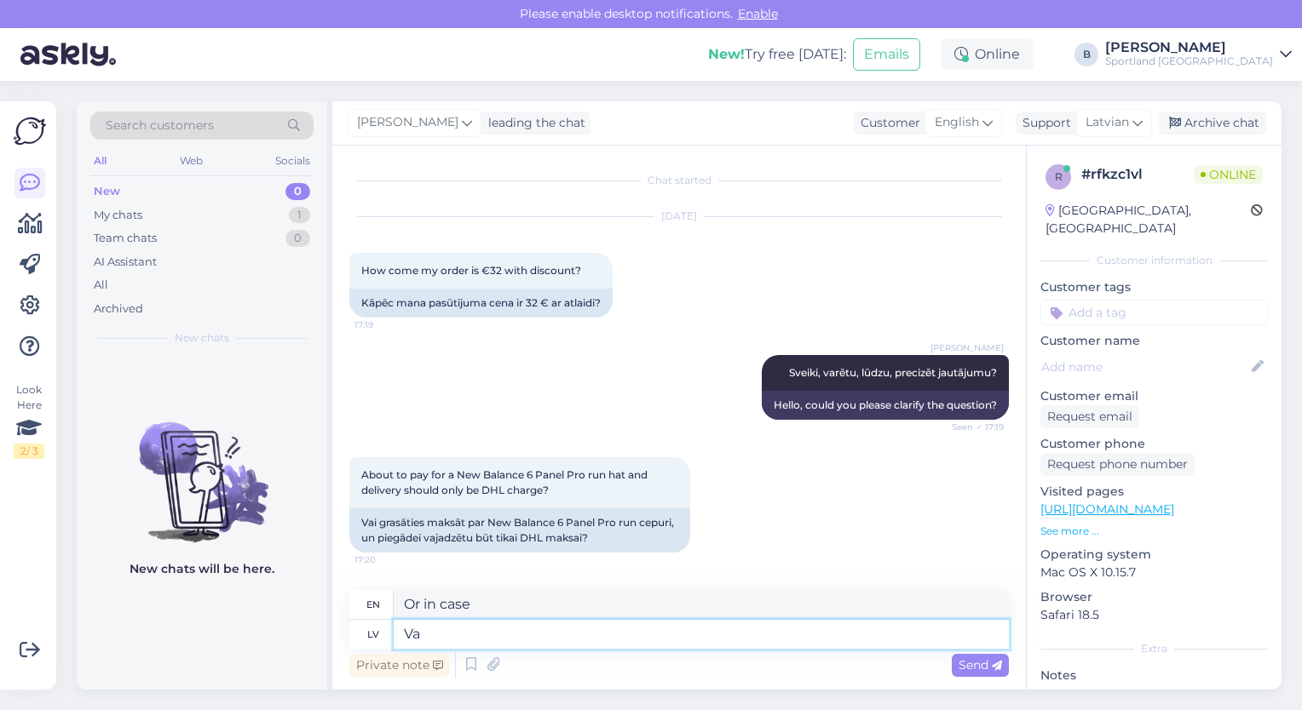
type textarea "V"
type textarea "Or"
type textarea "vai va"
type textarea "or"
type textarea "vai varat ats"
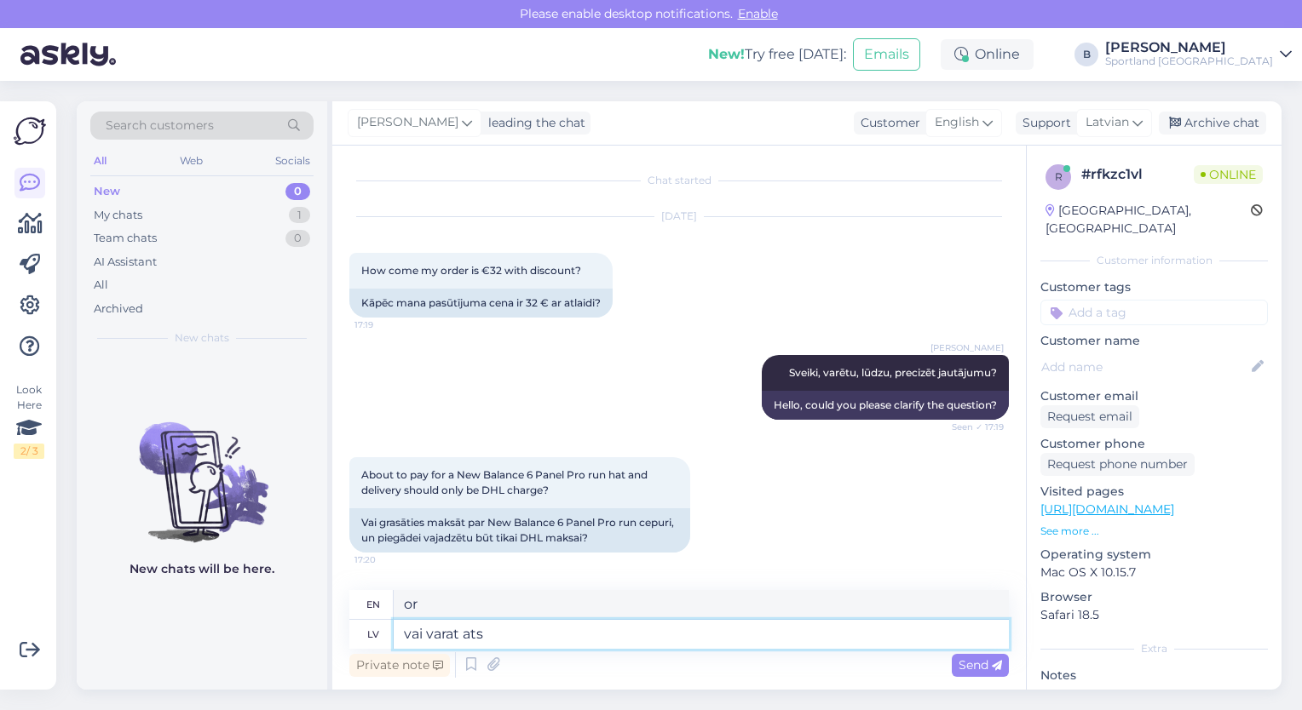
type textarea "can you"
type textarea "vai varat atsūtīt"
type textarea "can you send"
type textarea "vai varat atsūtīt screenshotu? J"
type textarea "Can you send a screenshot?"
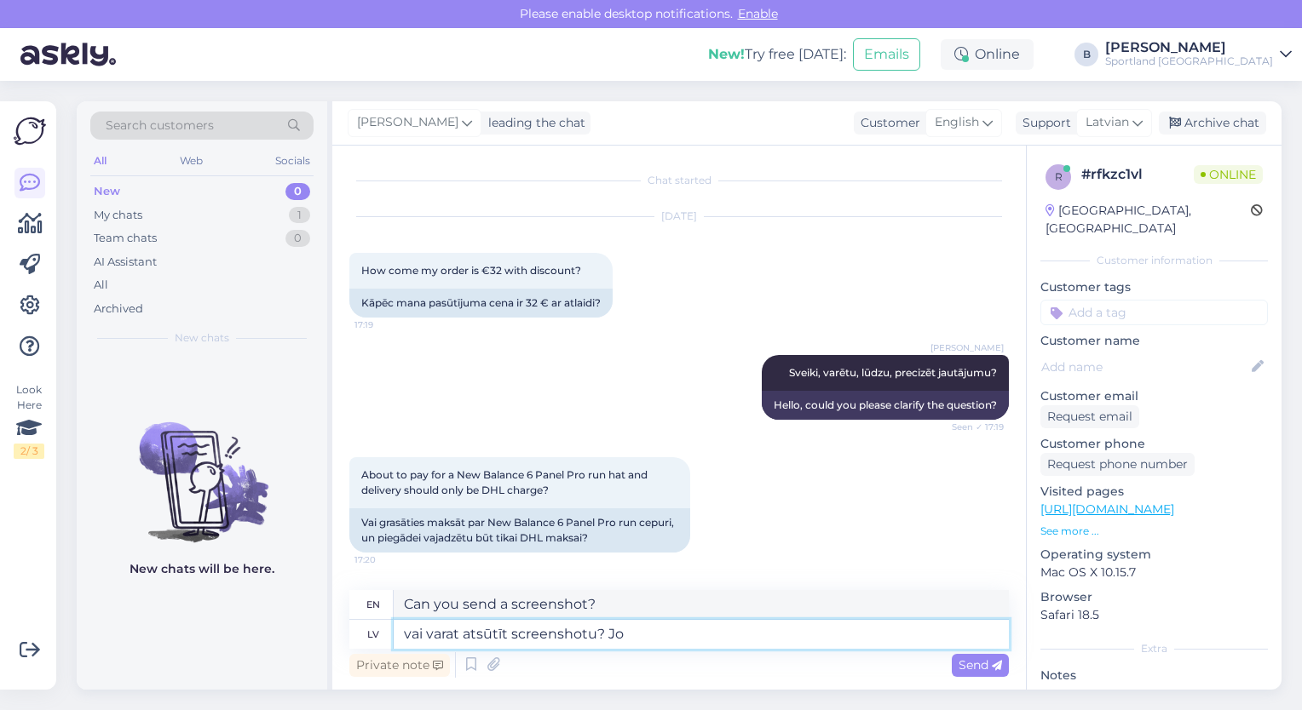
type textarea "vai varat atsūtīt screenshotu? [PERSON_NAME]"
type textarea "Can you send a screenshot? Because"
type textarea "vai varat atsūtīt screenshotu? Jo mūsu pus"
type textarea "Can you send a screenshot? Because our"
type textarea "vai varat atsūtīt screenshotu? Jo mūsu pusē"
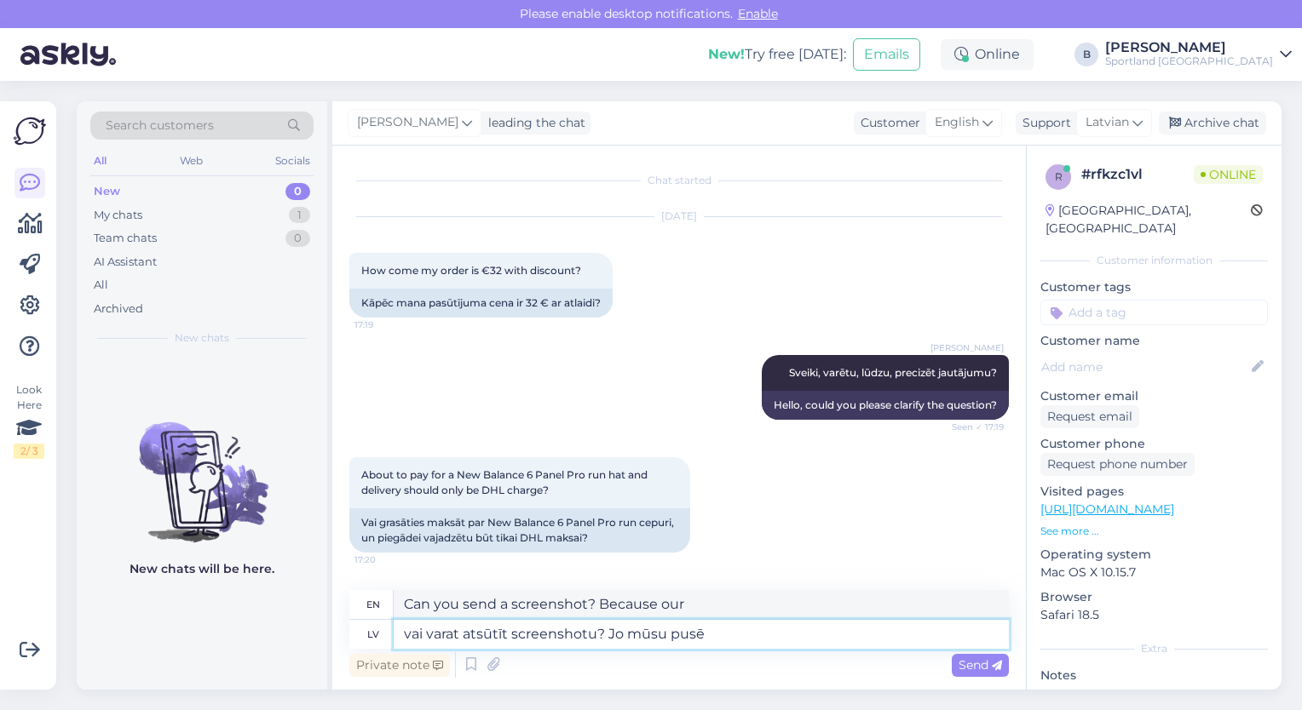
type textarea "Can you send a screenshot? Because on our side"
type textarea "vai varat atsūtīt screenshotu? Jo mūsu pusē viss ir"
type textarea "Can you send a screenshot? Because everything is fine on our side."
type textarea "vai varat atsūtīt screenshotu? Jo mūsu pusē viss ir kār"
type textarea "Can you send a screenshot? Because everything is on our side"
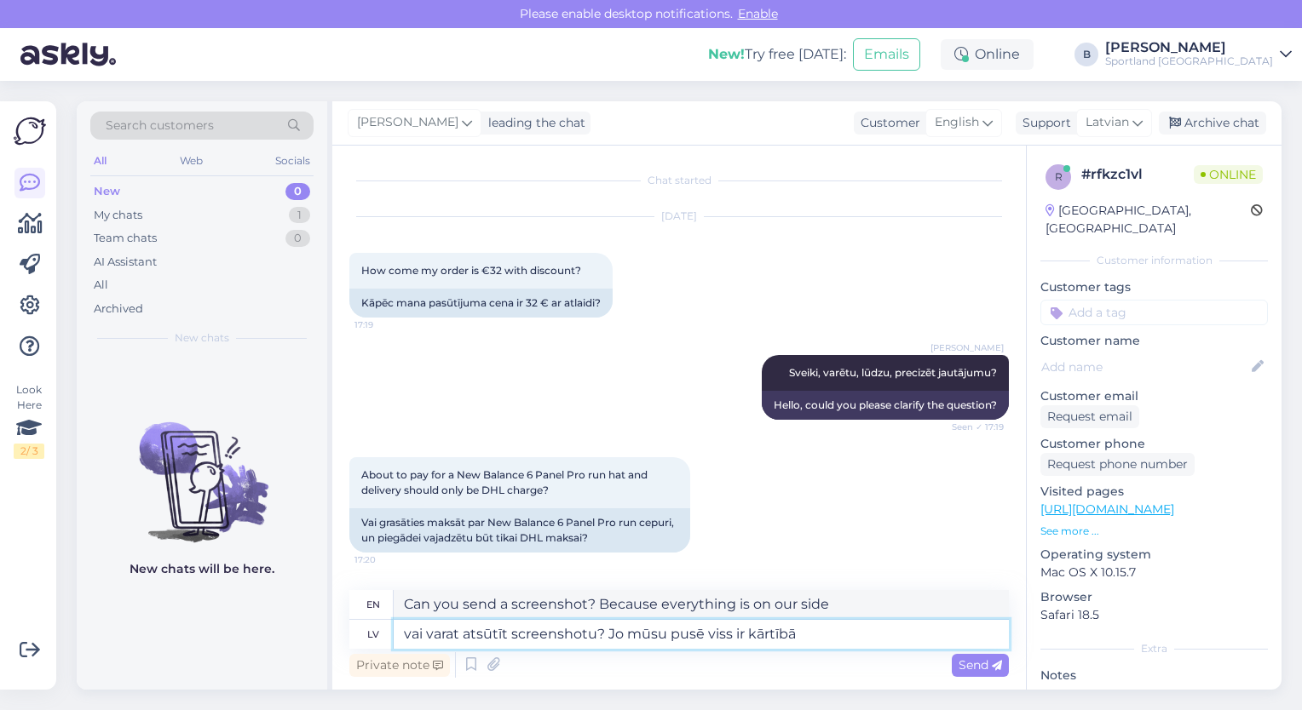
type textarea "vai varat atsūtīt screenshotu? Jo mūsu pusē viss ir kārtībā."
type textarea "Can you send a screenshot? Because everything is fine on our side."
type textarea "vai varat atsūtīt screenshotu? Jo mūsu pusē viss ir kārtībā."
click at [969, 668] on span "Send" at bounding box center [979, 665] width 43 height 15
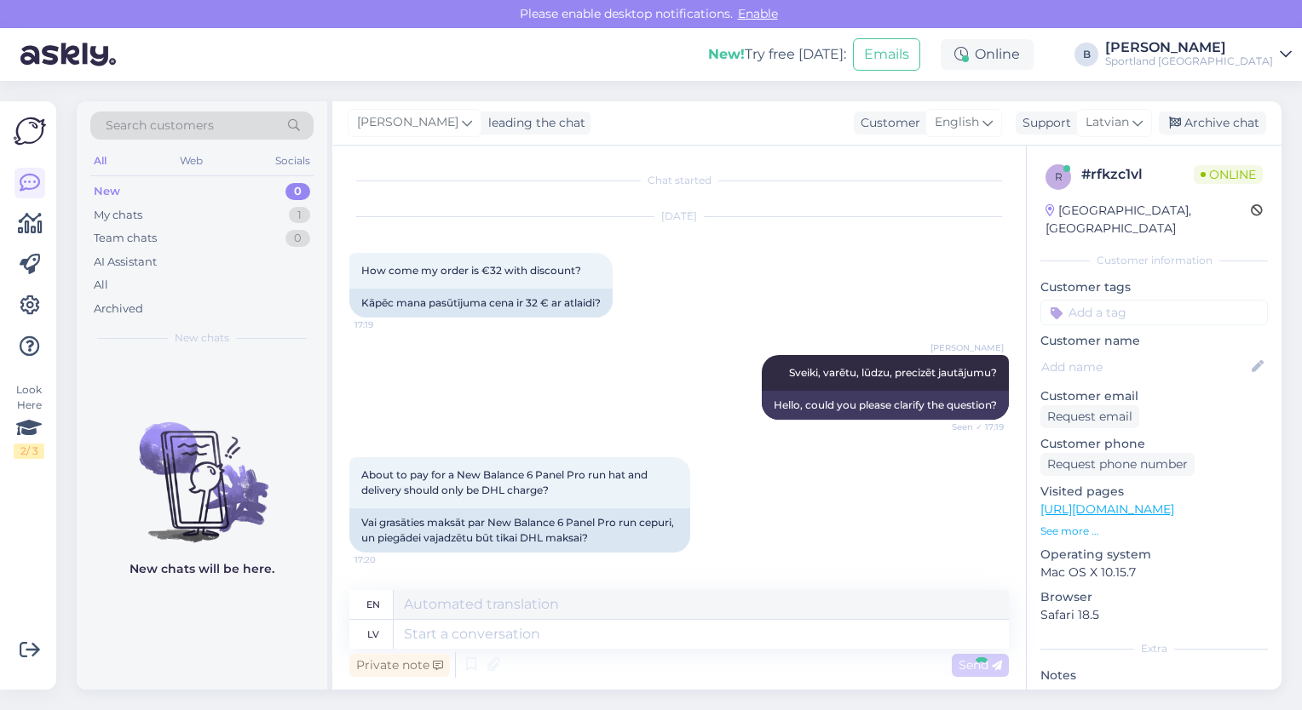
scroll to position [113, 0]
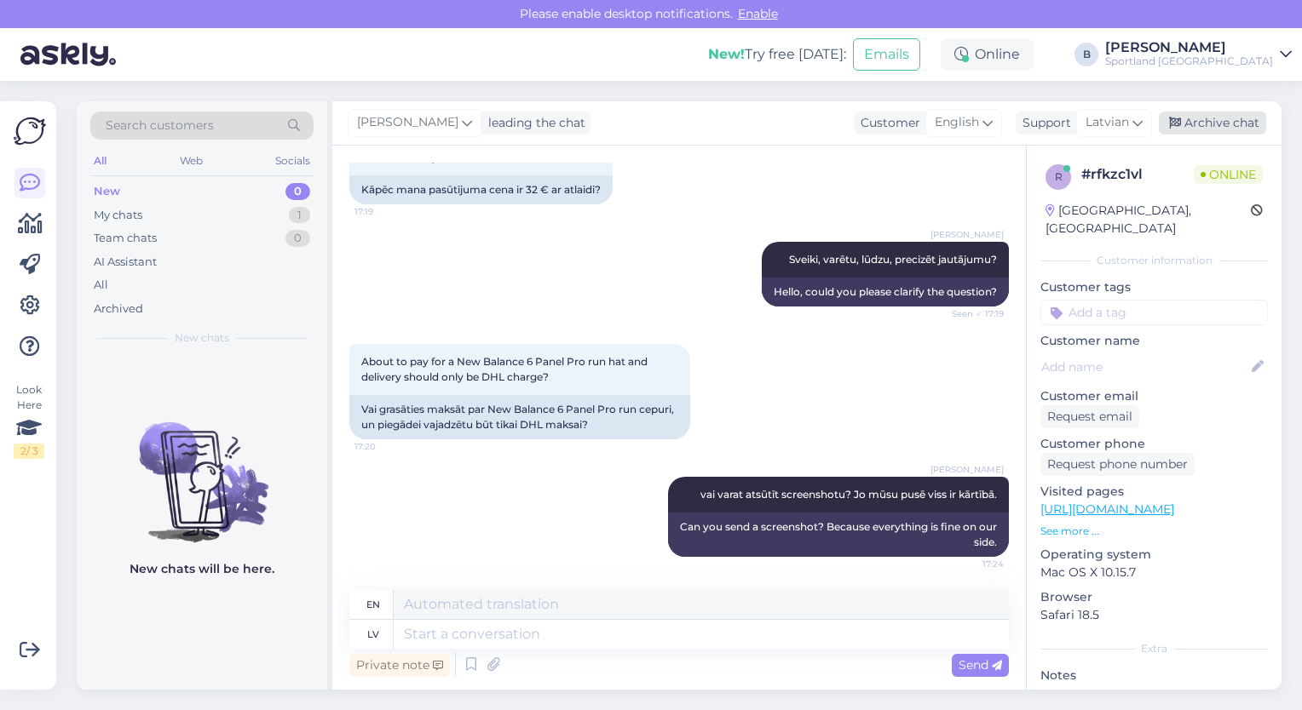
click at [1188, 116] on div "Archive chat" at bounding box center [1212, 123] width 107 height 23
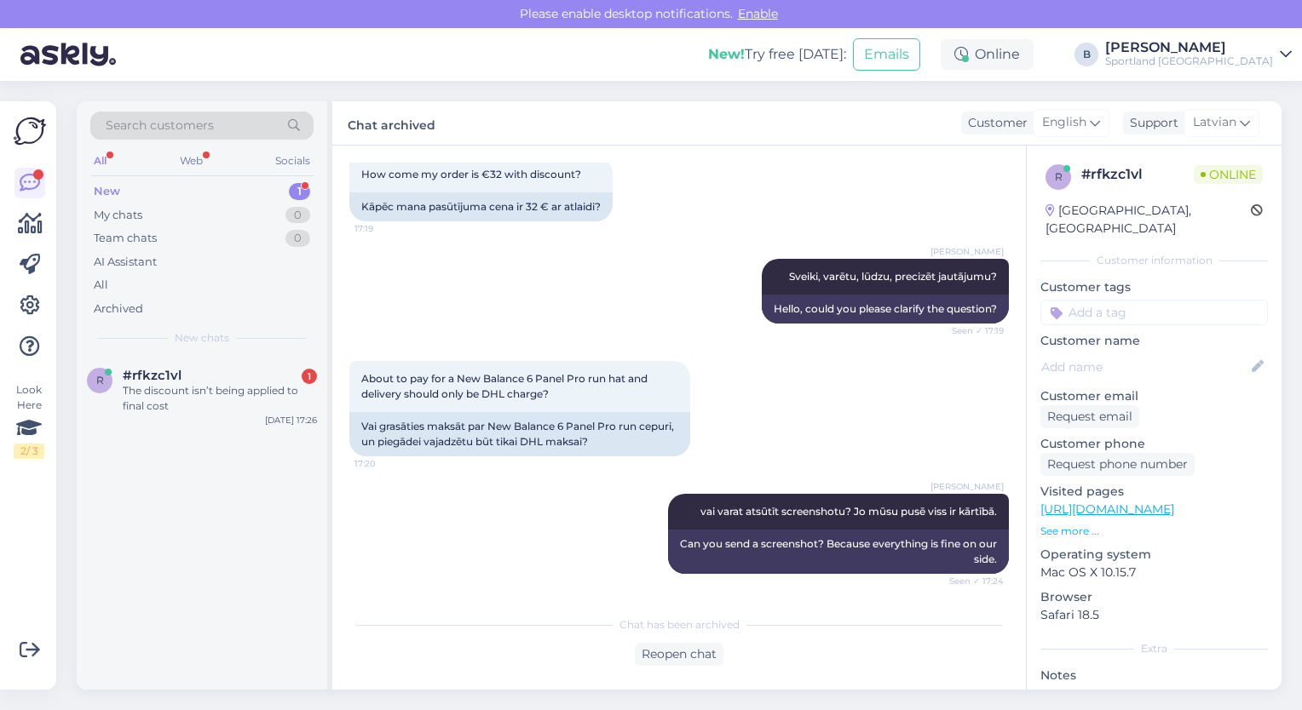
scroll to position [198, 0]
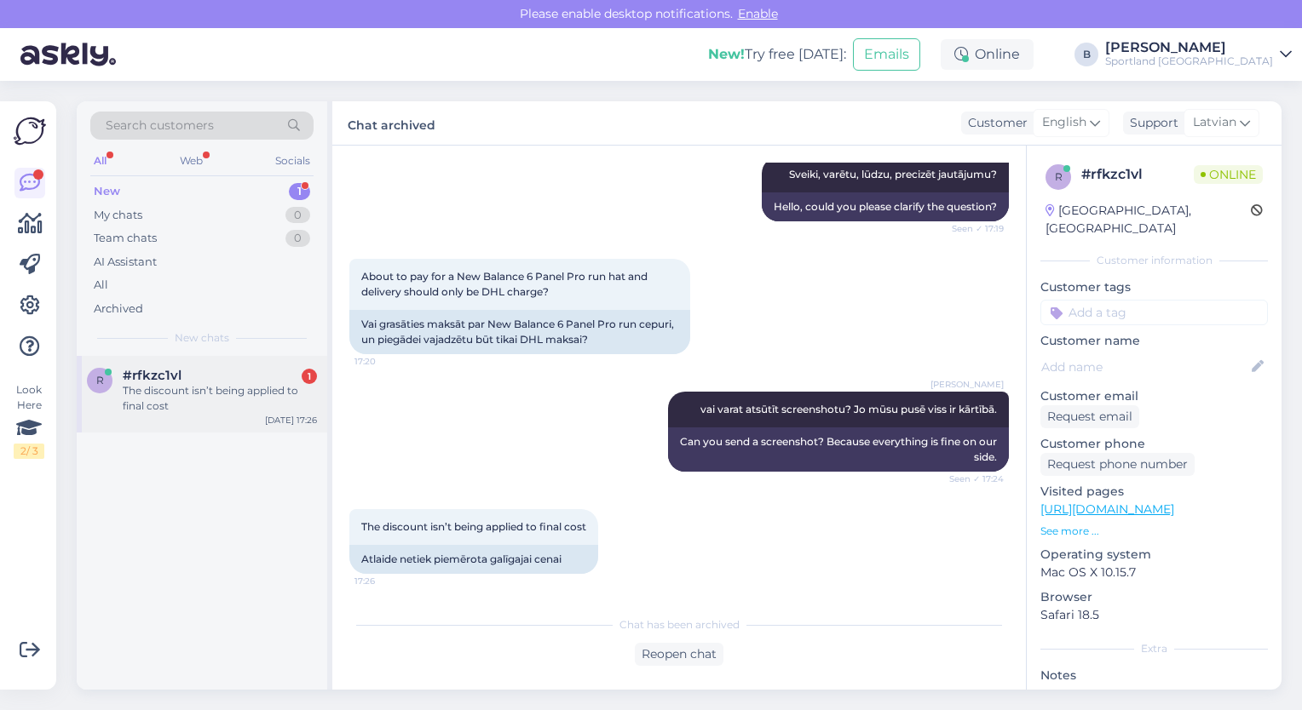
click at [243, 390] on div "The discount isn’t being applied to final cost" at bounding box center [220, 398] width 194 height 31
